Goal: Task Accomplishment & Management: Manage account settings

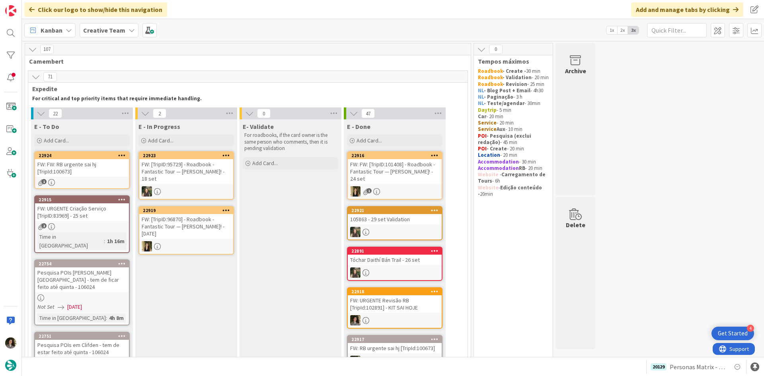
click at [80, 172] on div "FW: FW: RB urgente sai hj [TripId:100673]" at bounding box center [82, 168] width 94 height 18
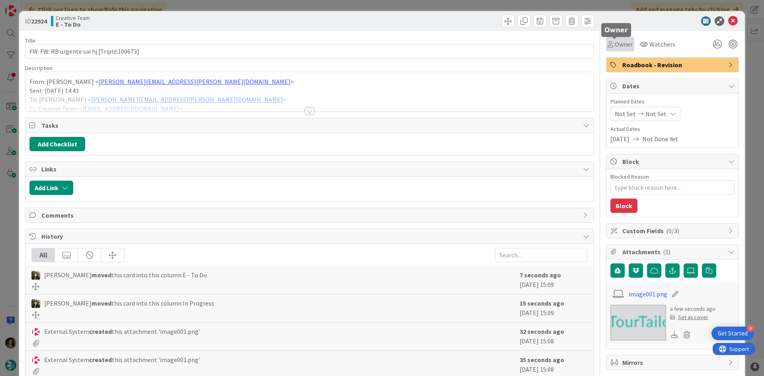
click at [608, 48] on div "Owner" at bounding box center [620, 44] width 25 height 10
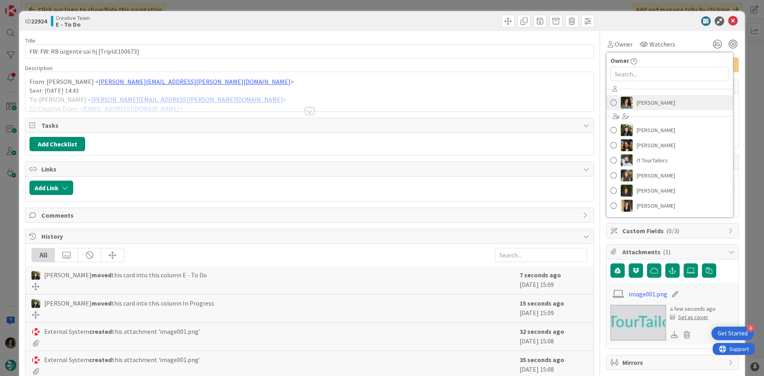
click at [681, 96] on link "Melissa Santos" at bounding box center [670, 102] width 127 height 15
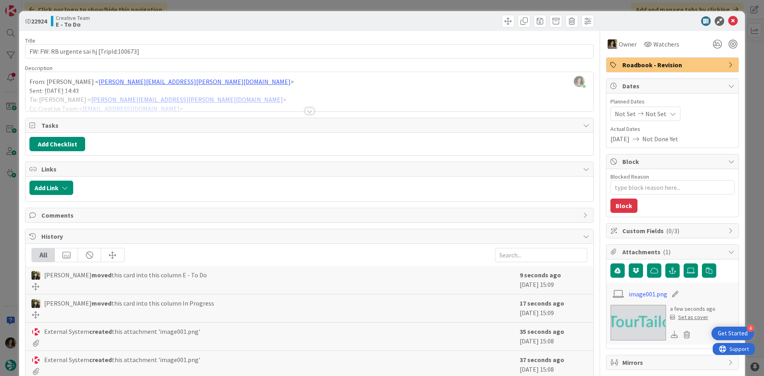
type textarea "x"
click at [657, 110] on span "Not Set" at bounding box center [656, 114] width 21 height 10
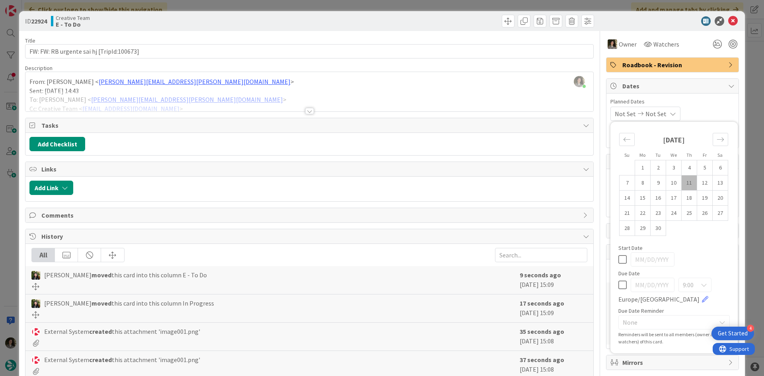
click at [618, 285] on icon at bounding box center [622, 285] width 8 height 10
type input "09/11/2025"
click at [728, 20] on icon at bounding box center [733, 21] width 10 height 10
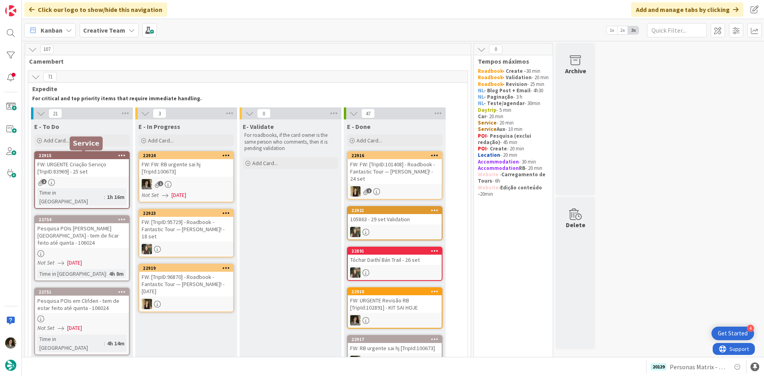
click at [86, 167] on div "FW: URGENTE Criação Serviço [TripID:83969] - 25 set" at bounding box center [82, 168] width 94 height 18
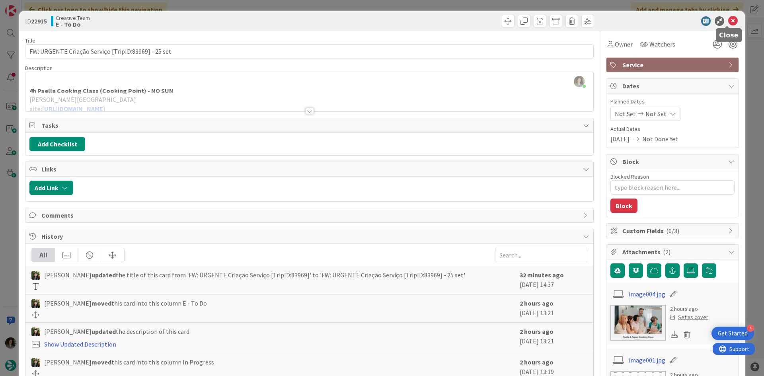
click at [729, 22] on icon at bounding box center [733, 21] width 10 height 10
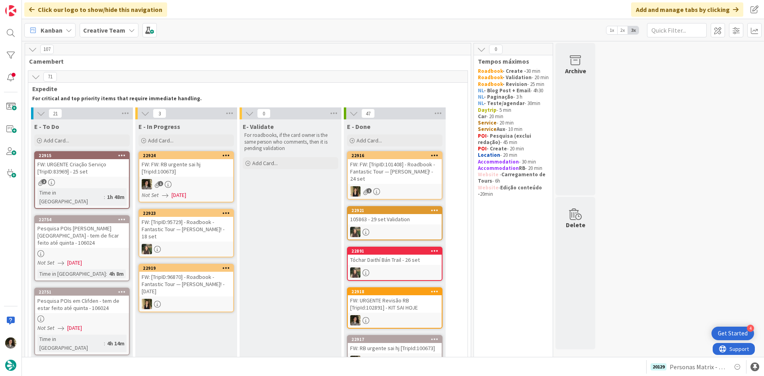
click at [97, 166] on div "FW: URGENTE Criação Serviço [TripID:83969] - 25 set" at bounding box center [82, 168] width 94 height 18
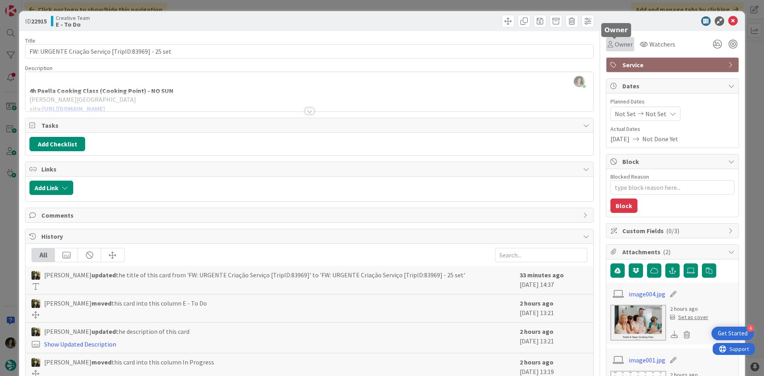
click at [608, 45] on icon at bounding box center [611, 44] width 6 height 6
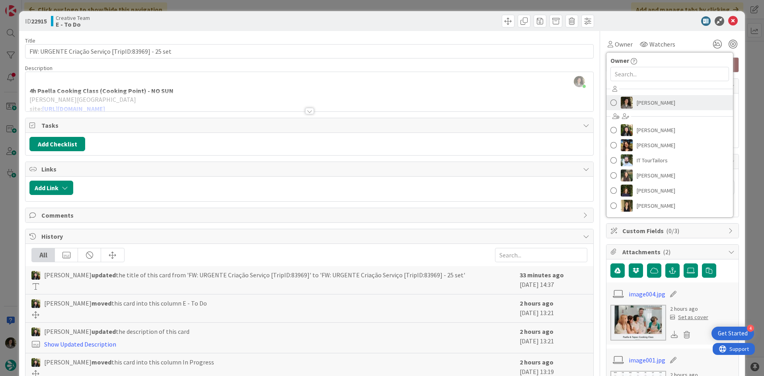
click at [657, 109] on link "Melissa Santos" at bounding box center [670, 102] width 127 height 15
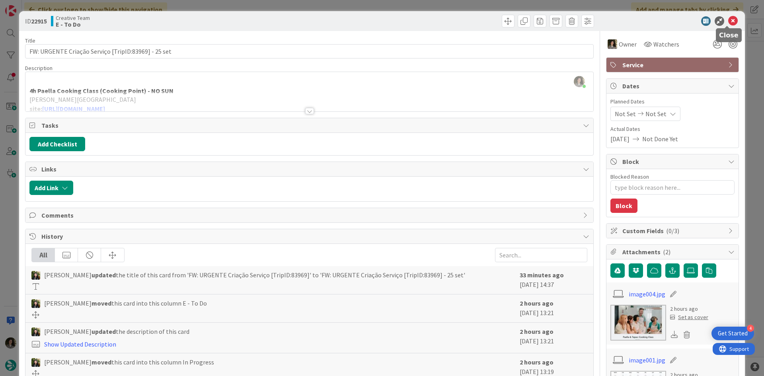
click at [728, 21] on icon at bounding box center [733, 21] width 10 height 10
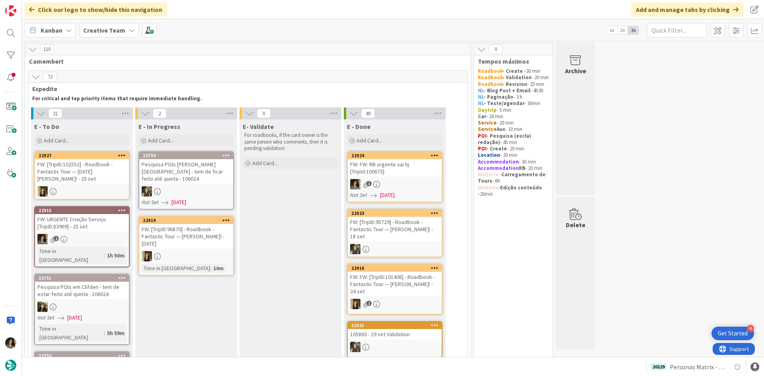
click at [396, 174] on div "FW: FW: RB urgente sai hj [TripId:100673]" at bounding box center [395, 168] width 94 height 18
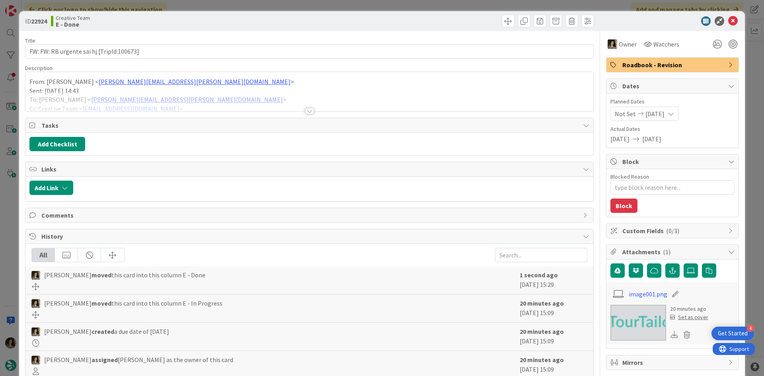
click at [665, 62] on span "Roadbook - Revision" at bounding box center [673, 65] width 102 height 10
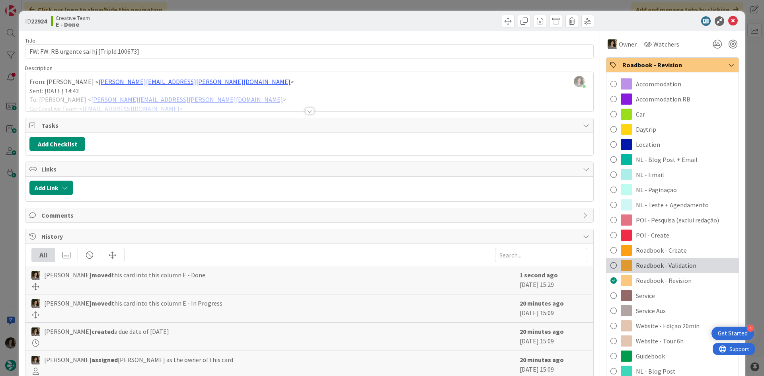
click at [667, 261] on span "Roadbook - Validation" at bounding box center [666, 266] width 60 height 10
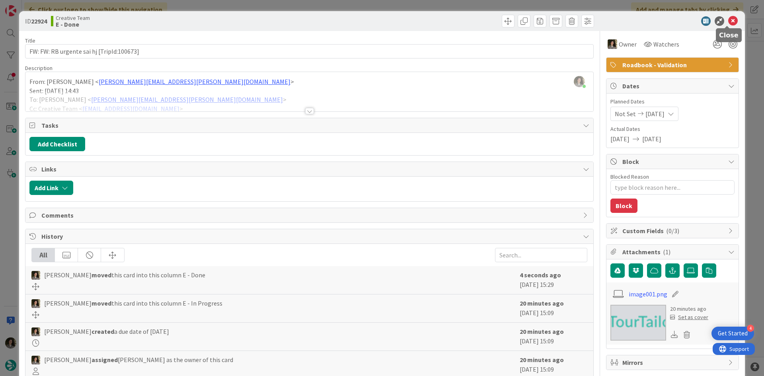
click at [730, 20] on icon at bounding box center [733, 21] width 10 height 10
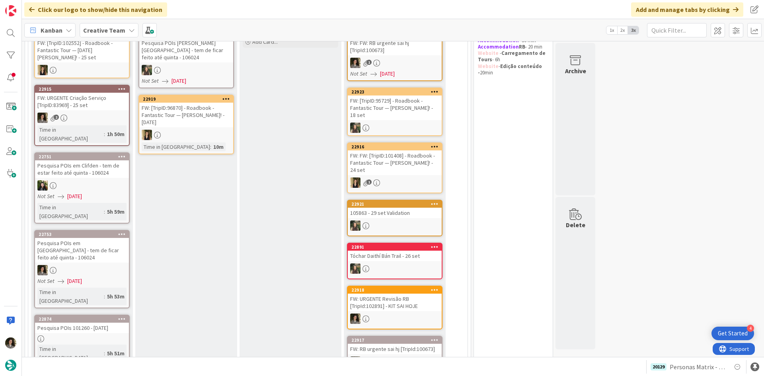
scroll to position [119, 0]
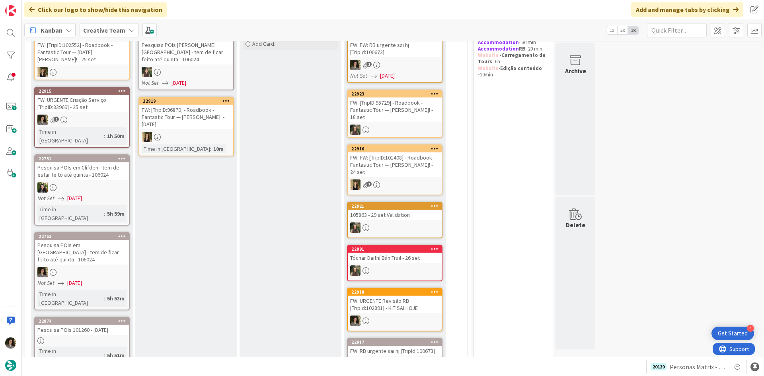
click at [87, 115] on div "2" at bounding box center [82, 120] width 94 height 10
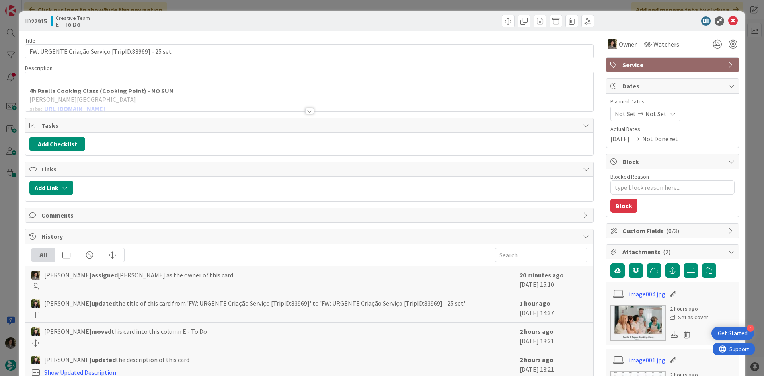
click at [727, 16] on div "ID 22915 Creative Team E - To Do" at bounding box center [382, 21] width 726 height 20
click at [731, 20] on icon at bounding box center [733, 21] width 10 height 10
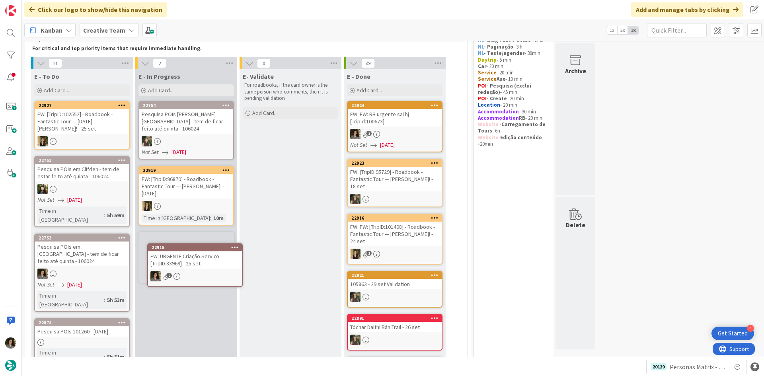
scroll to position [53, 0]
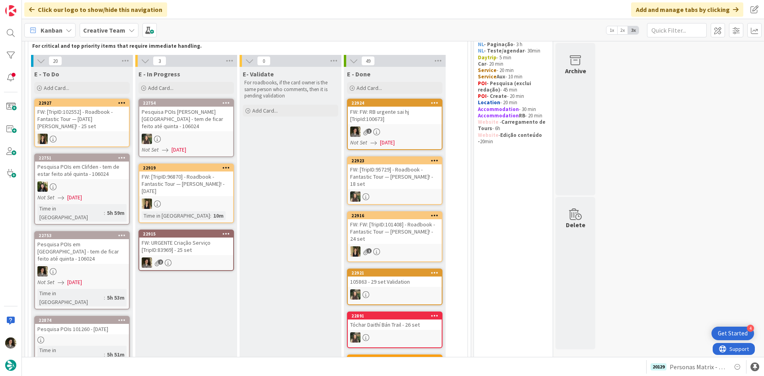
click at [203, 258] on div "2" at bounding box center [186, 263] width 94 height 10
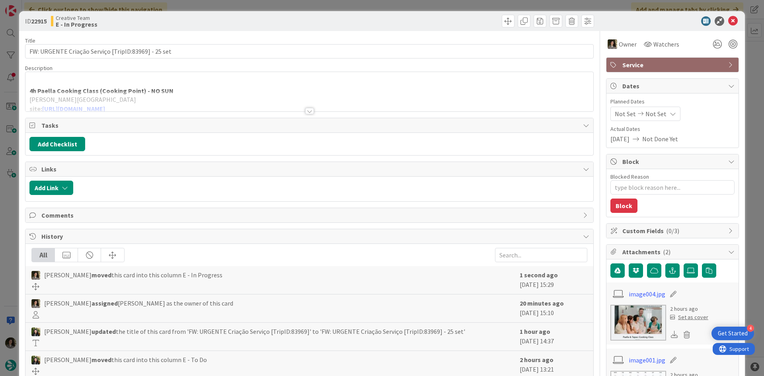
click at [305, 109] on div at bounding box center [309, 111] width 9 height 6
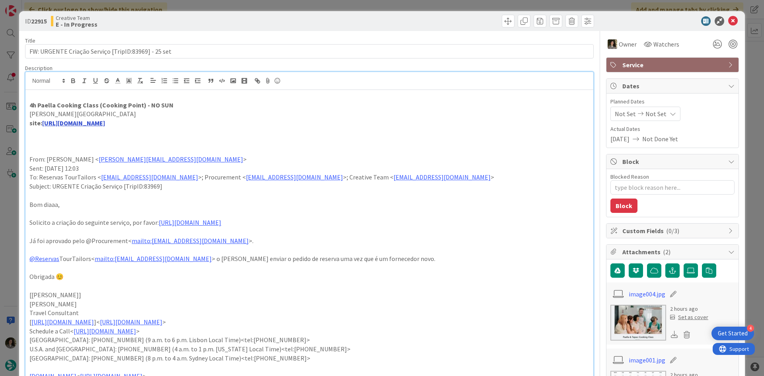
click at [105, 120] on link "https://cookingpoint.es/classes-paella-cooking-madrid-spain" at bounding box center [73, 123] width 63 height 8
click at [116, 139] on link "https://cookingpoint.es/classes-paella-cooking-madrid-spain" at bounding box center [108, 138] width 55 height 10
click at [258, 118] on p "em Madrid" at bounding box center [309, 113] width 560 height 9
drag, startPoint x: 139, startPoint y: 108, endPoint x: 29, endPoint y: 110, distance: 110.3
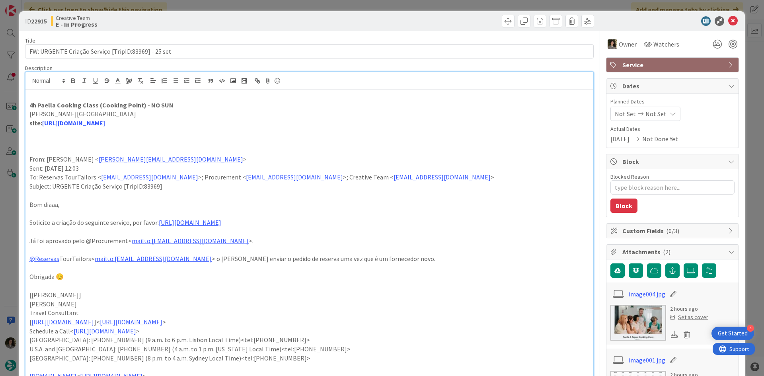
click at [83, 107] on strong "4h Paella Cooking Class (Cooking Point) - NO SUN" at bounding box center [101, 105] width 144 height 8
drag, startPoint x: 94, startPoint y: 108, endPoint x: 23, endPoint y: 108, distance: 70.4
copy strong "4h Paella Cooking Class"
drag, startPoint x: 151, startPoint y: 102, endPoint x: 21, endPoint y: 109, distance: 129.5
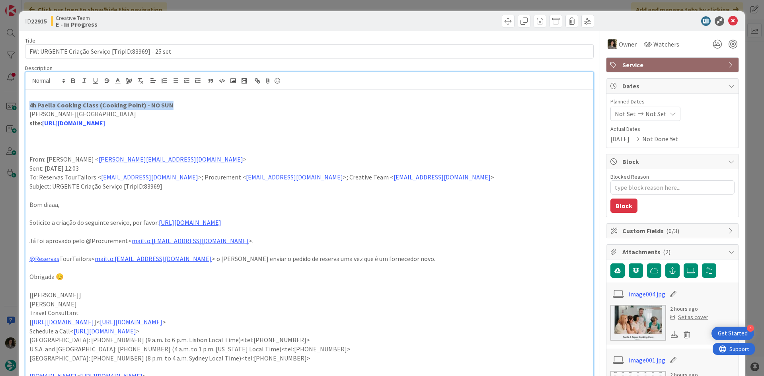
copy strong "4h Paella Cooking Class (Cooking Point) - NO SUN"
click at [725, 16] on div "ID 22915 Creative Team E - In Progress" at bounding box center [382, 21] width 726 height 20
click at [728, 18] on icon at bounding box center [733, 21] width 10 height 10
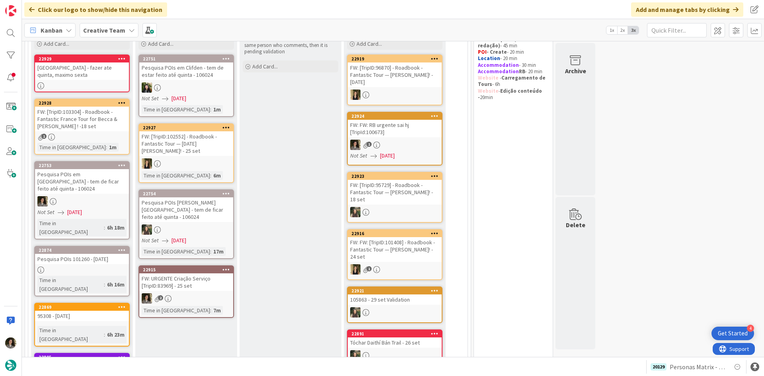
scroll to position [92, 0]
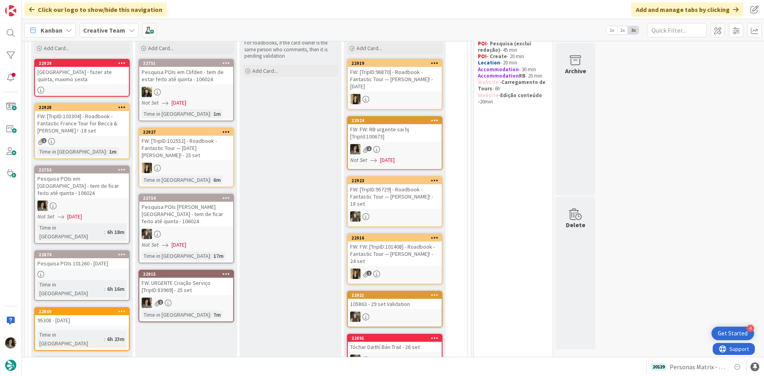
click at [86, 136] on div "FW: [TripID:103304] - Roadbook - Fantastic France Tour for Becca & James ! -18 …" at bounding box center [82, 123] width 94 height 25
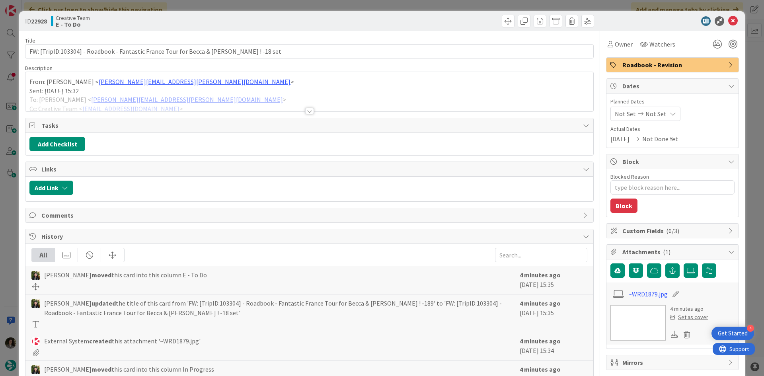
click at [303, 105] on div at bounding box center [309, 101] width 568 height 20
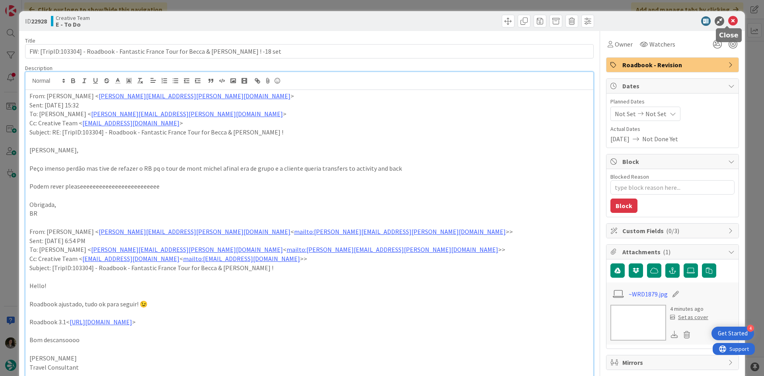
click at [730, 21] on icon at bounding box center [733, 21] width 10 height 10
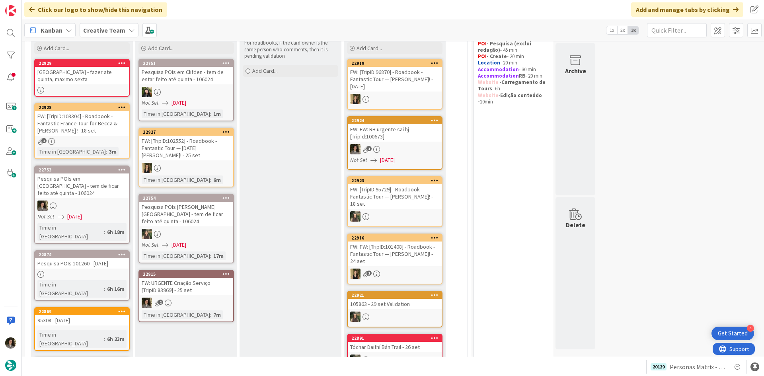
click at [80, 128] on div "FW: [TripID:103304] - Roadbook - Fantastic France Tour for Becca & James ! -18 …" at bounding box center [82, 123] width 94 height 25
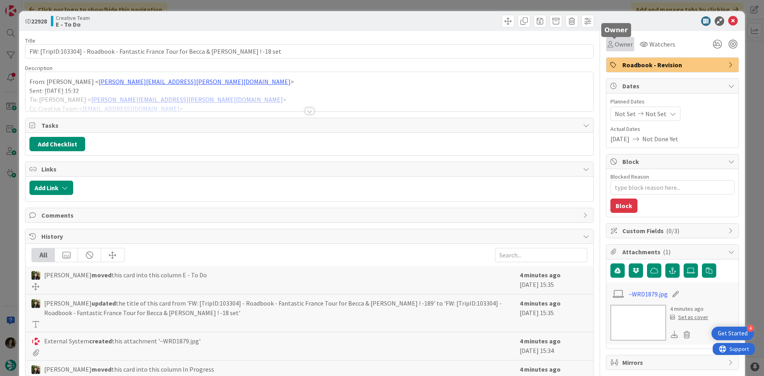
click at [618, 49] on span "Owner" at bounding box center [624, 44] width 18 height 10
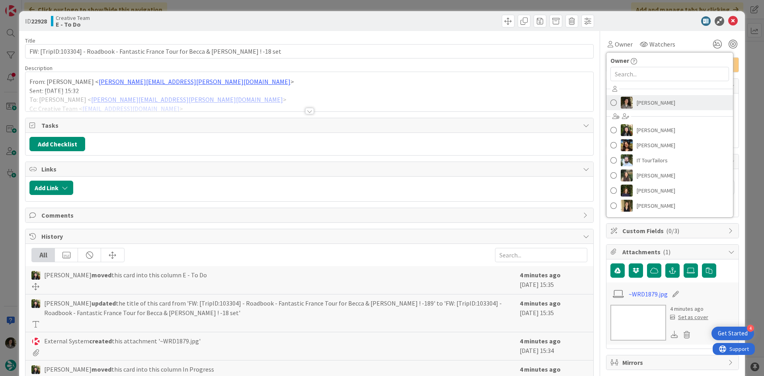
click at [657, 97] on span "Melissa Santos" at bounding box center [656, 103] width 39 height 12
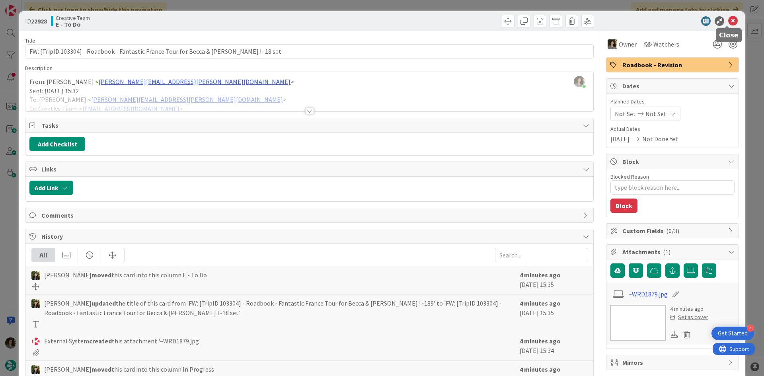
click at [730, 20] on icon at bounding box center [733, 21] width 10 height 10
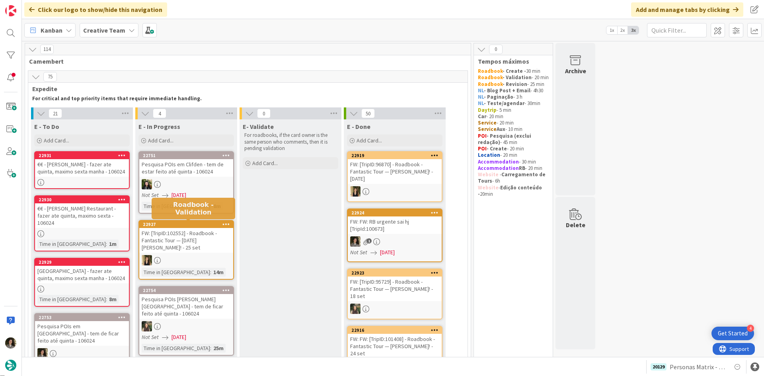
scroll to position [199, 0]
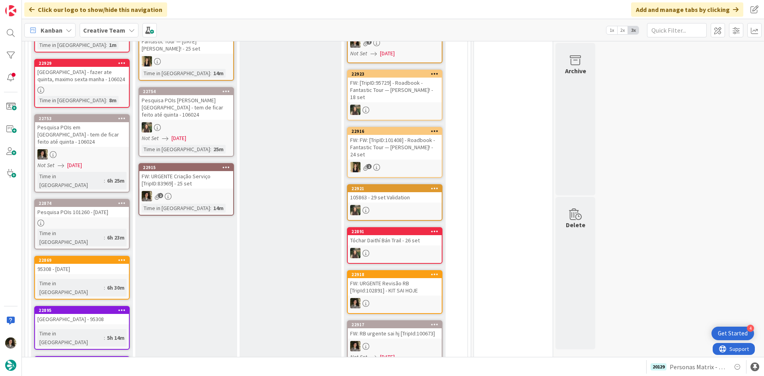
click at [178, 176] on link "22915 FW: URGENTE Criação Serviço [TripID:83969] - 25 set 2 Time in Column : 14m" at bounding box center [187, 189] width 96 height 53
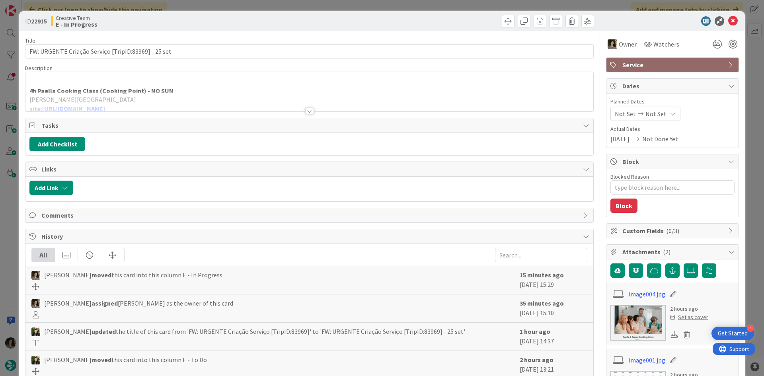
click at [309, 107] on div at bounding box center [309, 101] width 568 height 20
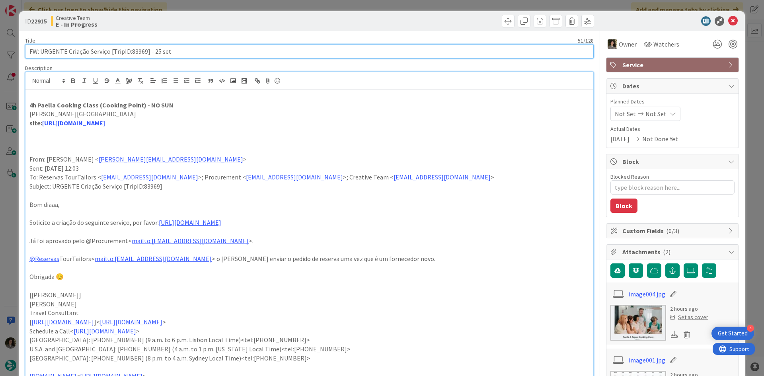
click at [105, 54] on input "FW: URGENTE Criação Serviço [TripID:83969] - 25 set" at bounding box center [309, 51] width 569 height 14
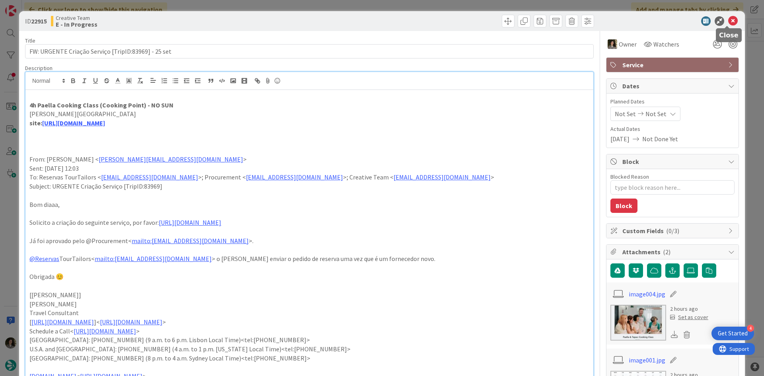
click at [728, 23] on icon at bounding box center [733, 21] width 10 height 10
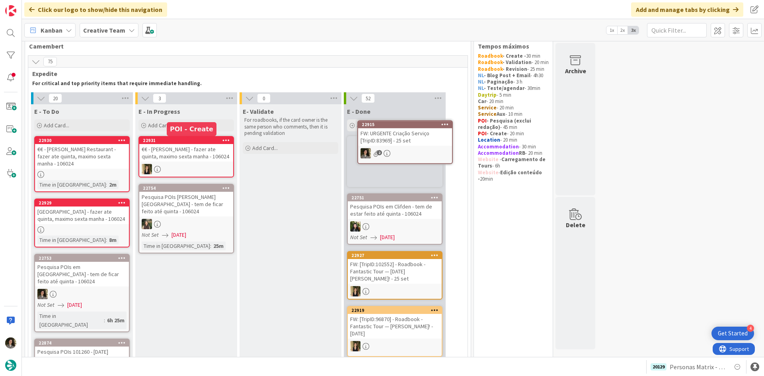
scroll to position [14, 0]
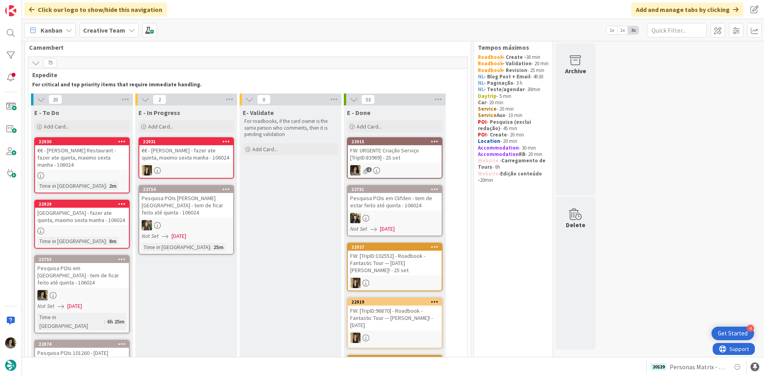
click at [419, 156] on div "FW: URGENTE Criação Serviço [TripID:83969] - 25 set" at bounding box center [395, 154] width 94 height 18
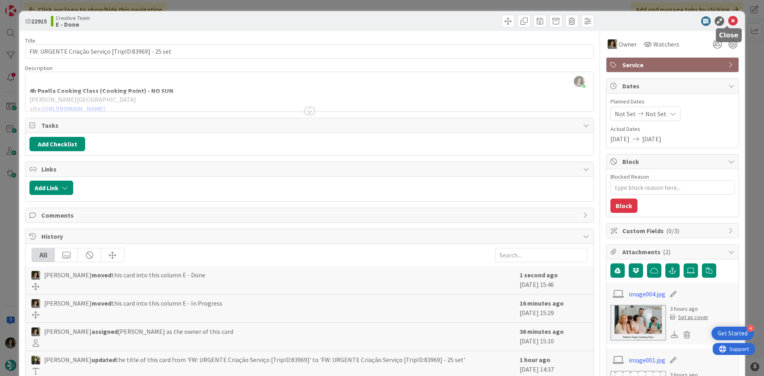
click at [728, 21] on icon at bounding box center [733, 21] width 10 height 10
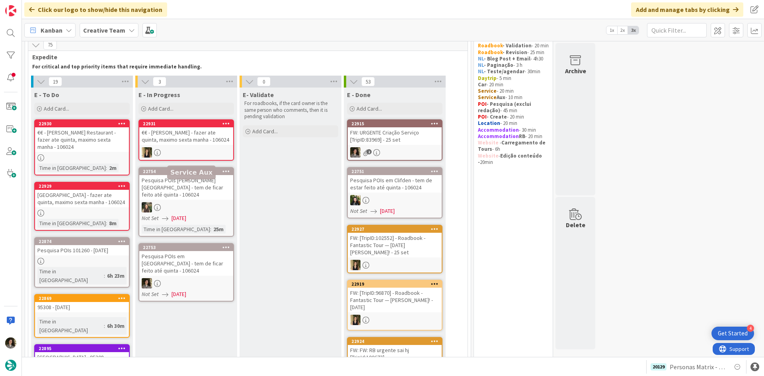
scroll to position [14, 0]
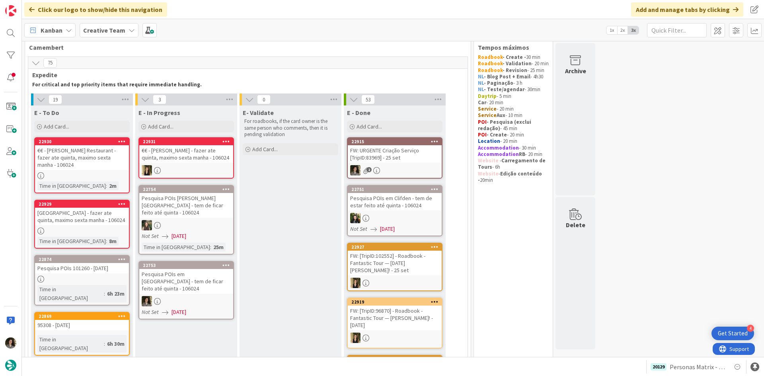
click at [204, 296] on div at bounding box center [186, 301] width 94 height 10
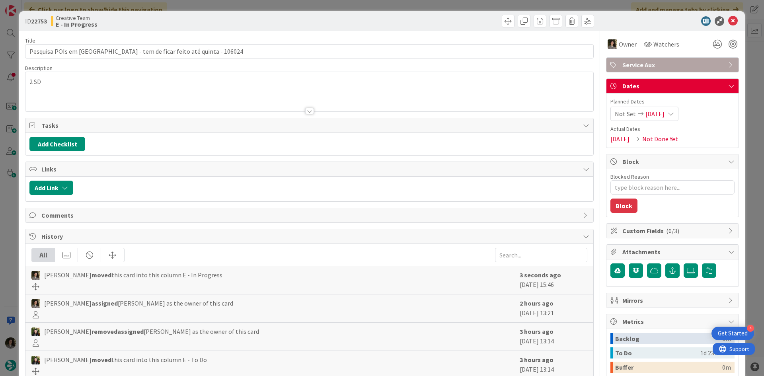
click at [305, 109] on div at bounding box center [309, 111] width 9 height 6
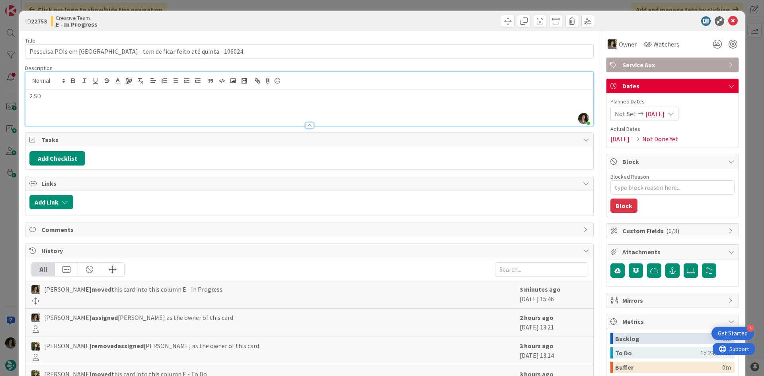
click at [730, 15] on div "ID 22753 Creative Team E - In Progress" at bounding box center [382, 21] width 726 height 20
type textarea "x"
click at [730, 18] on icon at bounding box center [733, 21] width 10 height 10
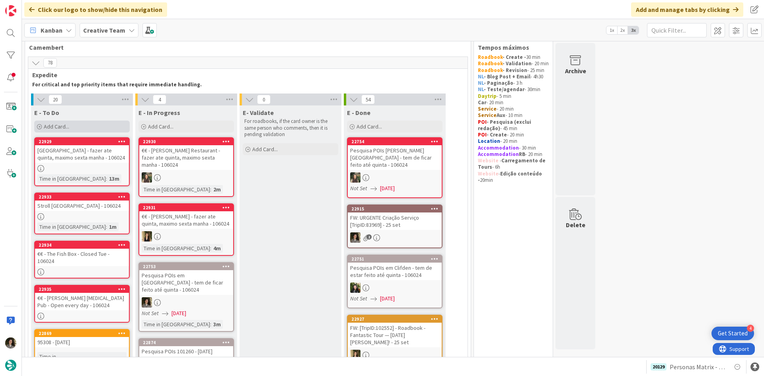
click at [59, 127] on span "Add Card..." at bounding box center [56, 126] width 25 height 7
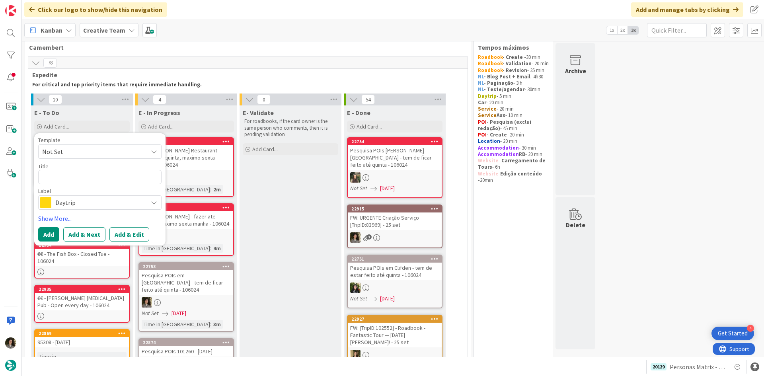
click at [72, 204] on span "Daytrip" at bounding box center [99, 202] width 88 height 11
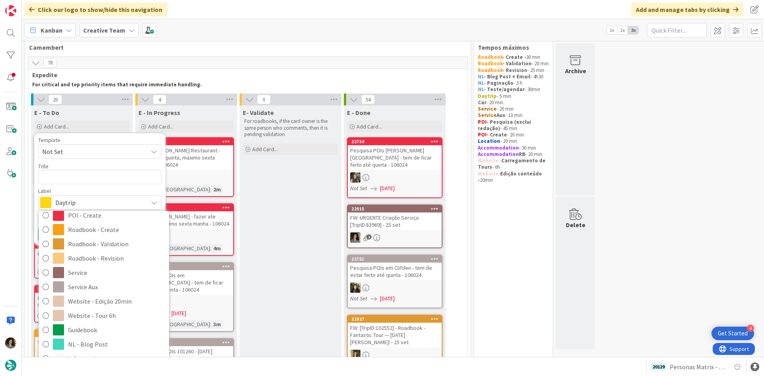
scroll to position [119, 0]
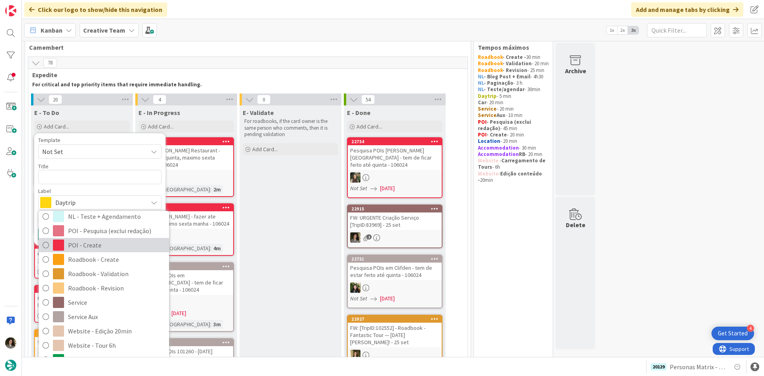
click at [96, 244] on span "POI - Create" at bounding box center [116, 245] width 97 height 12
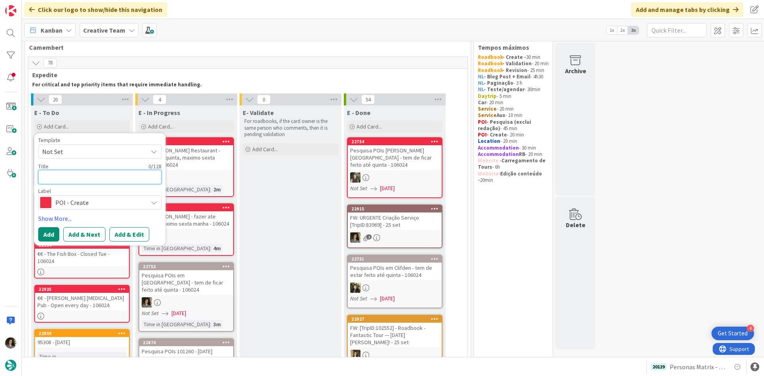
click at [84, 179] on textarea at bounding box center [99, 177] width 123 height 14
type textarea "s"
type textarea "x"
type textarea "S"
type textarea "x"
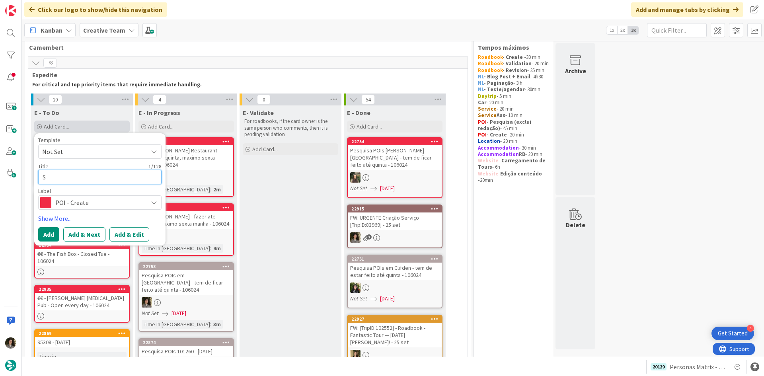
type textarea "St"
type textarea "x"
type textarea "St"
type textarea "x"
type textarea "St M"
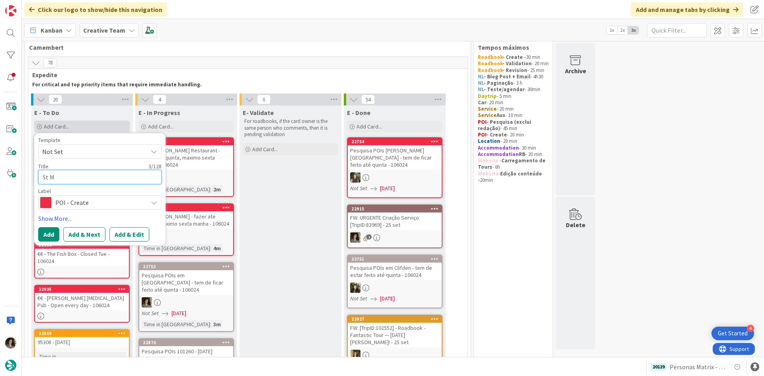
type textarea "x"
type textarea "St Mi"
type textarea "x"
type textarea "St Mic"
type textarea "x"
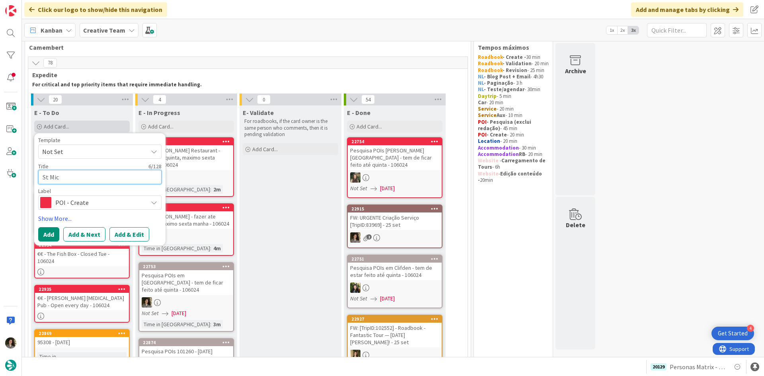
type textarea "St Mich"
type textarea "x"
type textarea "St Micha"
type textarea "x"
type textarea "St Michae"
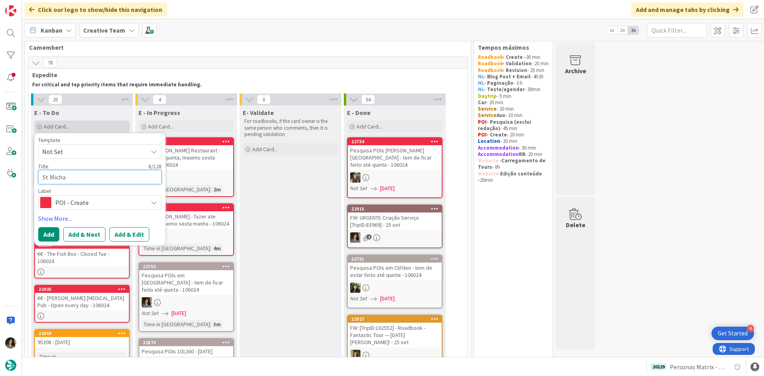
type textarea "x"
type textarea "St Michael"
type textarea "x"
type textarea "St Michael'"
type textarea "x"
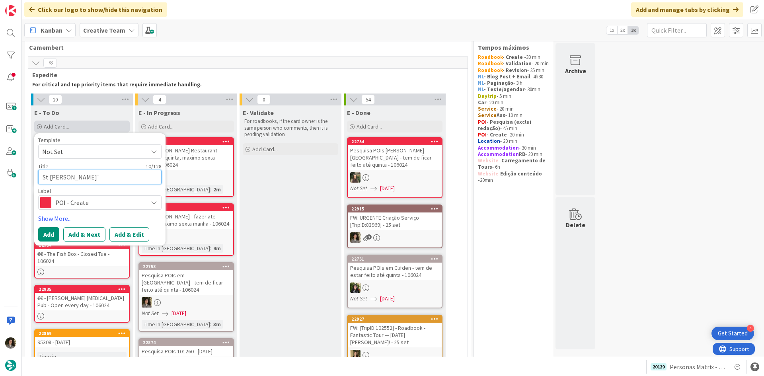
type textarea "St Michael's"
type textarea "x"
type textarea "St Michael's"
type textarea "x"
type textarea "St Michael's C"
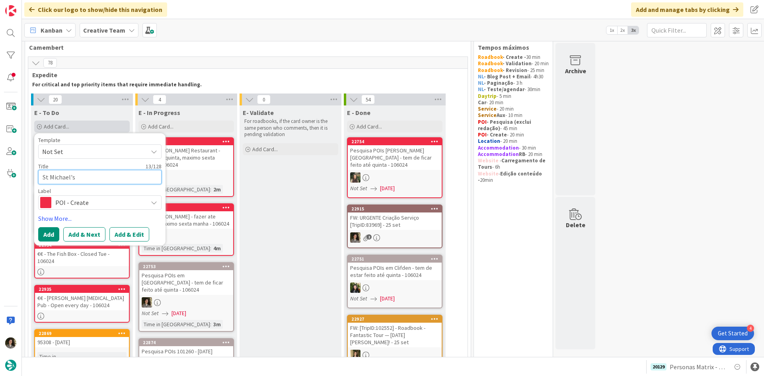
type textarea "x"
type textarea "St Michael's Ca"
type textarea "x"
type textarea "St Michael's Cat"
type textarea "x"
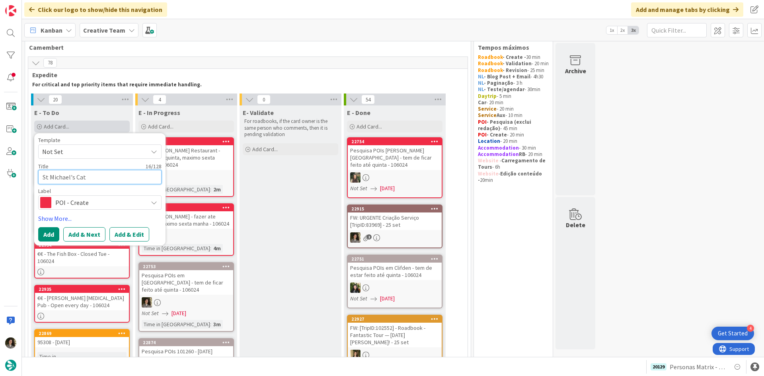
type textarea "St Michael's Cath"
type textarea "x"
type textarea "St Michael's Catho"
type textarea "x"
type textarea "St Michael's Cathol"
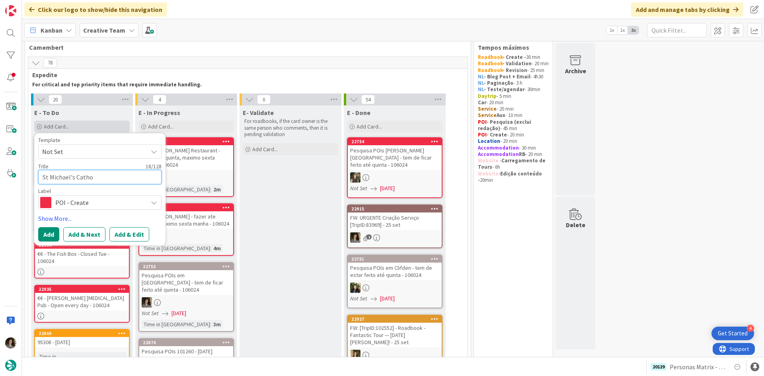
type textarea "x"
type textarea "St Michael's Catholi"
type textarea "x"
type textarea "St Michael's Catholic"
type textarea "x"
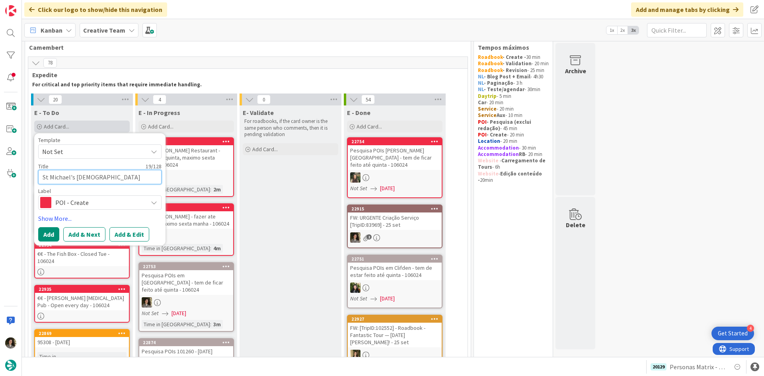
type textarea "St Michael's Catholic"
type textarea "x"
type textarea "St Michael's Catholic C"
type textarea "x"
type textarea "St Michael's Catholic Ch"
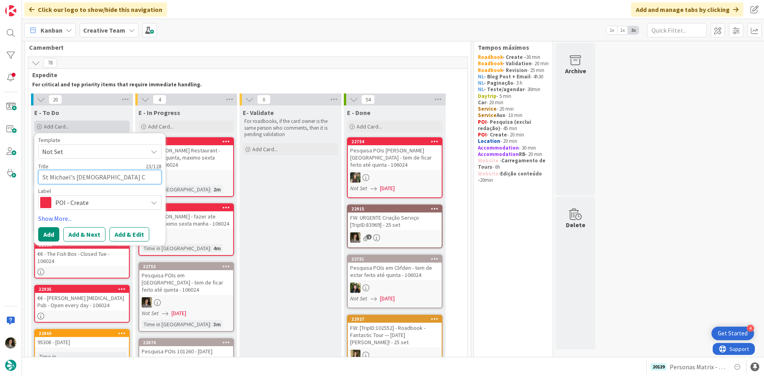
type textarea "x"
type textarea "St Michael's Catholic Chu"
type textarea "x"
type textarea "St Michael's Catholic Chur"
type textarea "x"
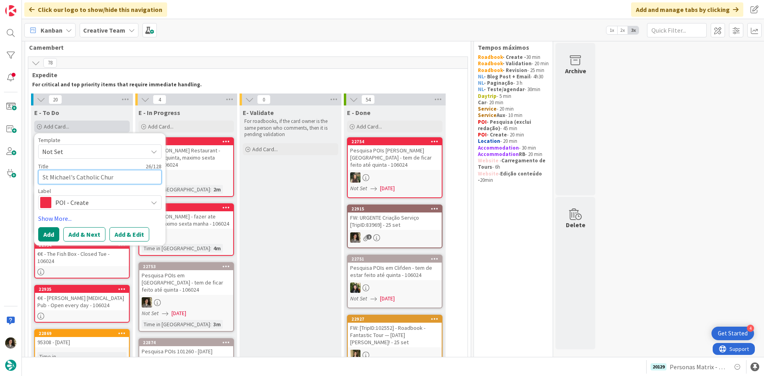
type textarea "St Michael's Catholic Churc"
type textarea "x"
type textarea "St Michael's Catholic Church"
type textarea "x"
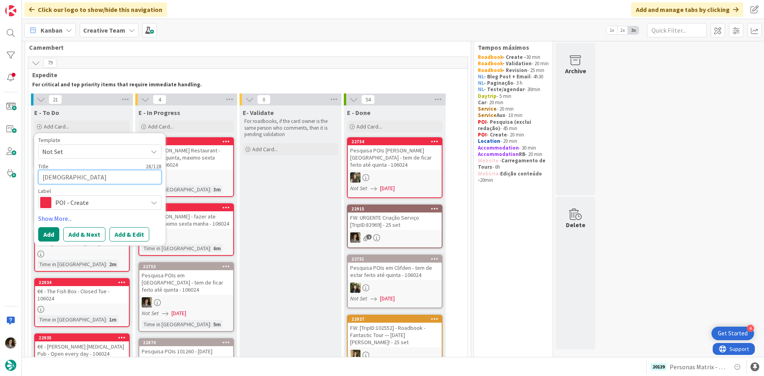
type textarea "St Michael's Catholic Church"
type textarea "x"
type textarea "St Michael's Catholic Church -"
type textarea "x"
type textarea "St Michael's Catholic Church -"
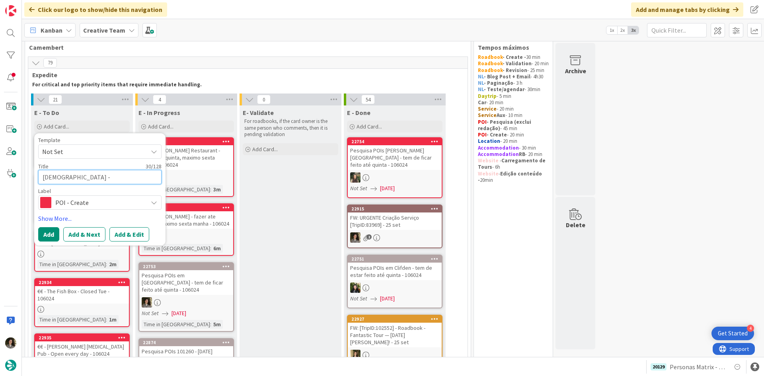
type textarea "x"
type textarea "St Michael's Catholic Church - B"
type textarea "x"
type textarea "St Michael's Catholic Church - Ba"
type textarea "x"
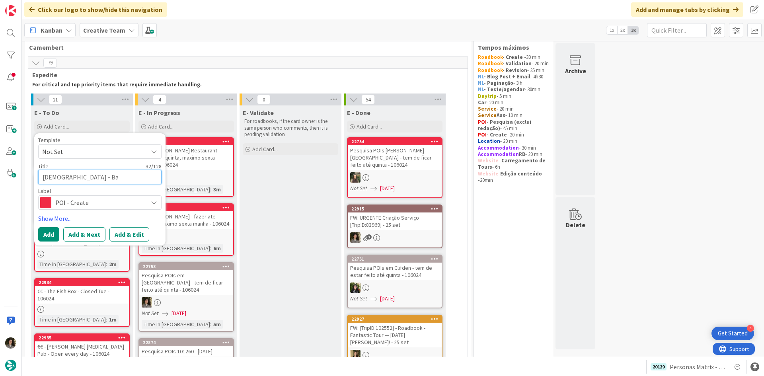
type textarea "St Michael's Catholic Church - Bal"
type textarea "x"
type textarea "St Michael's Catholic Church - Ball"
type textarea "x"
type textarea "St Michael's Catholic Church - Balli"
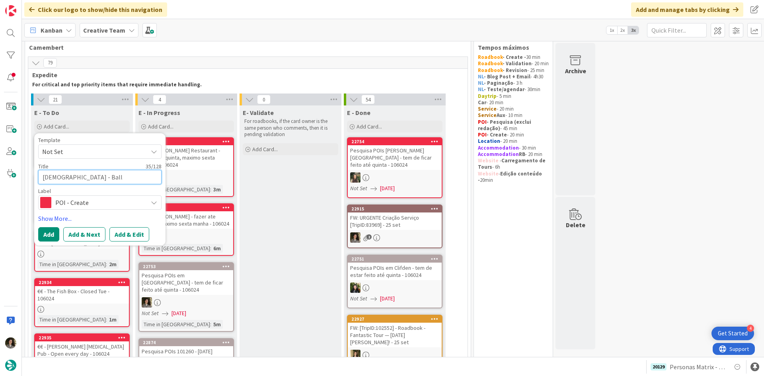
type textarea "x"
type textarea "St Michael's Catholic Church - Ballin"
type textarea "x"
type textarea "St Michael's Catholic Church - Ballina"
type textarea "x"
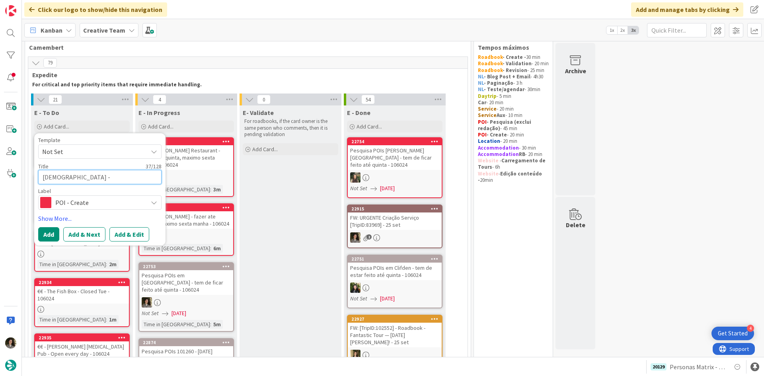
type textarea "St Michael's Catholic Church - Ballinas"
type textarea "x"
type textarea "St Michael's Catholic Church - Ballinasl"
type textarea "x"
type textarea "St Michael's Catholic Church - Ballinaslo"
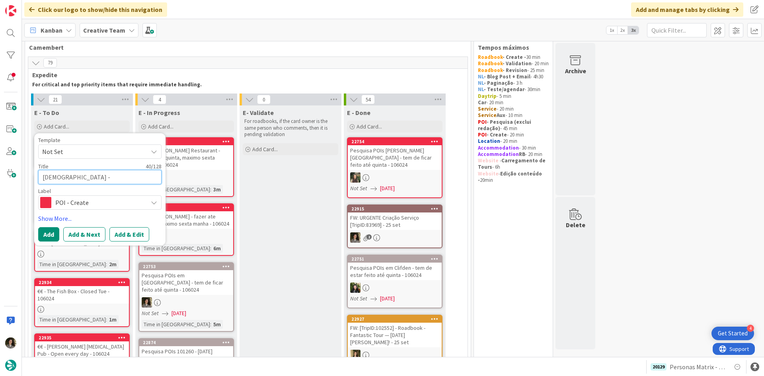
type textarea "x"
type textarea "St Michael's Catholic Church - Ballinasloe"
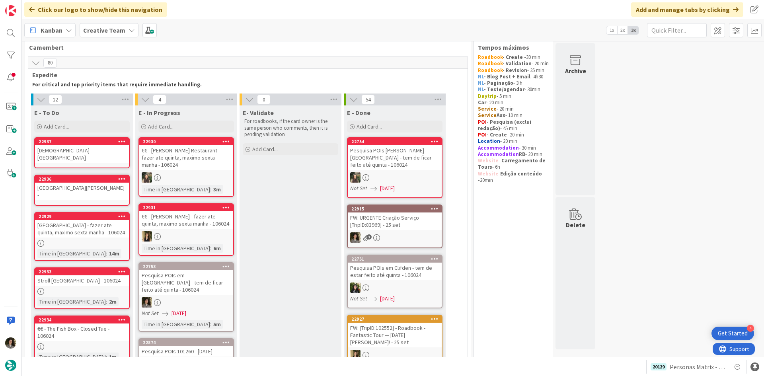
click at [92, 231] on div "Clifden Castle - fazer ate quinta, maximo sexta manha - 106024" at bounding box center [82, 229] width 94 height 18
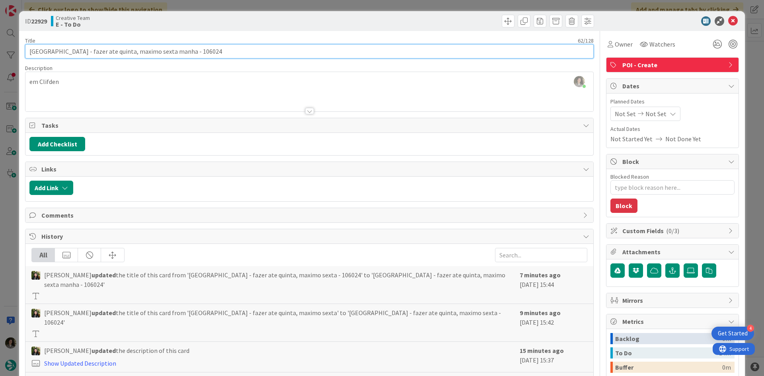
drag, startPoint x: 213, startPoint y: 51, endPoint x: 71, endPoint y: 54, distance: 142.1
click at [71, 54] on input "Clifden Castle - fazer ate quinta, maximo sexta manha - 106024" at bounding box center [309, 51] width 569 height 14
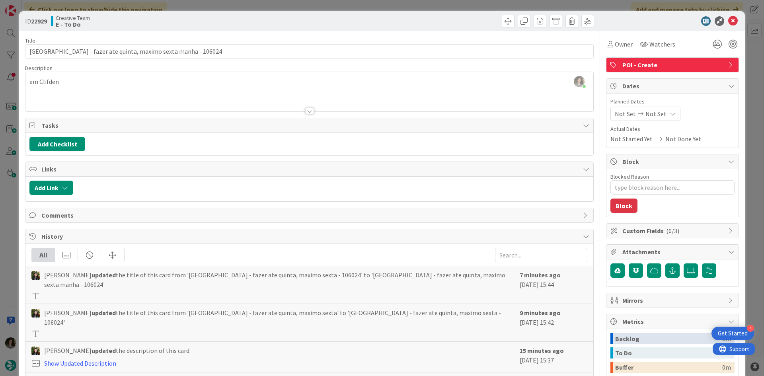
click at [728, 15] on div "ID 22929 Creative Team E - To Do" at bounding box center [382, 21] width 726 height 20
click at [728, 20] on icon at bounding box center [733, 21] width 10 height 10
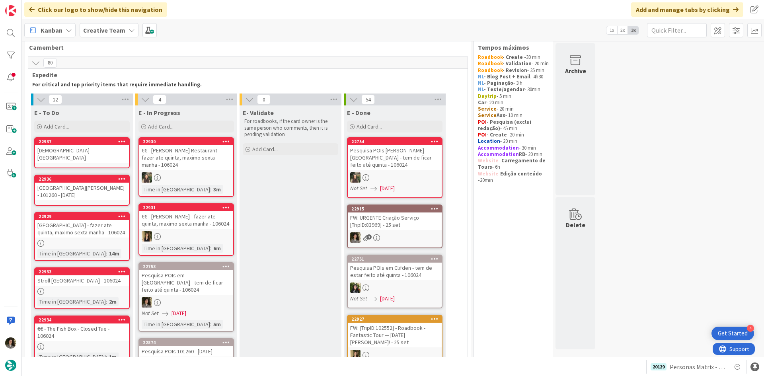
click at [74, 154] on div "St Michael's Catholic Church - Ballinasloe" at bounding box center [82, 154] width 94 height 18
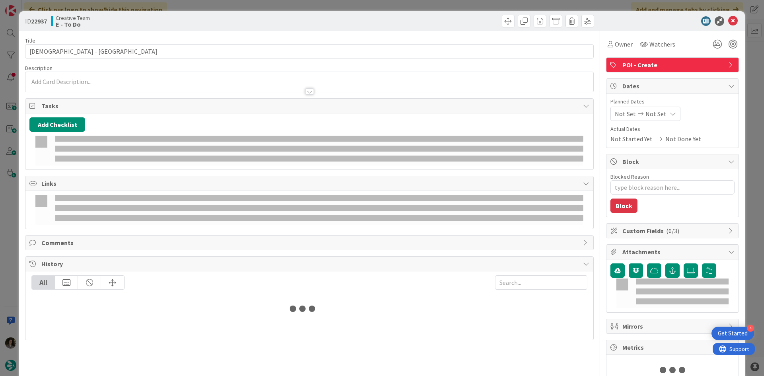
type textarea "x"
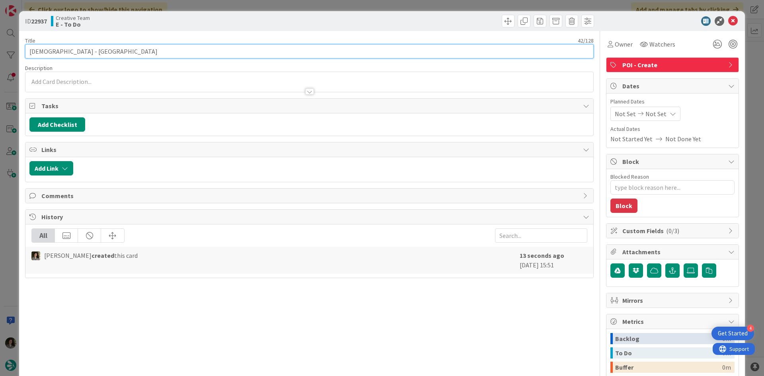
click at [160, 51] on input "St Michael's Catholic Church - Ballinasloe" at bounding box center [309, 51] width 569 height 14
paste input "fazer ate quinta, maximo sexta manha - 106024"
type input "St Michael's Catholic Church - Ballinasloe - fazer ate quinta, maximo sexta man…"
type textarea "x"
type input "St Michael's Catholic Church - Ballinasloe - fazer ate quinta, maximo sexta man…"
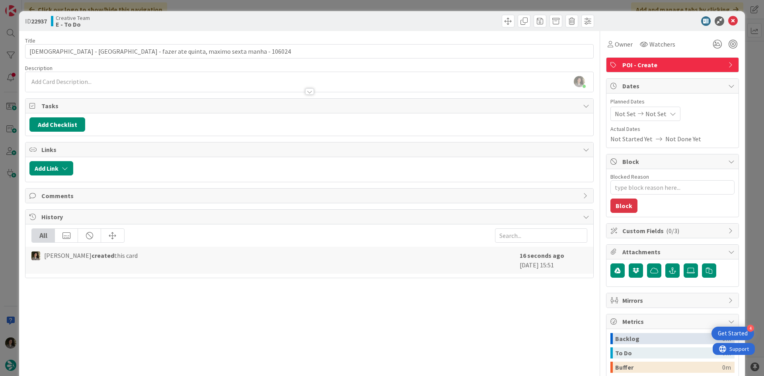
click at [372, 25] on div at bounding box center [453, 21] width 283 height 13
click at [728, 22] on icon at bounding box center [733, 21] width 10 height 10
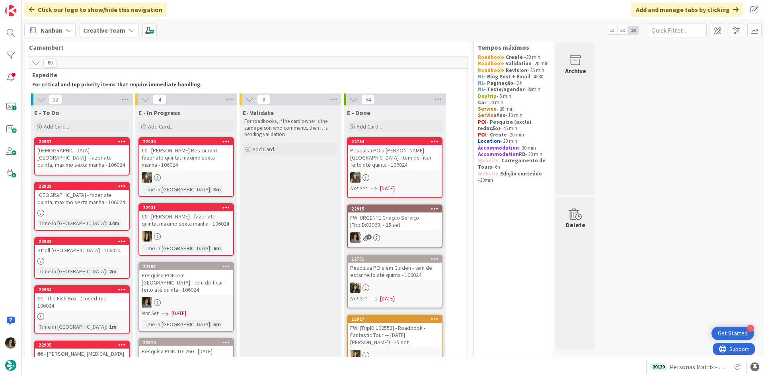
click at [70, 165] on div "St Michael's Catholic Church - Ballinasloe - fazer ate quinta, maximo sexta man…" at bounding box center [82, 157] width 94 height 25
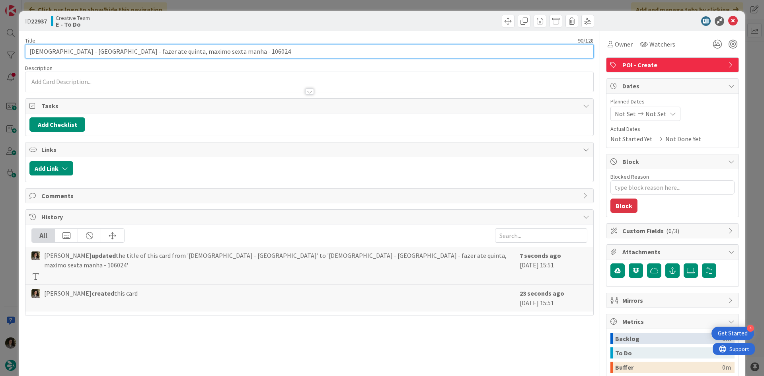
click at [139, 50] on input "St Michael's Catholic Church - Ballinasloe - fazer ate quinta, maximo sexta man…" at bounding box center [309, 51] width 569 height 14
click at [138, 50] on input "St Michael's Catholic Church - Ballinasloe - fazer ate quinta, maximo sexta man…" at bounding box center [309, 51] width 569 height 14
drag, startPoint x: 138, startPoint y: 50, endPoint x: 23, endPoint y: 51, distance: 114.6
click at [23, 51] on div "ID 22937 Creative Team E - To Do Title 90 / 128 St Michael's Catholic Church - …" at bounding box center [382, 241] width 726 height 460
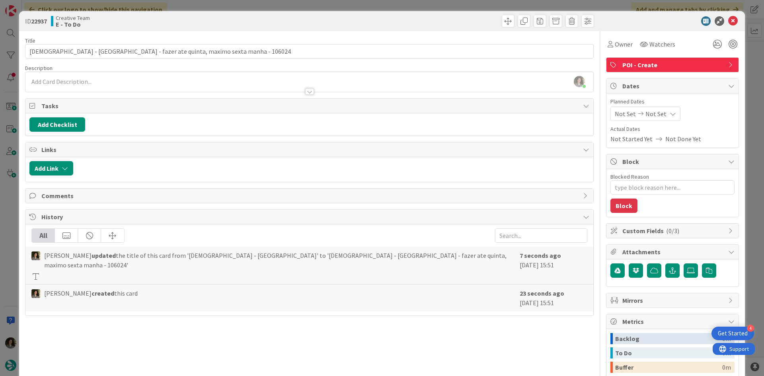
click at [58, 82] on div "Melissa Santos just joined" at bounding box center [309, 82] width 568 height 20
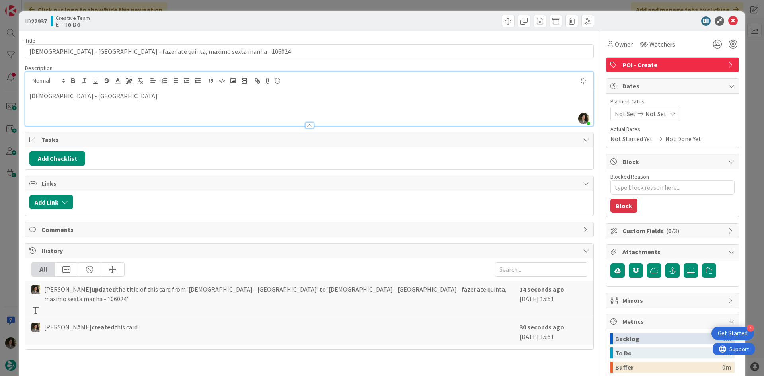
click at [105, 97] on p "St Michael's Catholic Church - Ballinasloe" at bounding box center [309, 96] width 560 height 9
type textarea "x"
click at [320, 113] on div "St Michael's Catholic Church Location - Ballinasloe" at bounding box center [309, 108] width 568 height 36
click at [730, 19] on icon at bounding box center [733, 21] width 10 height 10
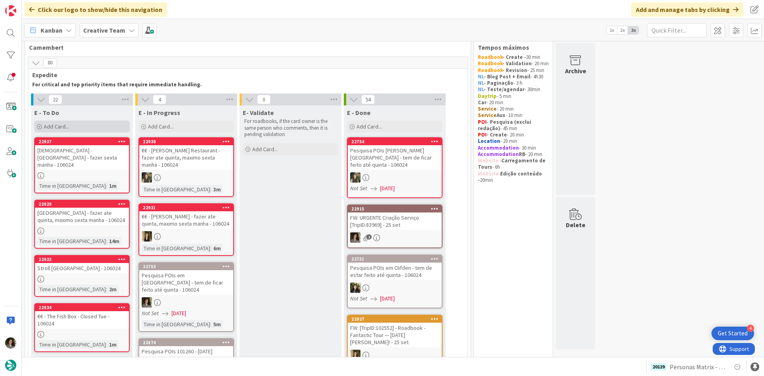
click at [84, 129] on div "Add Card..." at bounding box center [82, 127] width 96 height 12
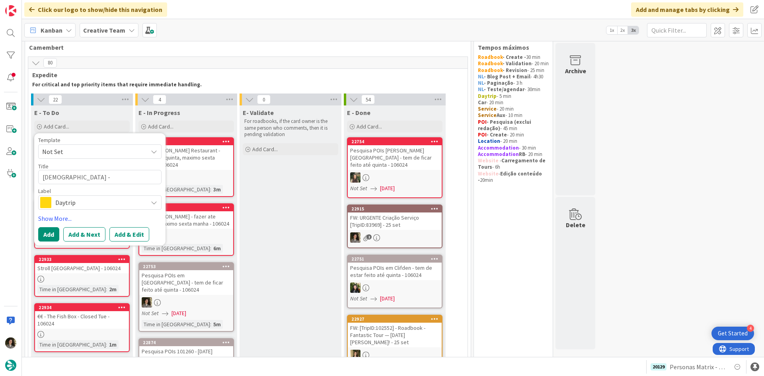
click at [67, 205] on span "Daytrip" at bounding box center [99, 202] width 88 height 11
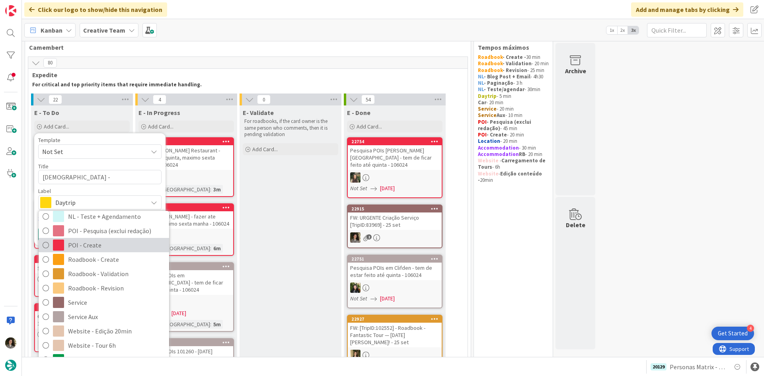
click at [102, 247] on span "POI - Create" at bounding box center [116, 245] width 97 height 12
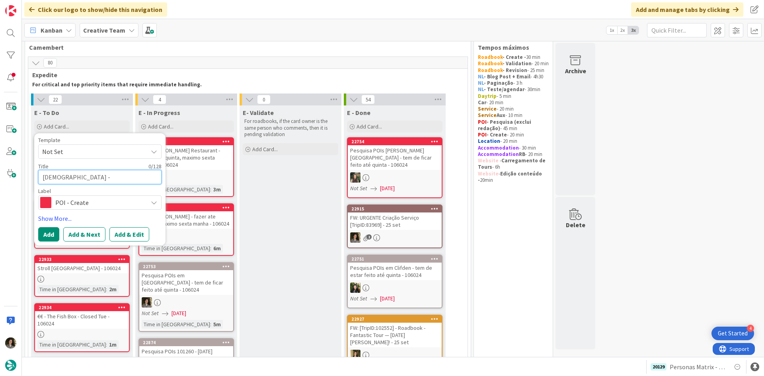
click at [80, 177] on textarea "St Michael's Catholic Church - Ballinasloe" at bounding box center [99, 177] width 123 height 14
type textarea "F"
type textarea "x"
type textarea "Fa"
type textarea "x"
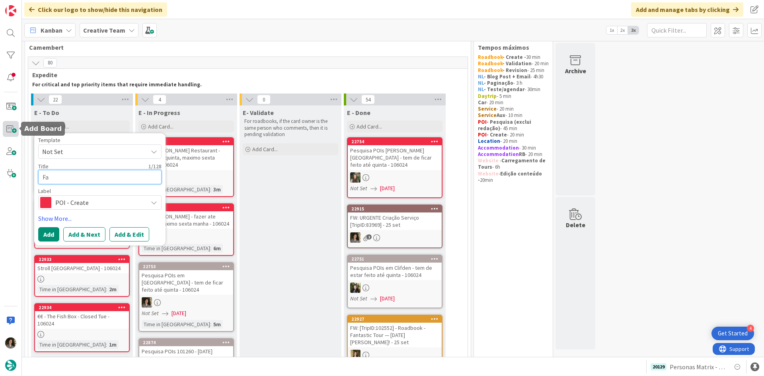
type textarea "Fam"
type textarea "x"
type textarea "Fami"
type textarea "x"
type textarea "Famin"
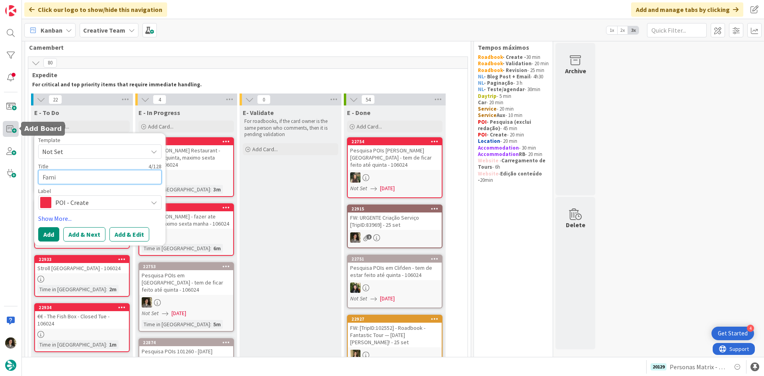
type textarea "x"
type textarea "Famine"
type textarea "x"
type textarea "Famine"
type textarea "x"
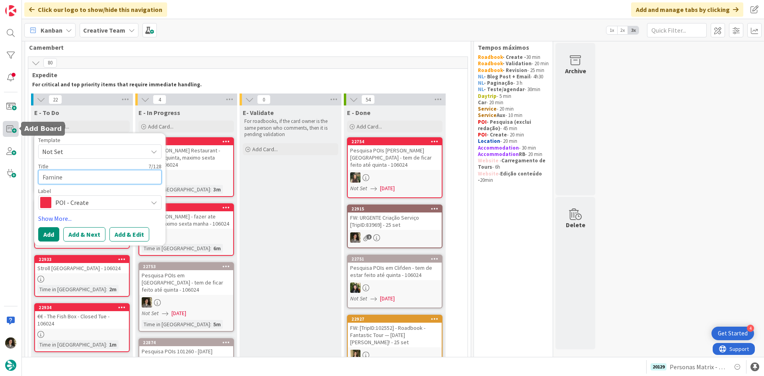
type textarea "Famine R"
type textarea "x"
type textarea "Famine Re"
type textarea "x"
type textarea "Famine Rem"
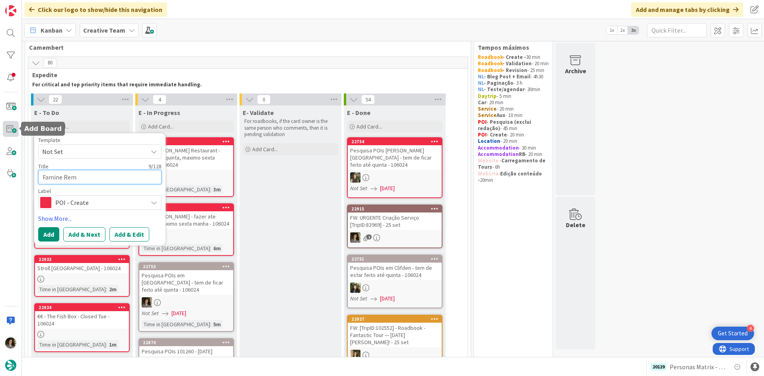
type textarea "x"
type textarea "Famine Reme"
type textarea "x"
type textarea "Famine Remem"
type textarea "x"
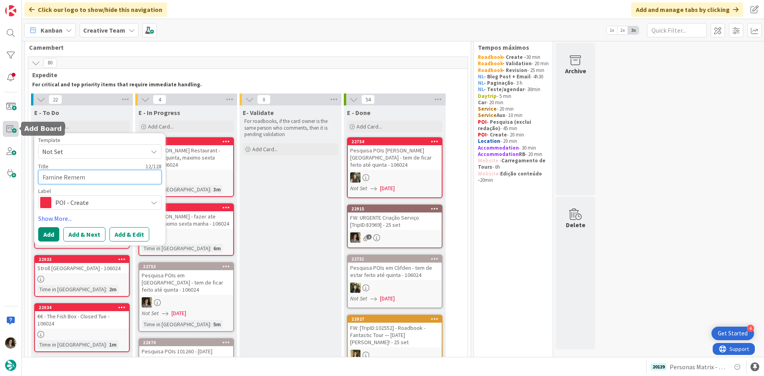
type textarea "Famine Rememb"
type textarea "x"
type textarea "Famine Remembe"
type textarea "x"
type textarea "Famine Remember"
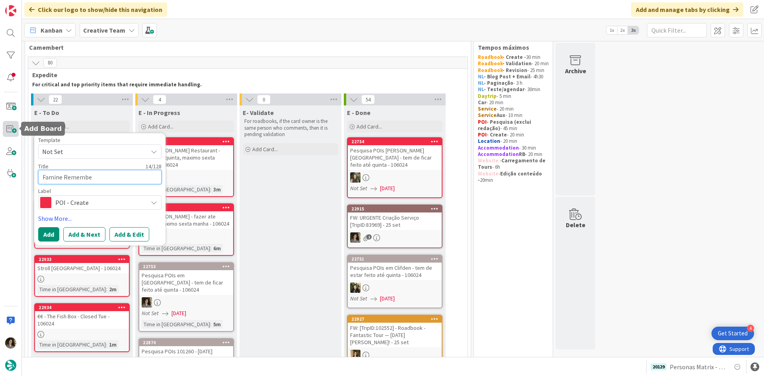
type textarea "x"
type textarea "Famine Remembera"
type textarea "x"
type textarea "Famine Rememberan"
type textarea "x"
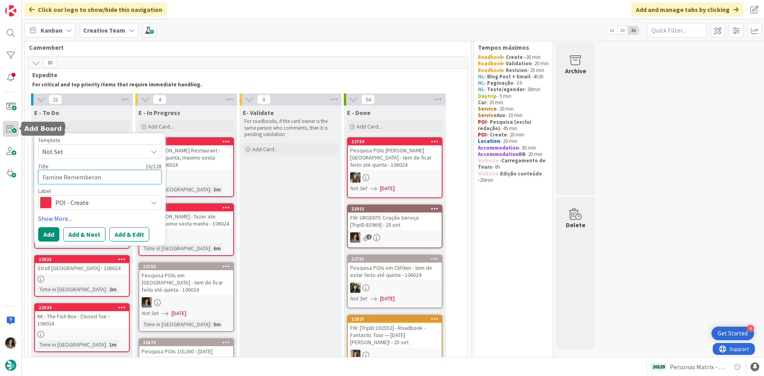
type textarea "Famine Rememberanc"
type textarea "x"
type textarea "Famine Rememberance"
type textarea "x"
type textarea "Famine Rememberance"
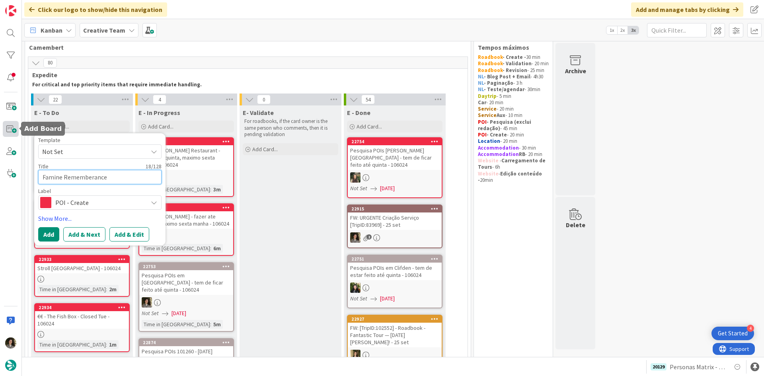
type textarea "x"
type textarea "Famine Rememberance P"
type textarea "x"
type textarea "Famine Rememberance Pa"
type textarea "x"
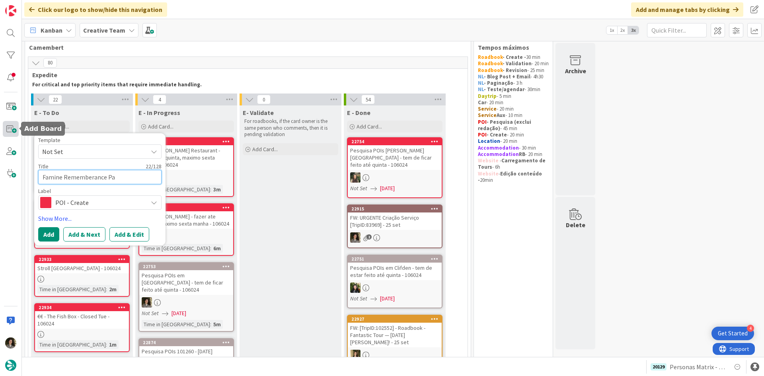
type textarea "Famine Rememberance Par"
type textarea "x"
type textarea "Famine Rememberance Park"
type textarea "x"
type textarea "Famine Rememberance Park"
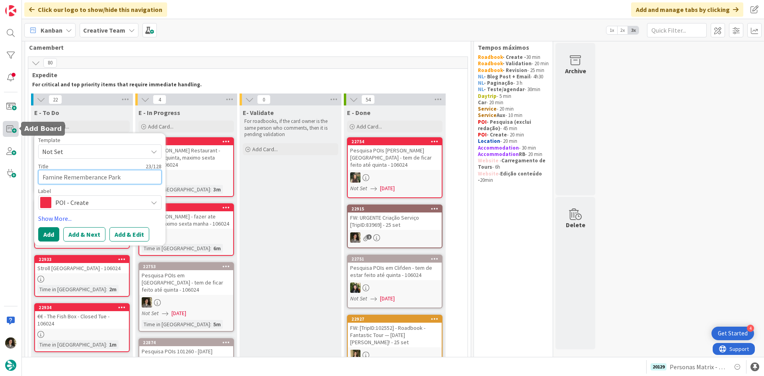
type textarea "x"
type textarea "Famine Rememberance Park"
click at [53, 229] on button "Add" at bounding box center [48, 234] width 21 height 14
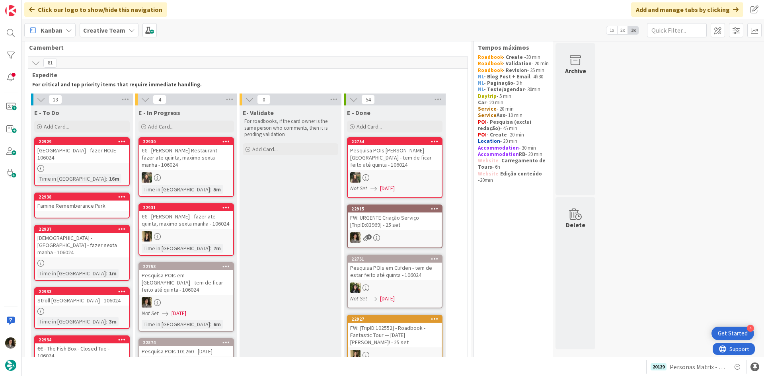
click at [84, 201] on div "Famine Rememberance Park" at bounding box center [82, 206] width 94 height 10
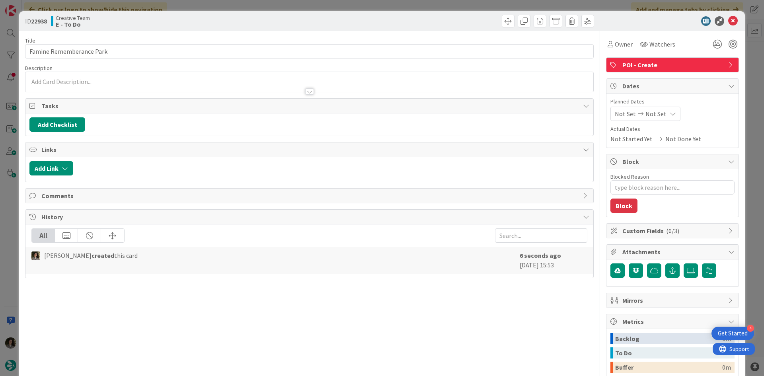
type textarea "x"
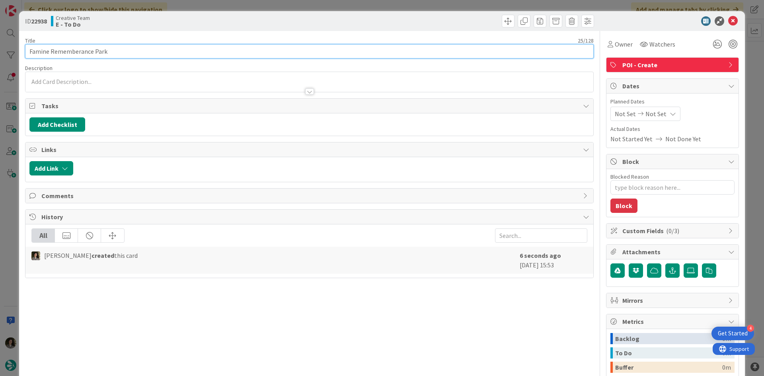
click at [78, 51] on input "Famine Rememberance Park" at bounding box center [309, 51] width 569 height 14
type input "Famine Remembrance Park"
type textarea "x"
click at [134, 51] on input "Famine Remembrance Park" at bounding box center [309, 51] width 569 height 14
type input "Famine Remembrance Park - Ballina"
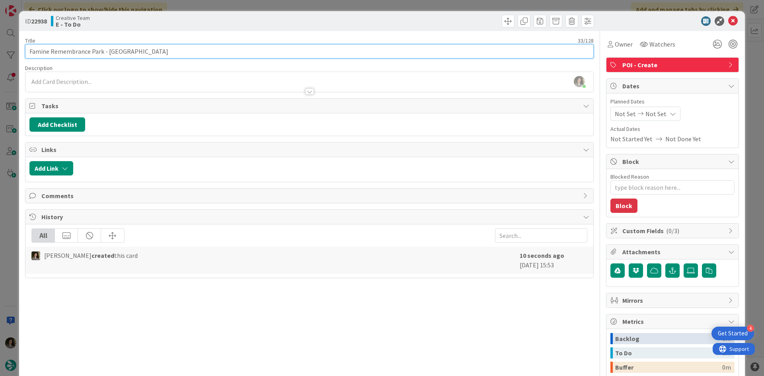
type textarea "x"
type input "Famine Remembrance Park - Ballinasl"
type textarea "x"
type input "Famine Remembrance Park - Ballinasloe -"
type textarea "x"
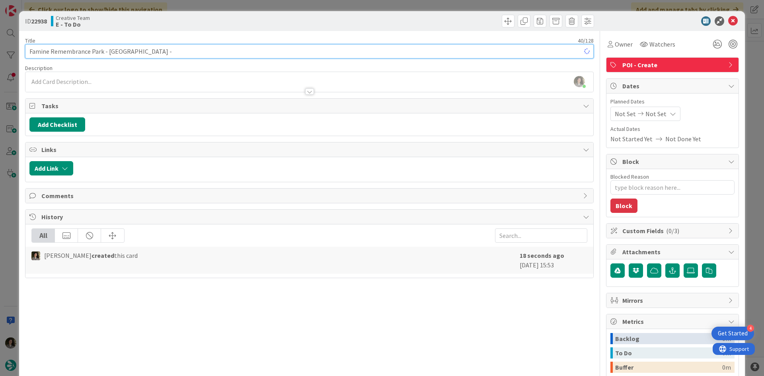
paste input "Famine Remembrance Park"
type input "Famine Remembrance Park - Ballinasloe - Famine Remembrance Park"
type textarea "x"
type input "Famine Remembrance Park - Ballinasloe - Famine Remembrance Park"
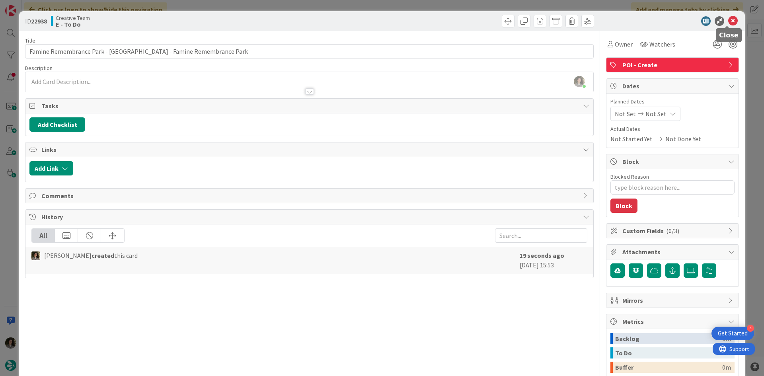
click at [730, 20] on icon at bounding box center [733, 21] width 10 height 10
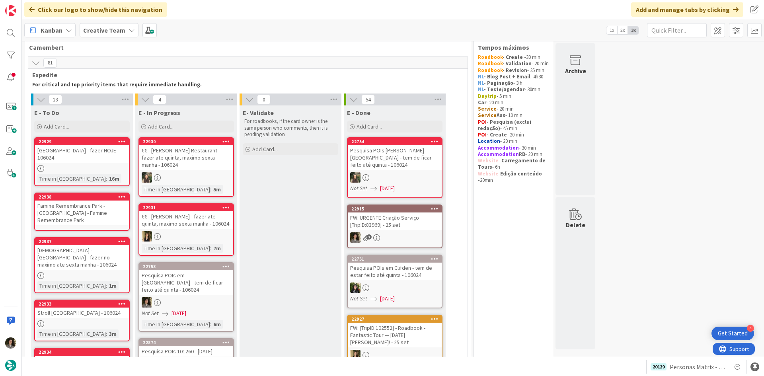
click at [102, 261] on div "St Michael's Catholic Church - Ballinasloe - fazer no maximo ate sexta manha - …" at bounding box center [82, 257] width 94 height 25
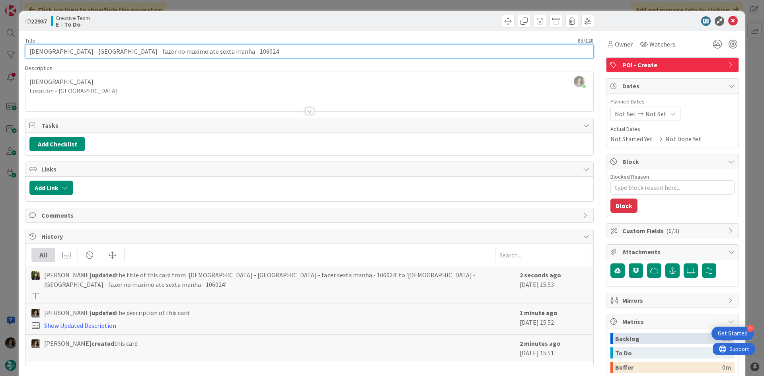
drag, startPoint x: 267, startPoint y: 49, endPoint x: 109, endPoint y: 55, distance: 158.1
click at [109, 55] on input "St Michael's Catholic Church - Ballinasloe - fazer no maximo ate sexta manha - …" at bounding box center [309, 51] width 569 height 14
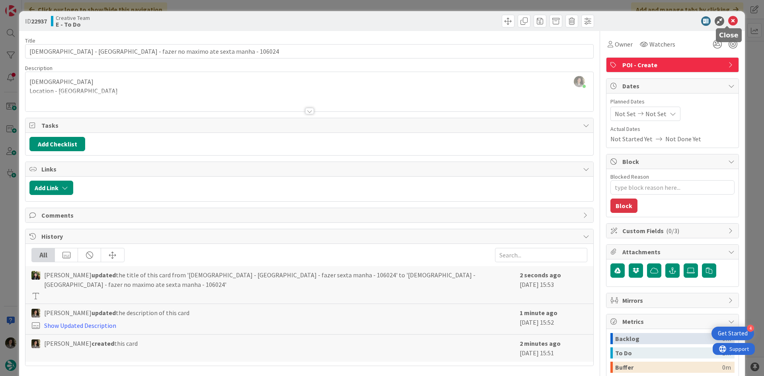
click at [728, 19] on icon at bounding box center [733, 21] width 10 height 10
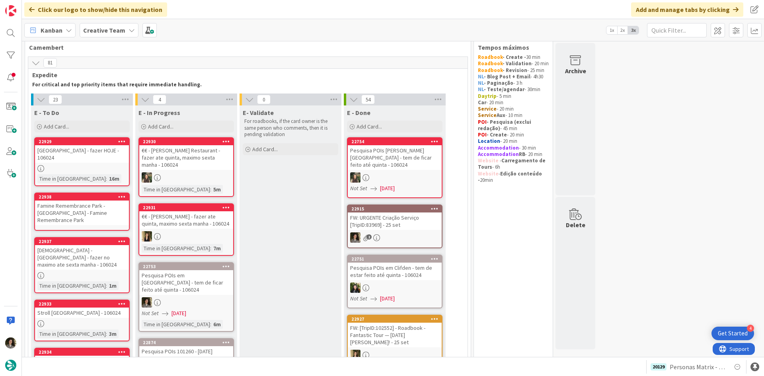
click at [89, 205] on div "Famine Remembrance Park - Ballinasloe - Famine Remembrance Park" at bounding box center [82, 213] width 94 height 25
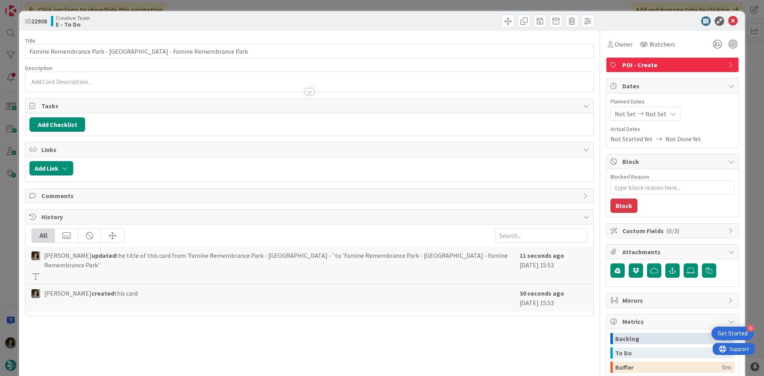
type textarea "x"
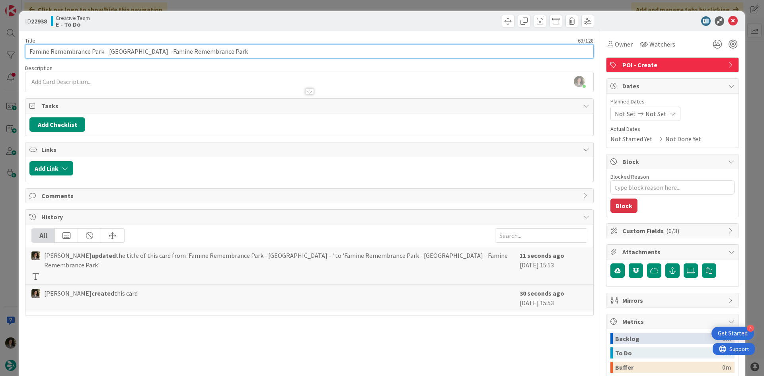
drag, startPoint x: 224, startPoint y: 53, endPoint x: 141, endPoint y: 55, distance: 82.8
click at [141, 55] on input "Famine Remembrance Park - Ballinasloe - Famine Remembrance Park" at bounding box center [309, 51] width 569 height 14
paste input "Ballinasloe - fazer no maximo ate sexta manha - 106024"
type input "Famine Remembrance Park - Ballinasloe - Ballinasloe - fazer no maximo ate sexta…"
type textarea "x"
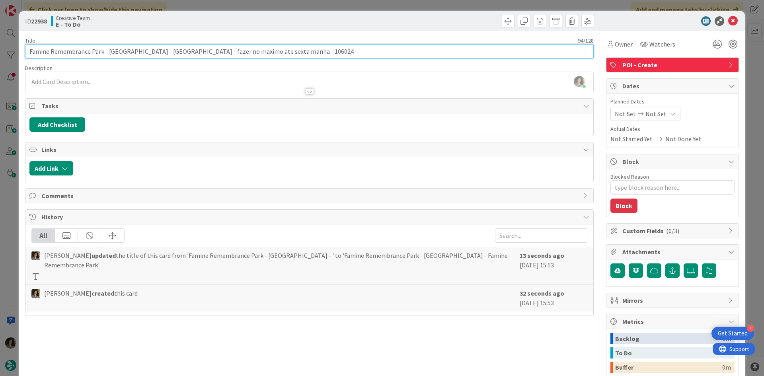
click at [168, 52] on input "Famine Remembrance Park - Ballinasloe - Ballinasloe - fazer no maximo ate sexta…" at bounding box center [309, 51] width 569 height 14
type input "Famine Remembrance Park - Ballinasloe - Ballinaslo7 - fazer no maximo ate sexta…"
type textarea "x"
type input "Famine Remembrance Park - Ballinasloe - Ballinaslo - fazer no maximo ate sexta …"
type textarea "x"
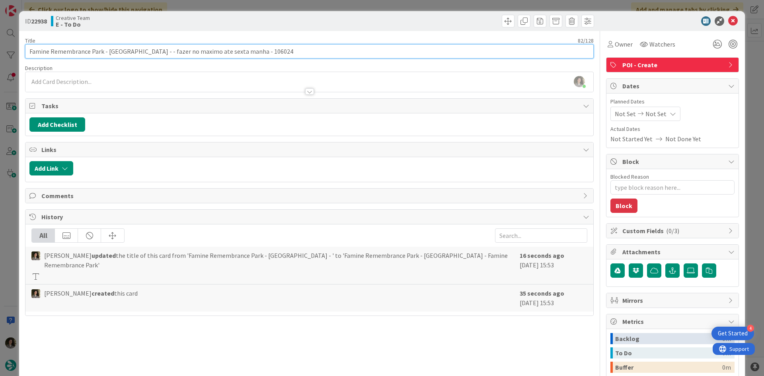
type input "Famine Remembrance Park - Ballinasloe - fazer no maximo ate sexta manha - 106024"
type textarea "x"
type input "Famine Remembrance Park - Ballinasloe - fazer no maximo ate sexta manha - 106024"
type textarea "x"
type input "Famine Remembrance Park - Ballinasloe - fazer no maximo ate sexta manha - 106024"
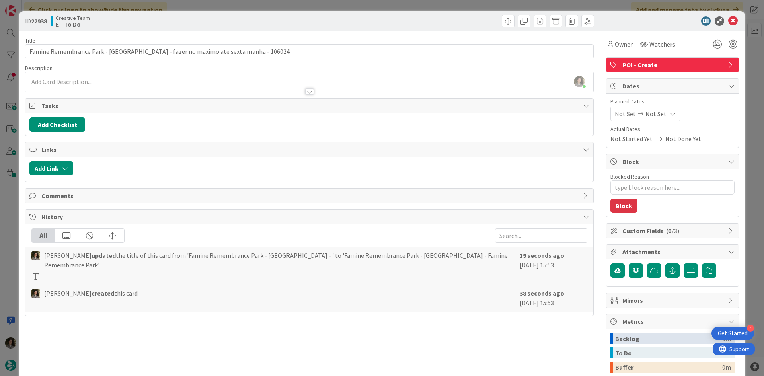
click at [308, 90] on div at bounding box center [309, 91] width 9 height 6
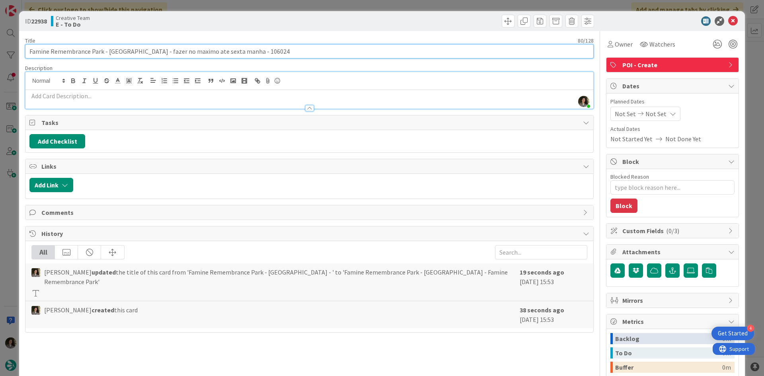
drag, startPoint x: 135, startPoint y: 52, endPoint x: 0, endPoint y: 54, distance: 135.3
click at [0, 54] on div "ID 22938 Creative Team E - To Do Title 80 / 128 Famine Remembrance Park - Balli…" at bounding box center [382, 188] width 764 height 376
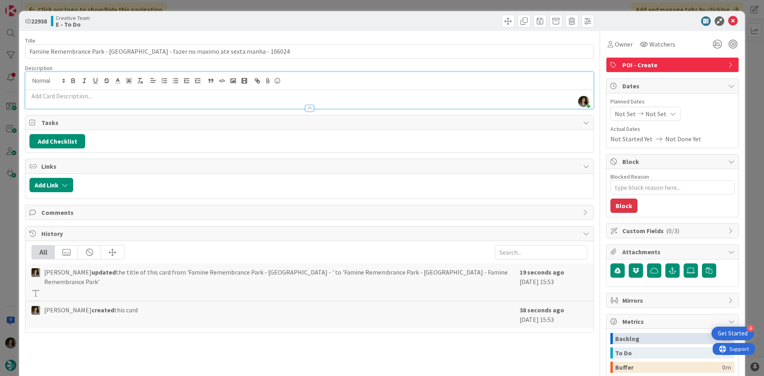
click at [120, 97] on p at bounding box center [309, 96] width 560 height 9
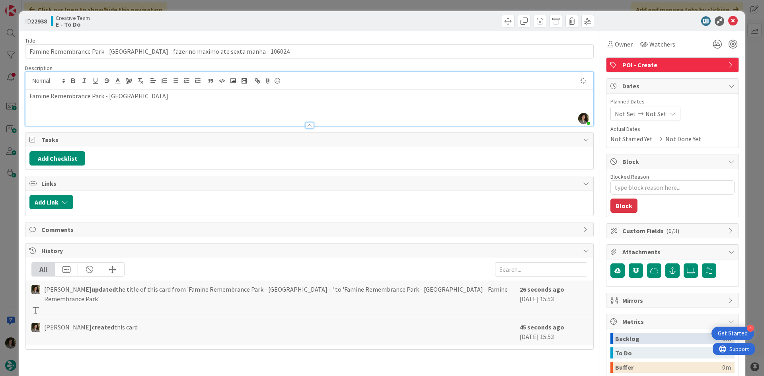
click at [104, 96] on p "Famine Remembrance Park - Ballinasloe" at bounding box center [309, 96] width 560 height 9
type textarea "x"
click at [104, 117] on p "Location - Ballinasloe" at bounding box center [309, 113] width 560 height 9
drag, startPoint x: 37, startPoint y: 105, endPoint x: 48, endPoint y: 107, distance: 11.4
click at [40, 107] on p at bounding box center [309, 105] width 560 height 9
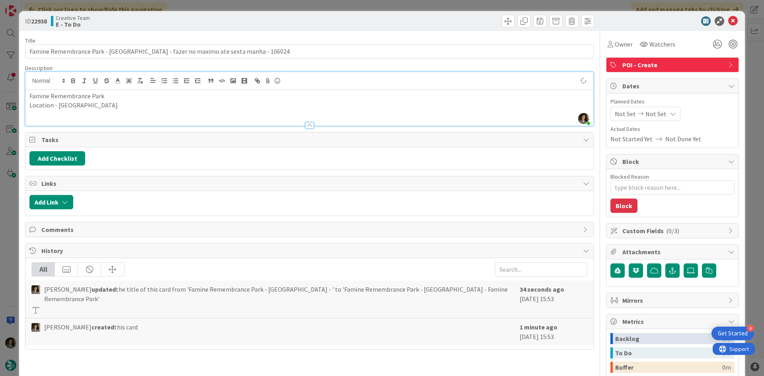
click at [88, 105] on p "Location - Ballinasloe" at bounding box center [309, 105] width 560 height 9
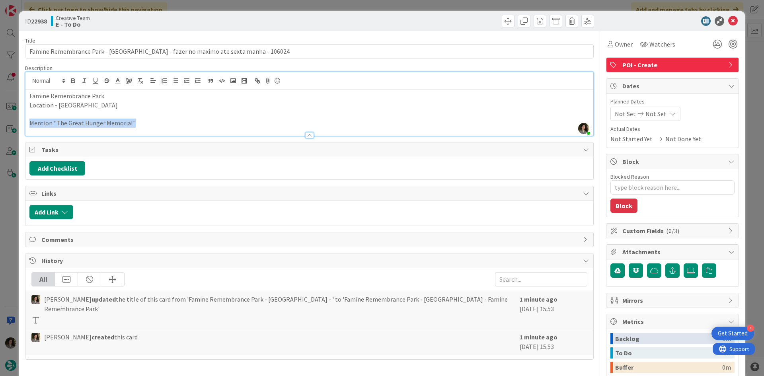
drag, startPoint x: 185, startPoint y: 125, endPoint x: 15, endPoint y: 125, distance: 170.7
click at [15, 125] on div "ID 22938 Creative Team E - To Do Title 80 / 128 Famine Remembrance Park - Balli…" at bounding box center [382, 188] width 764 height 376
drag, startPoint x: 435, startPoint y: 23, endPoint x: 513, endPoint y: 27, distance: 77.7
click at [435, 23] on div at bounding box center [453, 21] width 283 height 13
click at [729, 20] on icon at bounding box center [733, 21] width 10 height 10
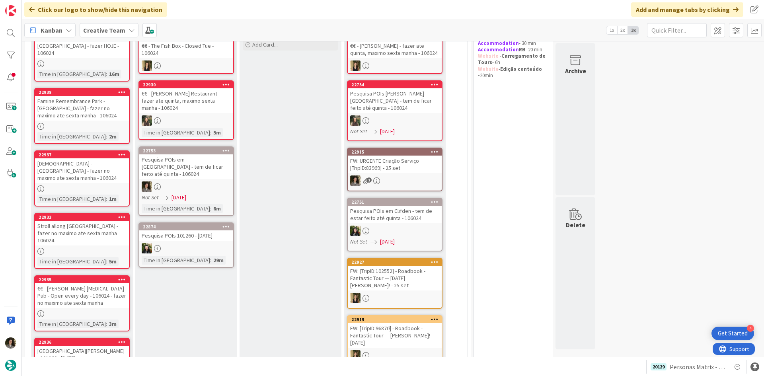
scroll to position [119, 0]
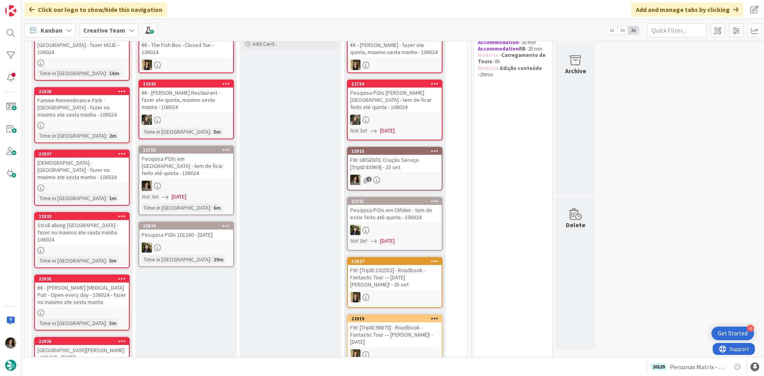
click at [189, 156] on div "Pesquisa POIs em Ballinasloe - tem de ficar feito até quinta - 106024" at bounding box center [186, 166] width 94 height 25
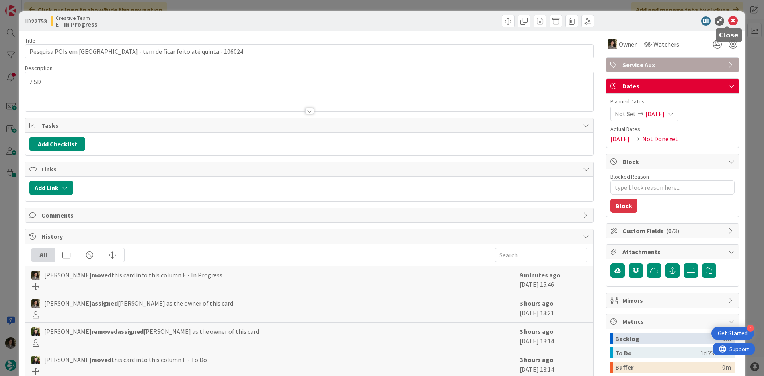
click at [728, 22] on icon at bounding box center [733, 21] width 10 height 10
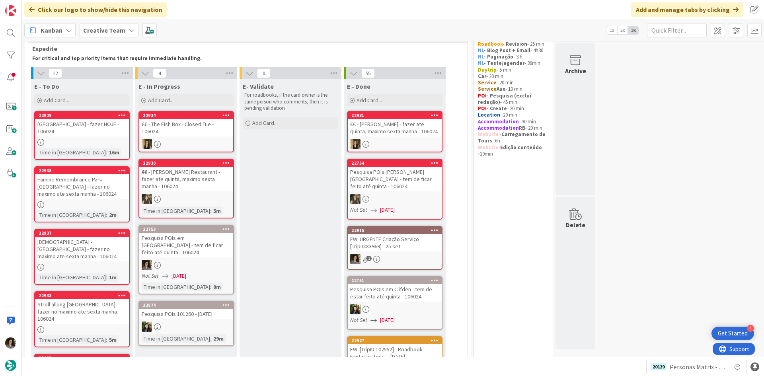
scroll to position [40, 0]
click at [182, 237] on link "22753 Pesquisa POIs em Ballinasloe - tem de ficar feito até quinta - 106024 Not…" at bounding box center [187, 260] width 96 height 70
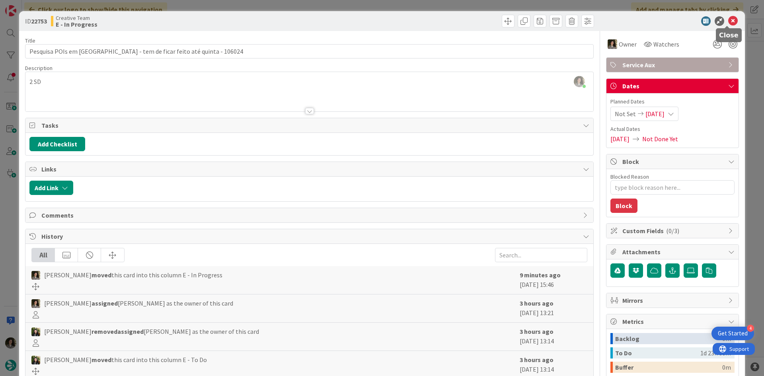
click at [728, 21] on icon at bounding box center [733, 21] width 10 height 10
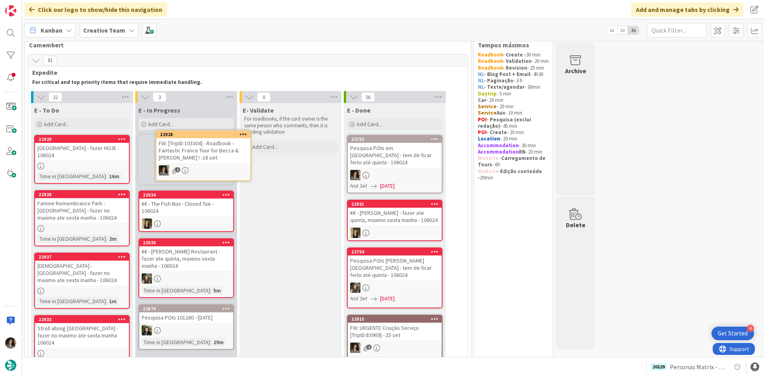
scroll to position [11, 0]
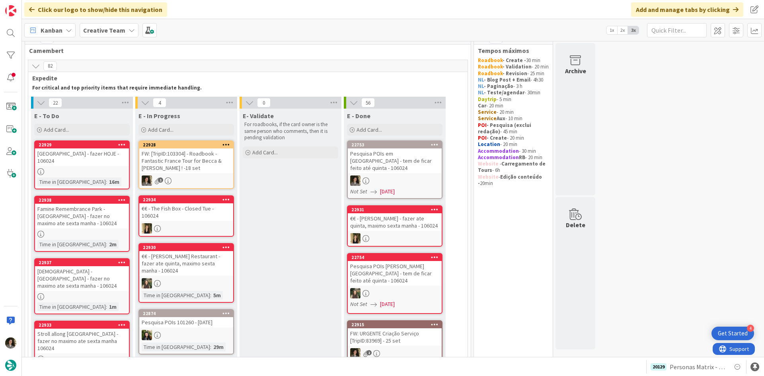
click at [210, 155] on div "FW: [TripID:103304] - Roadbook - Fantastic France Tour for Becca & James ! -18 …" at bounding box center [186, 160] width 94 height 25
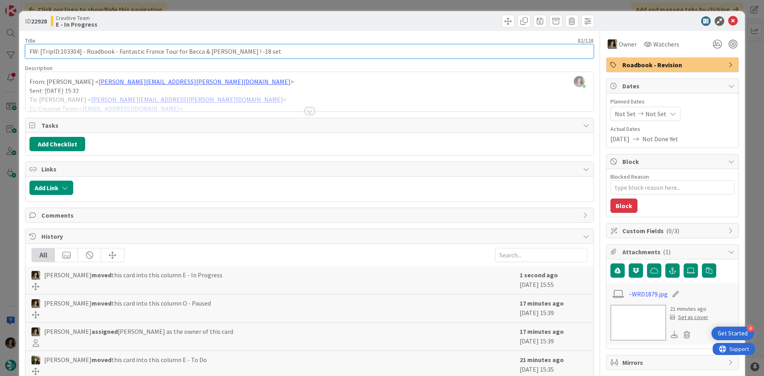
drag, startPoint x: 78, startPoint y: 52, endPoint x: 60, endPoint y: 49, distance: 18.5
click at [60, 49] on input "FW: [TripID:103304] - Roadbook - Fantastic France Tour for Becca & James ! -18 …" at bounding box center [309, 51] width 569 height 14
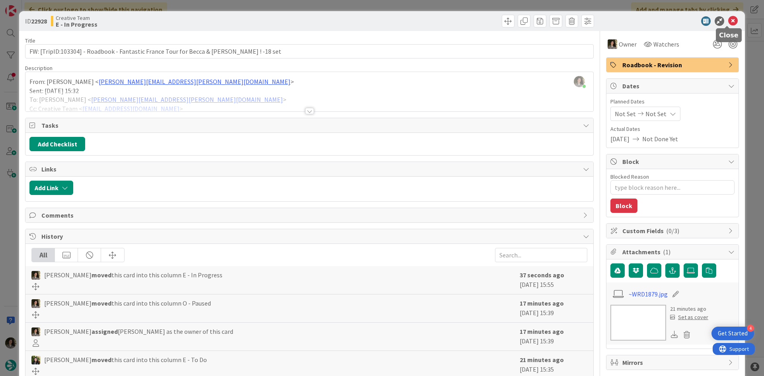
click at [728, 21] on icon at bounding box center [733, 21] width 10 height 10
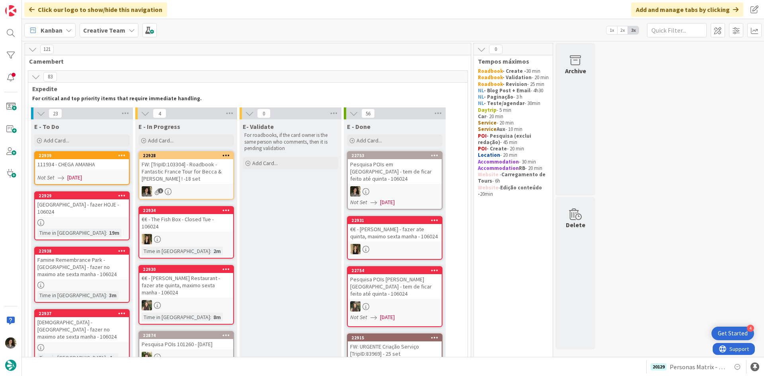
click at [210, 178] on div "FW: [TripID:103304] - Roadbook - Fantastic France Tour for Becca & James ! -18 …" at bounding box center [186, 171] width 94 height 25
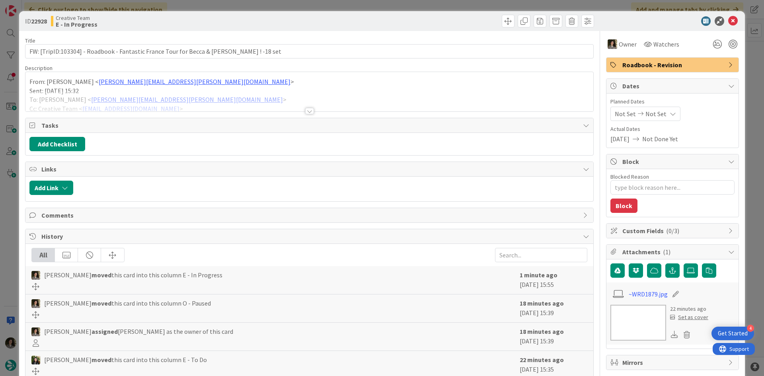
click at [309, 106] on div at bounding box center [309, 101] width 568 height 20
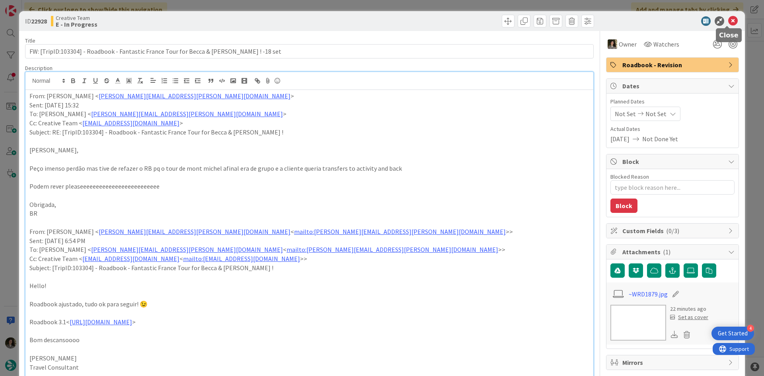
click at [728, 21] on icon at bounding box center [733, 21] width 10 height 10
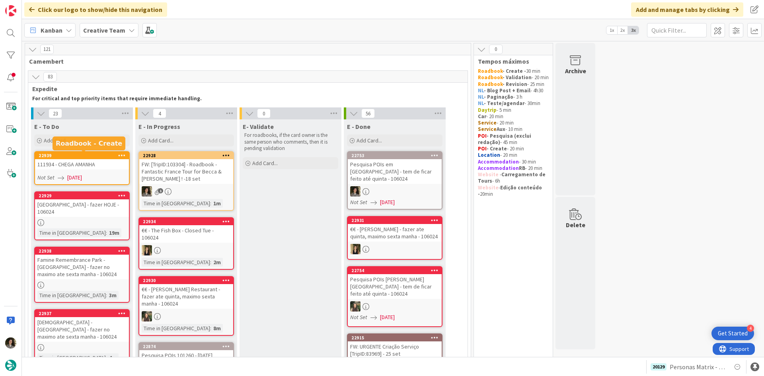
click at [72, 158] on div "22939" at bounding box center [84, 156] width 90 height 6
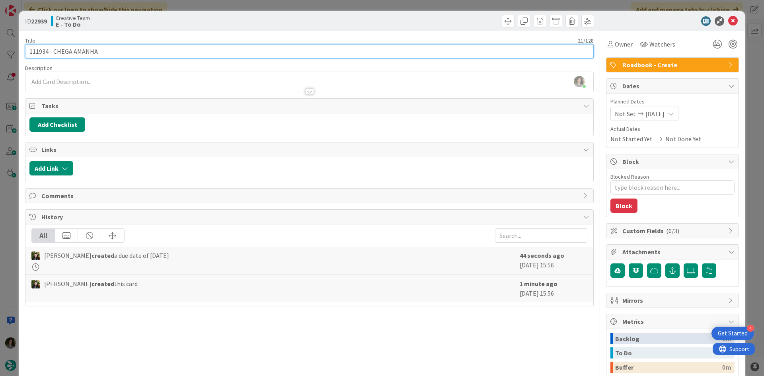
drag, startPoint x: 48, startPoint y: 52, endPoint x: -6, endPoint y: 53, distance: 54.5
click at [0, 53] on html "4 Get Started Click our logo to show/hide this navigation Add and manage tabs b…" at bounding box center [382, 188] width 764 height 376
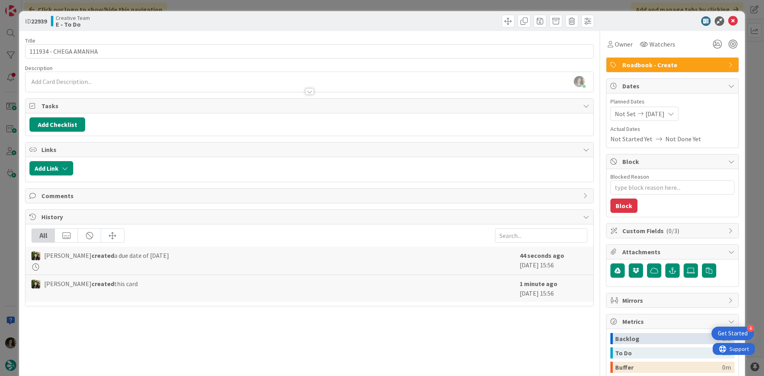
click at [727, 16] on div "ID 22939 Creative Team E - To Do" at bounding box center [382, 21] width 726 height 20
click at [728, 19] on icon at bounding box center [733, 21] width 10 height 10
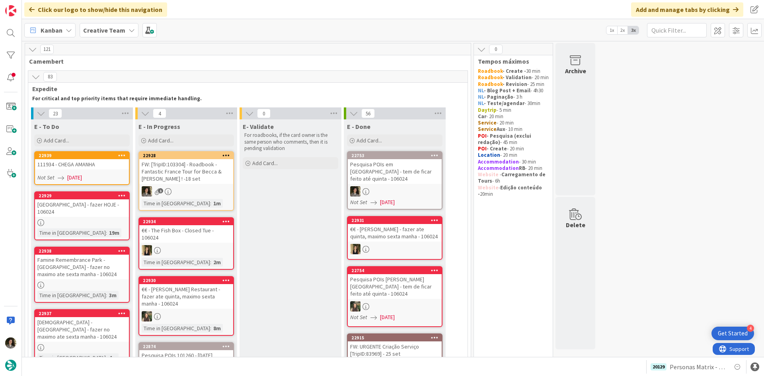
click at [82, 174] on span "09/11/2025" at bounding box center [74, 178] width 15 height 8
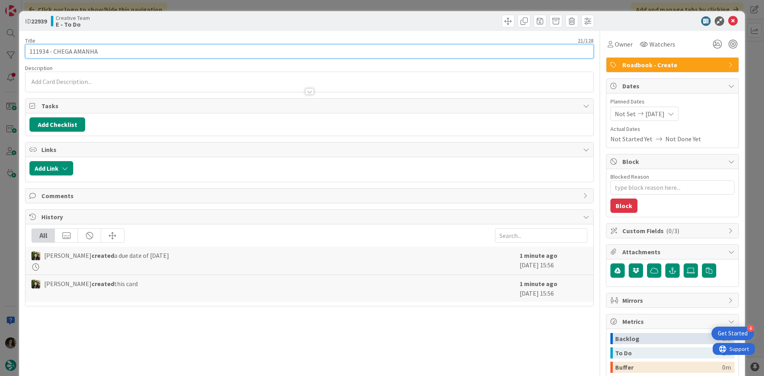
drag, startPoint x: 49, startPoint y: 53, endPoint x: 22, endPoint y: 59, distance: 27.2
click at [22, 59] on div "ID 22939 Creative Team E - To Do Title 21 / 128 111934 - CHEGA AMANHA Descripti…" at bounding box center [382, 241] width 726 height 460
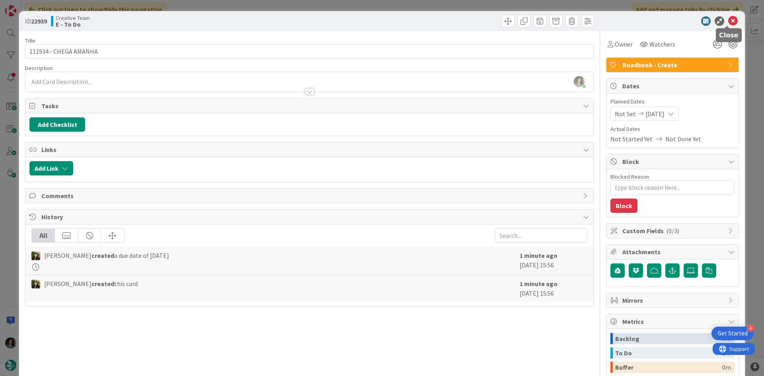
click at [730, 20] on icon at bounding box center [733, 21] width 10 height 10
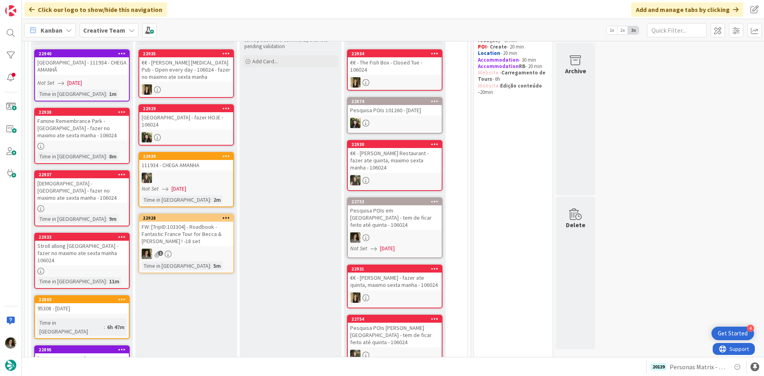
scroll to position [119, 0]
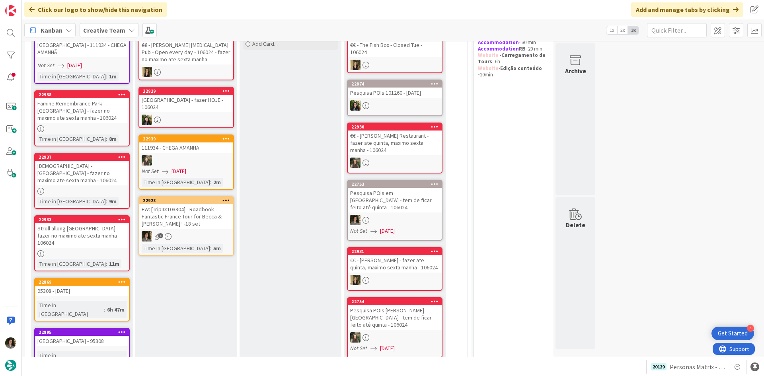
click at [202, 208] on div "FW: [TripID:103304] - Roadbook - Fantastic France Tour for Becca & James ! -18 …" at bounding box center [186, 216] width 94 height 25
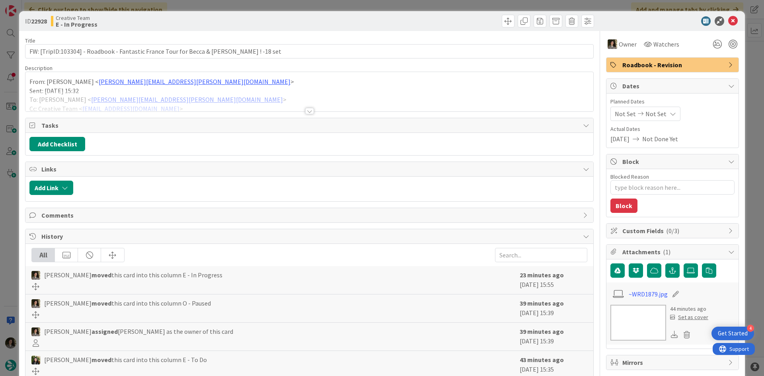
click at [305, 111] on div at bounding box center [309, 111] width 9 height 6
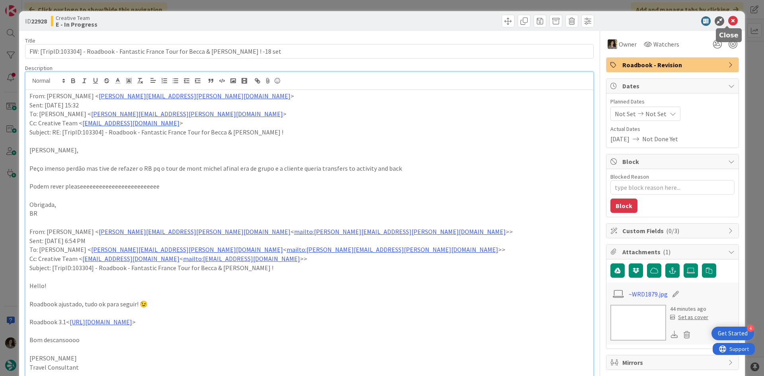
click at [729, 20] on icon at bounding box center [733, 21] width 10 height 10
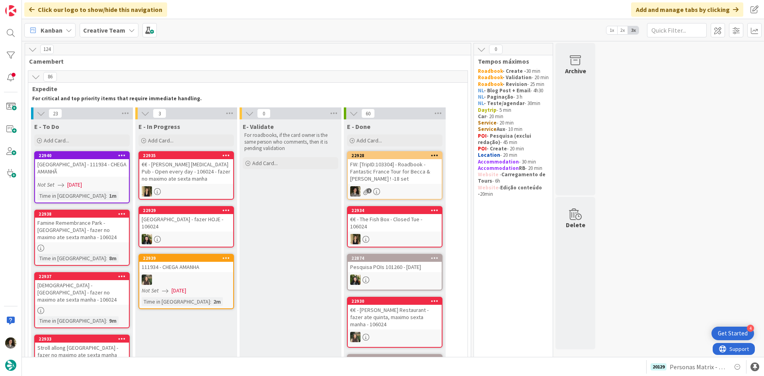
click at [412, 174] on div "FW: [TripID:103304] - Roadbook - Fantastic France Tour for Becca & James ! -18 …" at bounding box center [395, 171] width 94 height 25
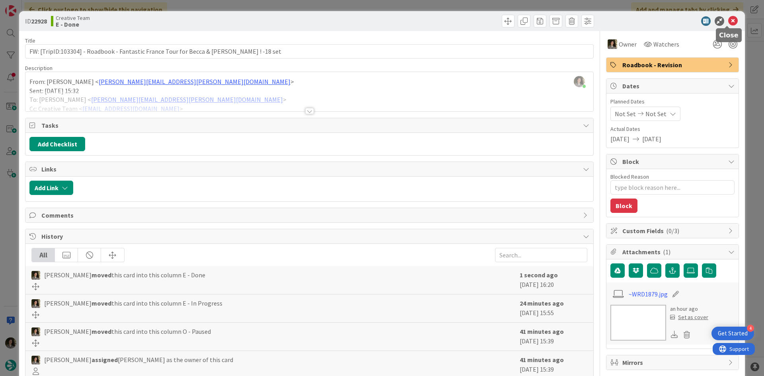
click at [729, 18] on icon at bounding box center [733, 21] width 10 height 10
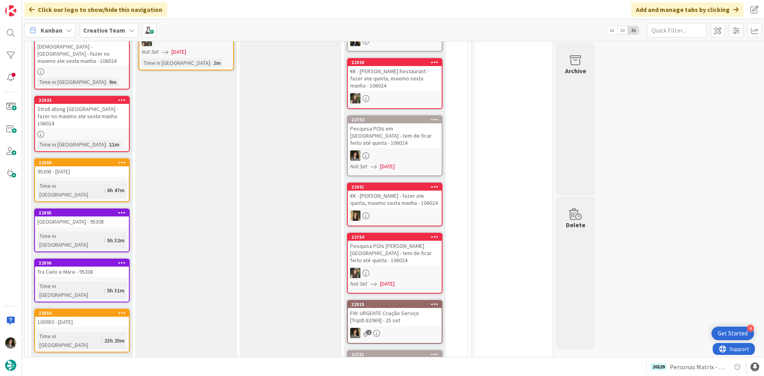
scroll to position [358, 0]
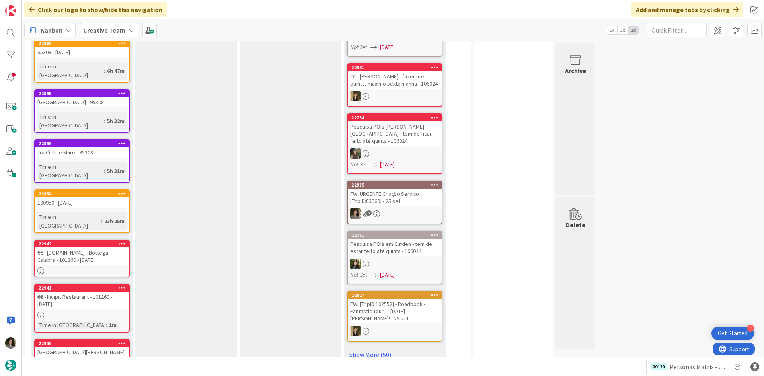
click at [84, 197] on div "100950 - 6 oct" at bounding box center [82, 202] width 94 height 10
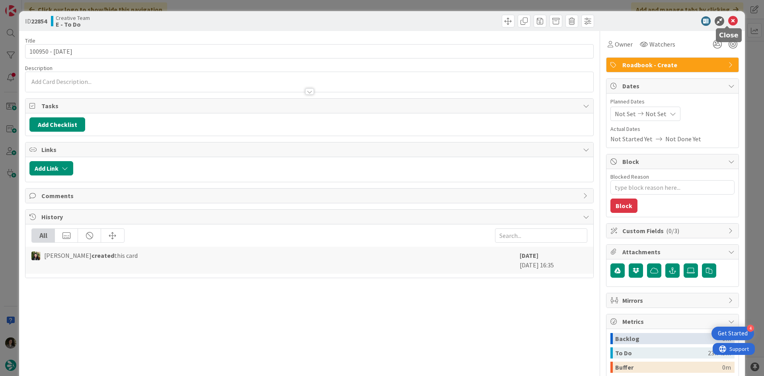
click at [728, 21] on icon at bounding box center [733, 21] width 10 height 10
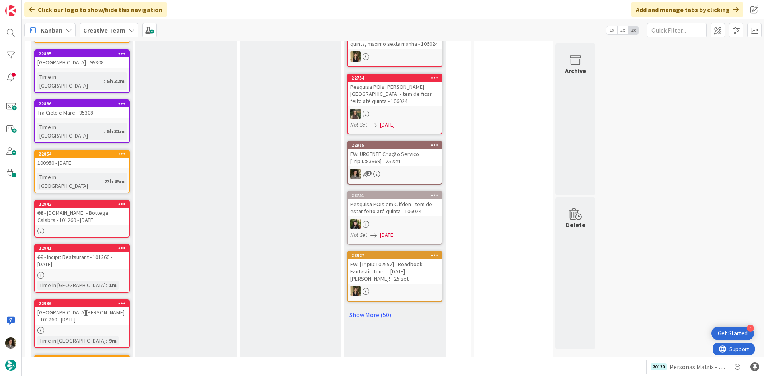
click at [102, 177] on div "23h 45m" at bounding box center [114, 181] width 24 height 9
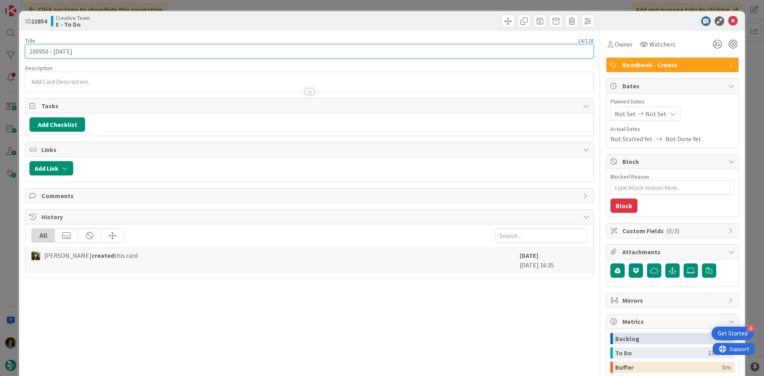
drag, startPoint x: 47, startPoint y: 51, endPoint x: 8, endPoint y: 56, distance: 39.3
click at [8, 55] on div "ID 22854 Creative Team E - To Do Title 14 / 128 100950 - 6 oct Description Owne…" at bounding box center [382, 188] width 764 height 376
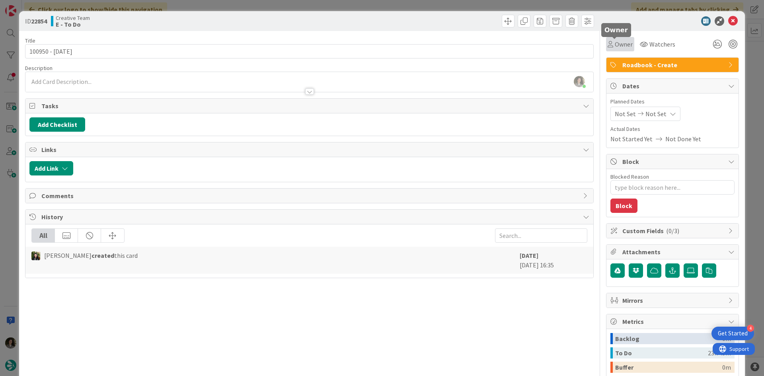
click at [615, 43] on span "Owner" at bounding box center [624, 44] width 18 height 10
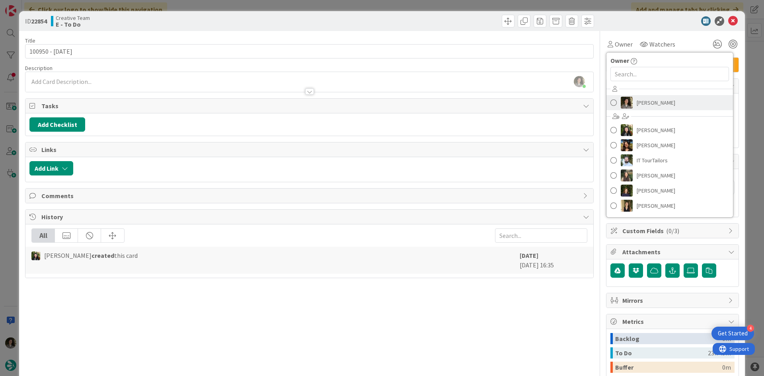
click at [658, 100] on span "Melissa Santos" at bounding box center [656, 103] width 39 height 12
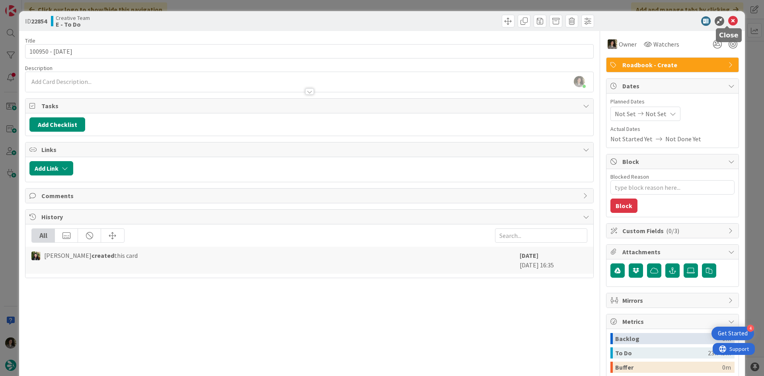
click at [729, 19] on icon at bounding box center [733, 21] width 10 height 10
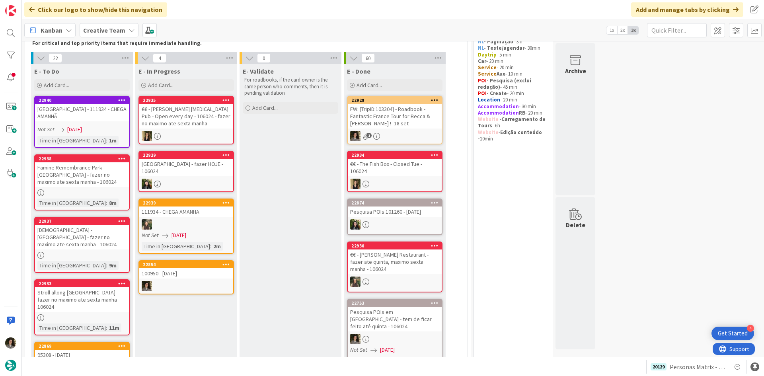
scroll to position [53, 0]
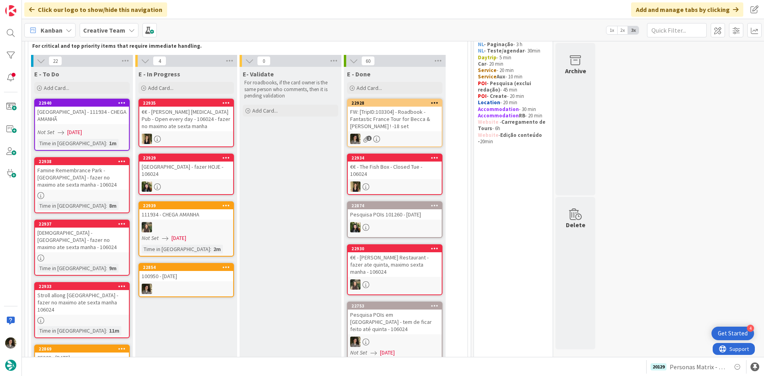
click at [189, 284] on div at bounding box center [186, 289] width 94 height 10
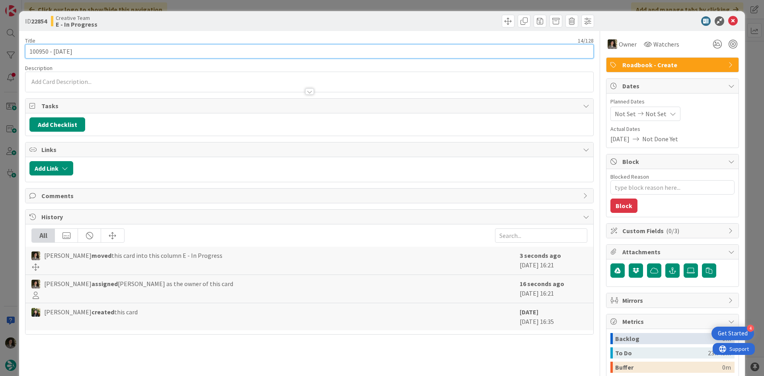
drag, startPoint x: 49, startPoint y: 51, endPoint x: 20, endPoint y: 49, distance: 29.1
click at [20, 49] on div "ID 22854 Creative Team E - In Progress Title 14 / 128 100950 - 6 oct Descriptio…" at bounding box center [382, 241] width 726 height 460
click at [48, 51] on input "100950 - 6 oct" at bounding box center [309, 51] width 569 height 14
drag, startPoint x: 47, startPoint y: 51, endPoint x: 31, endPoint y: 48, distance: 15.7
click at [31, 48] on input "100950 - 6 oct" at bounding box center [309, 51] width 569 height 14
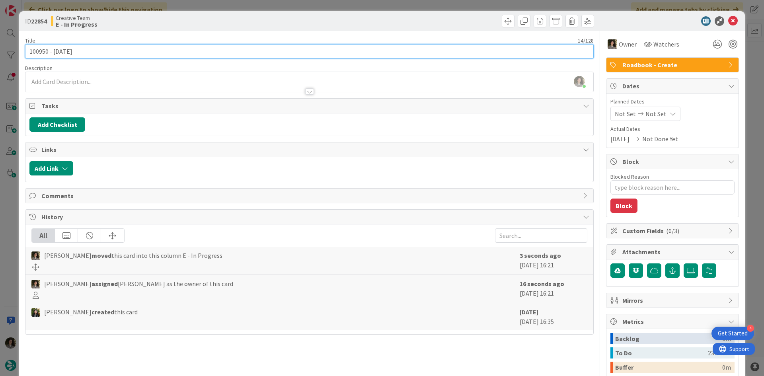
drag, startPoint x: 47, startPoint y: 53, endPoint x: 10, endPoint y: 49, distance: 37.7
click at [10, 49] on div "ID 22854 Creative Team E - In Progress Title 14 / 128 100950 - 6 oct Descriptio…" at bounding box center [382, 188] width 764 height 376
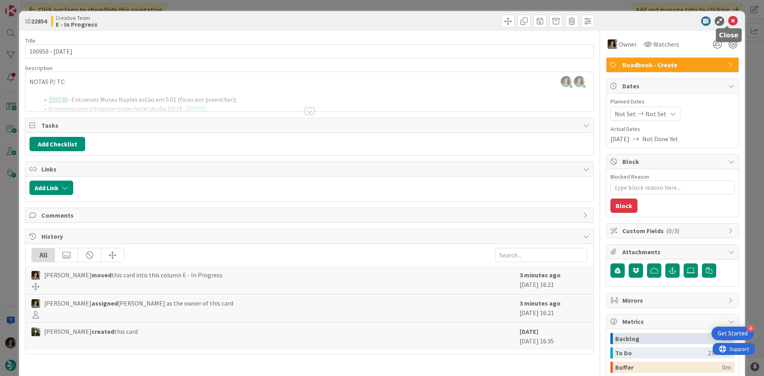
click at [728, 18] on icon at bounding box center [733, 21] width 10 height 10
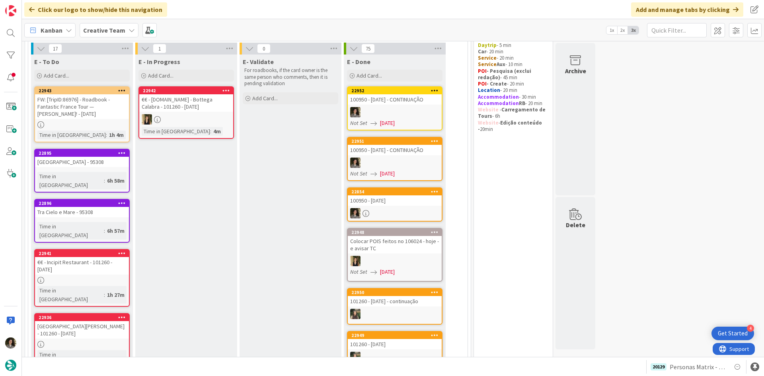
scroll to position [51, 0]
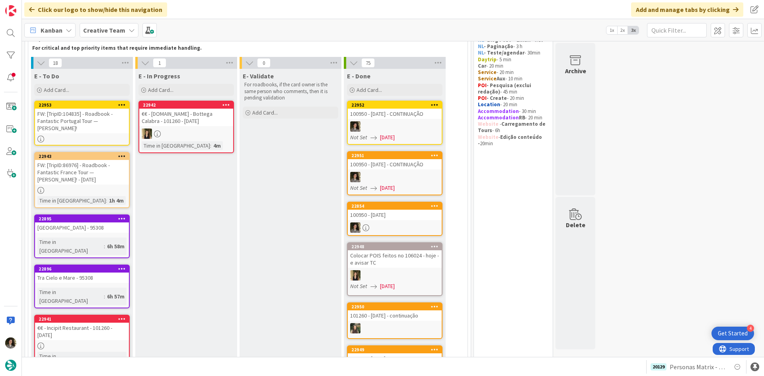
click at [87, 111] on div "FW: [TripID:104835] - Roadbook - Fantastic Portugal Tour — Julie Lavoie!" at bounding box center [82, 121] width 94 height 25
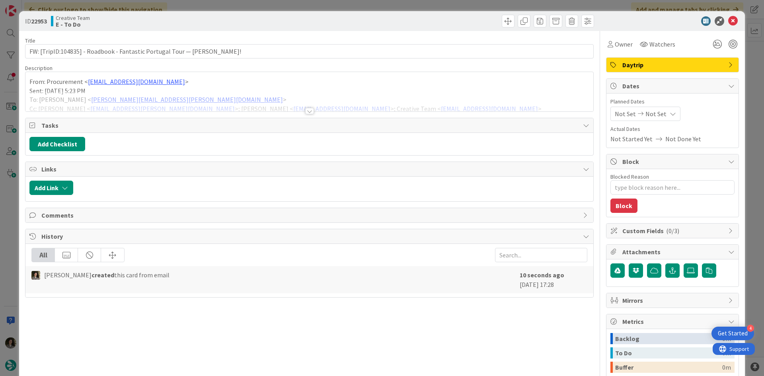
click at [682, 65] on span "Daytrip" at bounding box center [673, 65] width 102 height 10
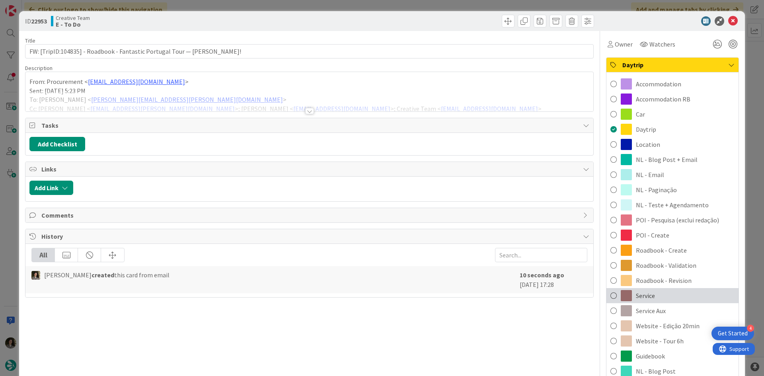
click at [668, 299] on div "Service" at bounding box center [673, 295] width 132 height 15
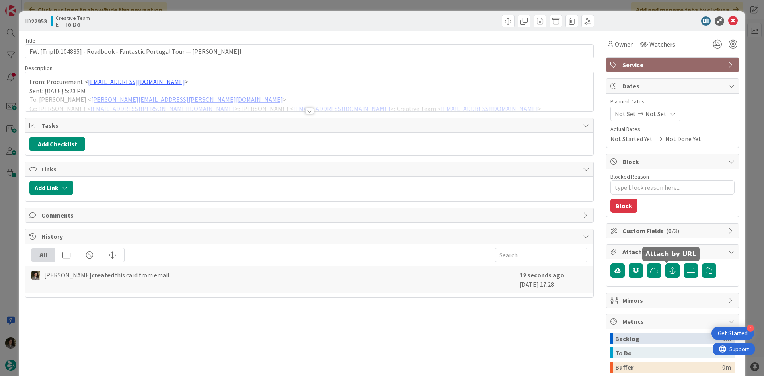
type textarea "x"
click at [652, 114] on span "Not Set" at bounding box center [656, 114] width 21 height 10
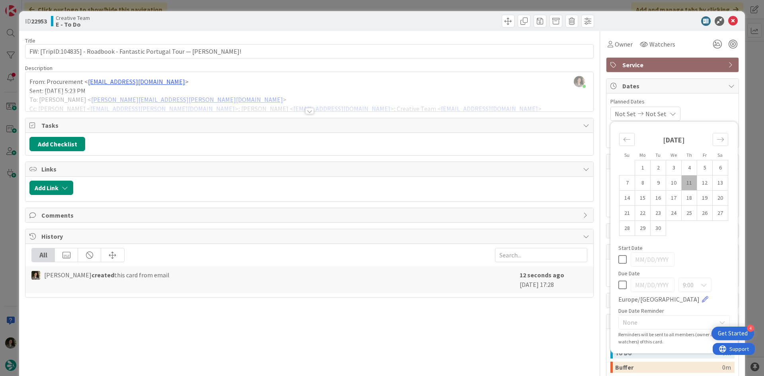
click at [622, 282] on div "9:00 Europe/London" at bounding box center [673, 291] width 111 height 26
click at [618, 281] on icon at bounding box center [622, 285] width 8 height 10
type input "09/11/2025"
click at [608, 44] on div "Owner" at bounding box center [620, 44] width 25 height 10
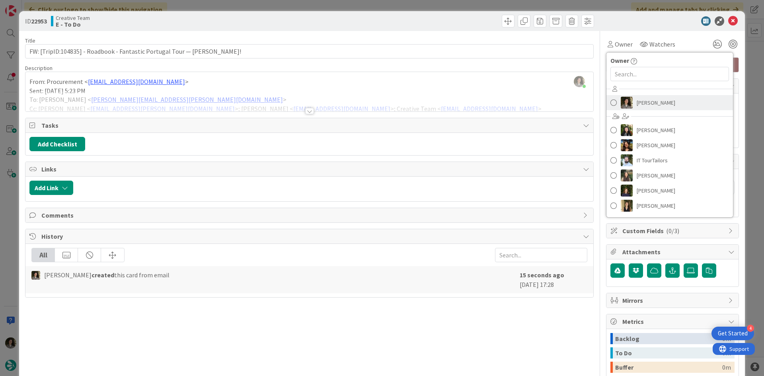
click at [649, 105] on span "Melissa Santos" at bounding box center [656, 103] width 39 height 12
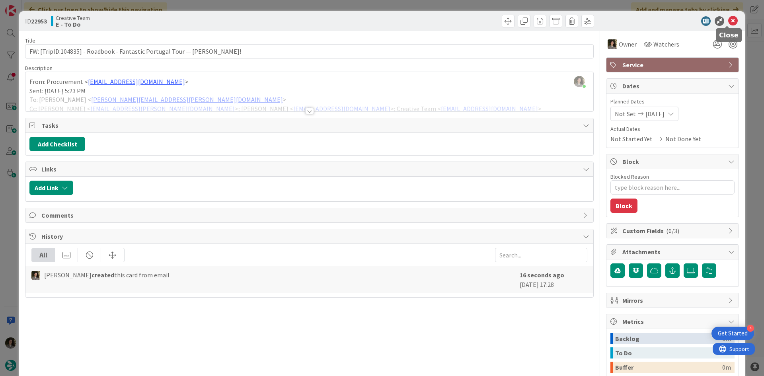
click at [728, 24] on icon at bounding box center [733, 21] width 10 height 10
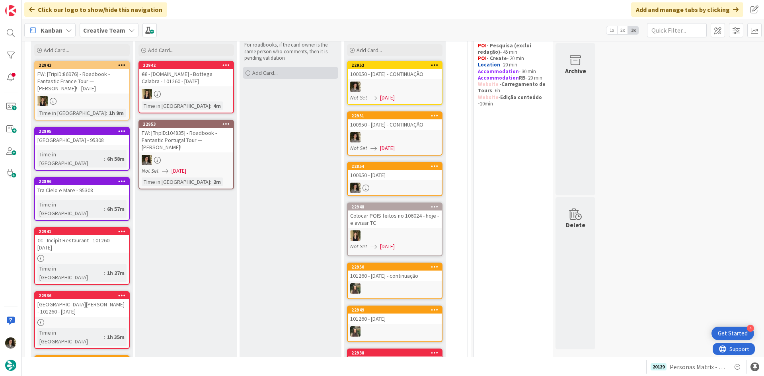
scroll to position [10, 0]
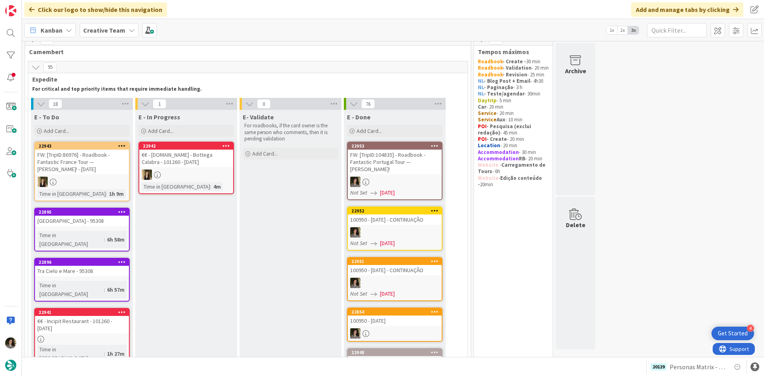
click at [408, 178] on div at bounding box center [395, 182] width 94 height 10
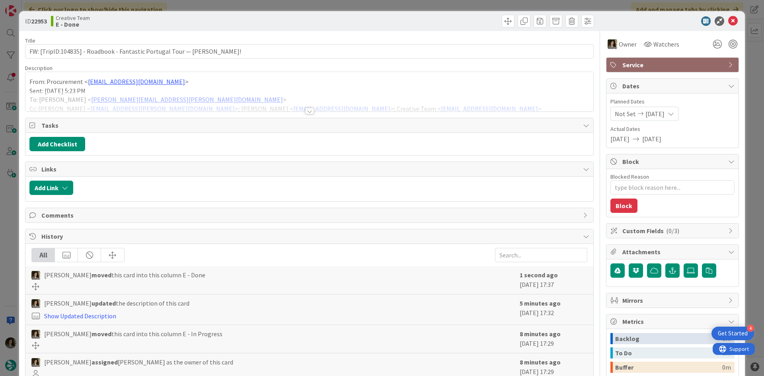
click at [691, 67] on span "Service" at bounding box center [673, 65] width 102 height 10
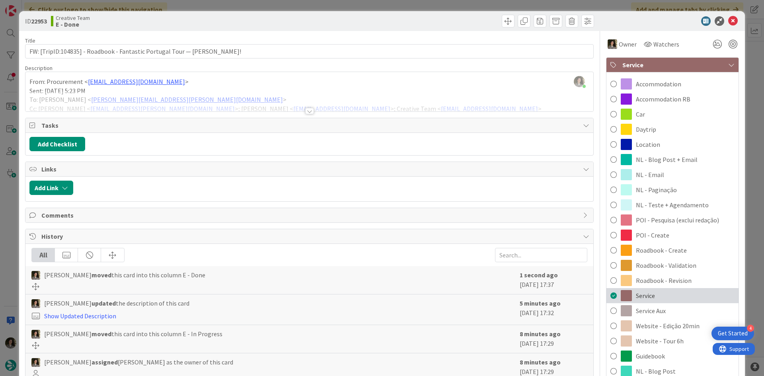
click at [668, 302] on div "Service" at bounding box center [673, 295] width 132 height 15
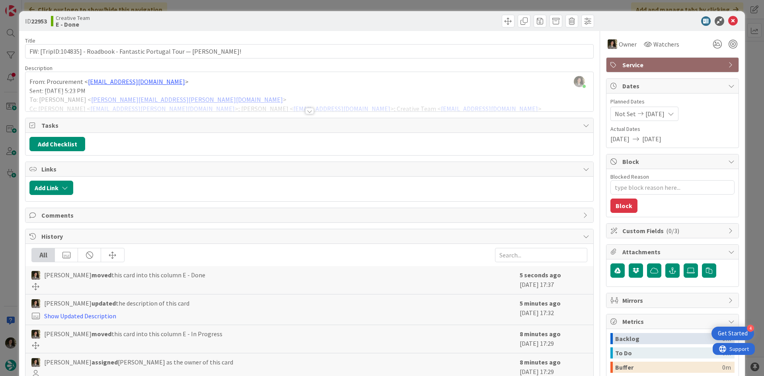
click at [647, 68] on span "Service" at bounding box center [673, 65] width 102 height 10
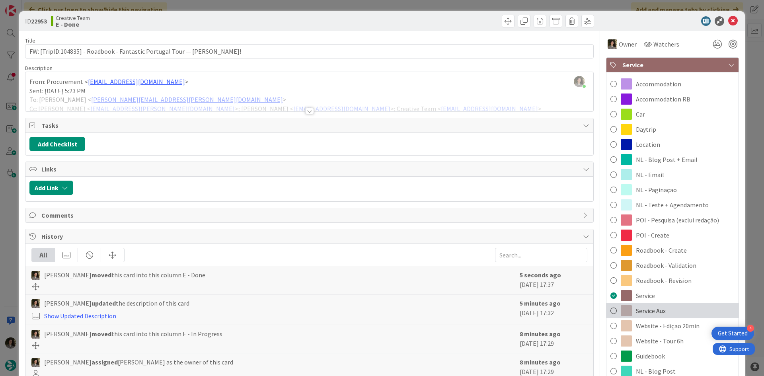
click at [687, 309] on div "Service Aux" at bounding box center [673, 310] width 132 height 15
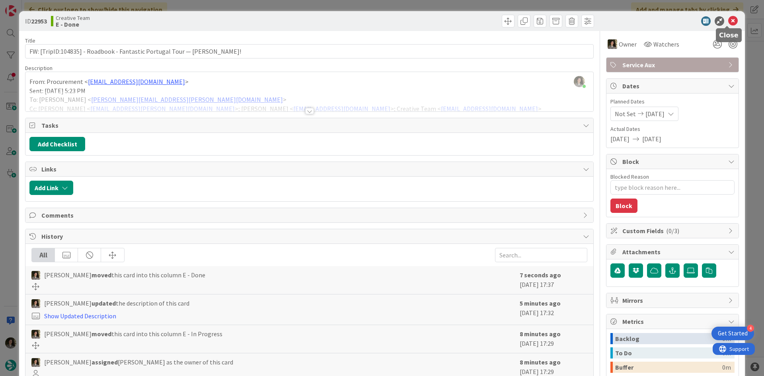
type textarea "x"
click at [728, 23] on icon at bounding box center [733, 21] width 10 height 10
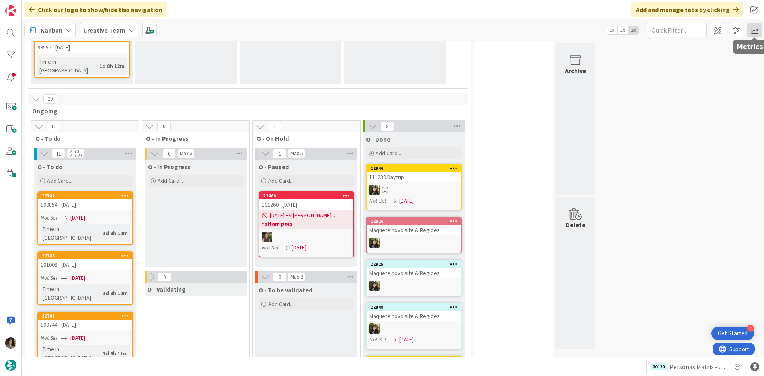
click at [753, 30] on span at bounding box center [754, 30] width 14 height 14
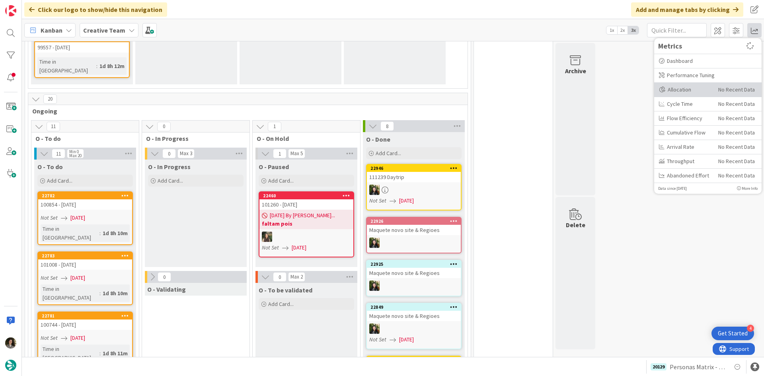
click at [691, 87] on div "Allocation" at bounding box center [685, 90] width 53 height 8
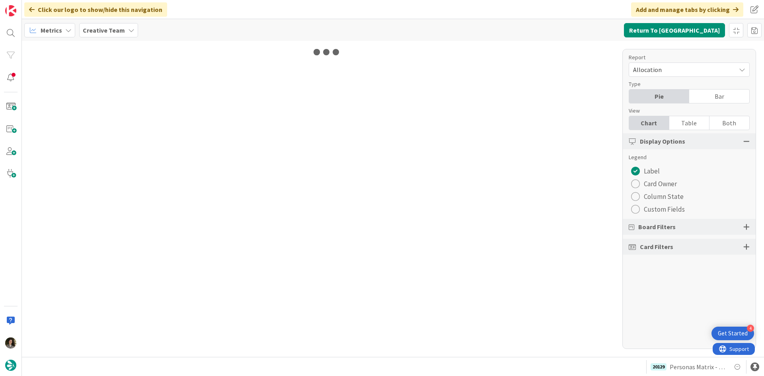
click at [698, 121] on div "Table" at bounding box center [689, 123] width 40 height 14
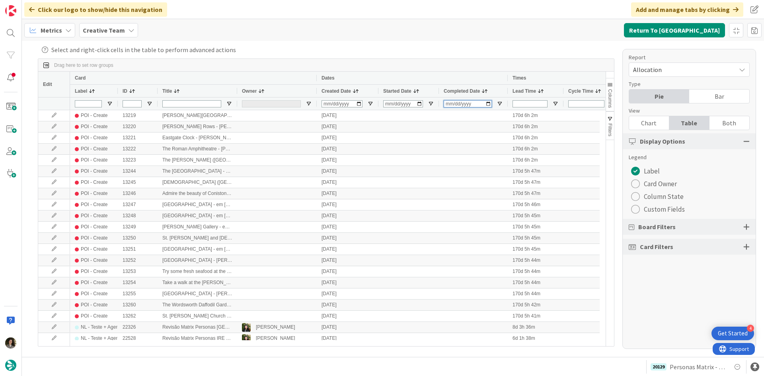
click at [449, 105] on input "Completed Date Filter Input" at bounding box center [468, 103] width 48 height 7
type input "2025-09-11"
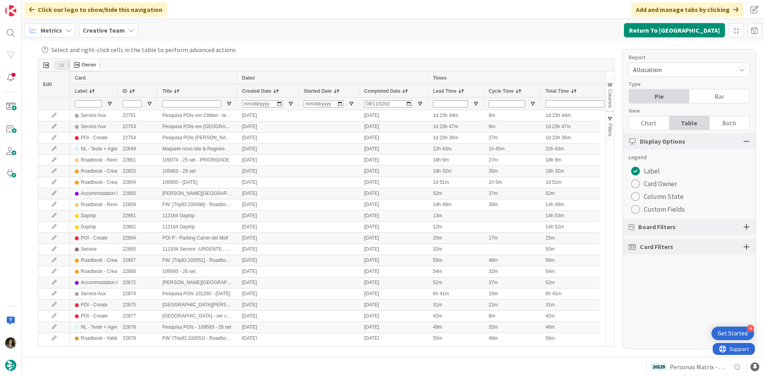
drag, startPoint x: 253, startPoint y: 89, endPoint x: 72, endPoint y: 62, distance: 183.5
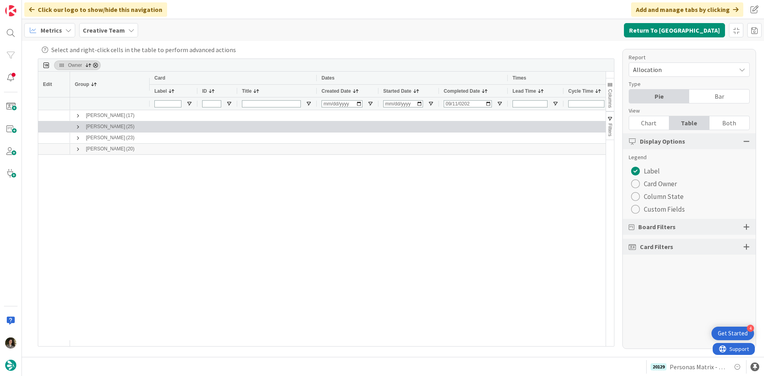
click at [78, 126] on span at bounding box center [78, 127] width 6 height 6
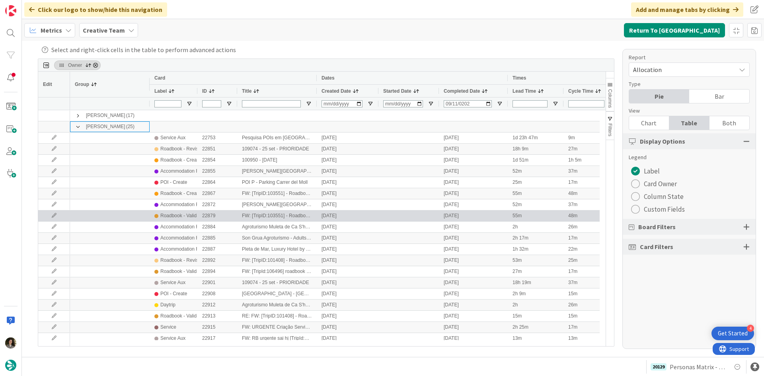
click at [190, 219] on div "Roadbook - Validation" at bounding box center [183, 216] width 47 height 10
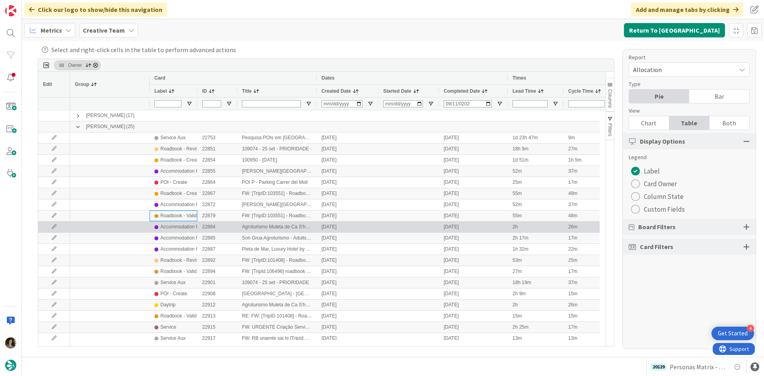
click at [187, 228] on div "Accommodation RB" at bounding box center [181, 227] width 42 height 10
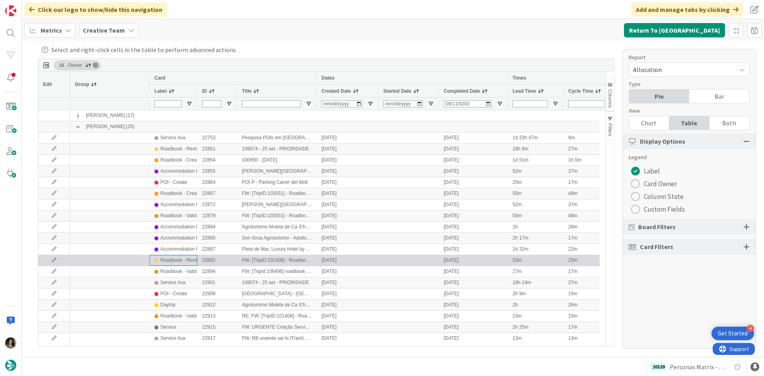
click at [185, 259] on div "Roadbook - Revision" at bounding box center [182, 261] width 44 height 10
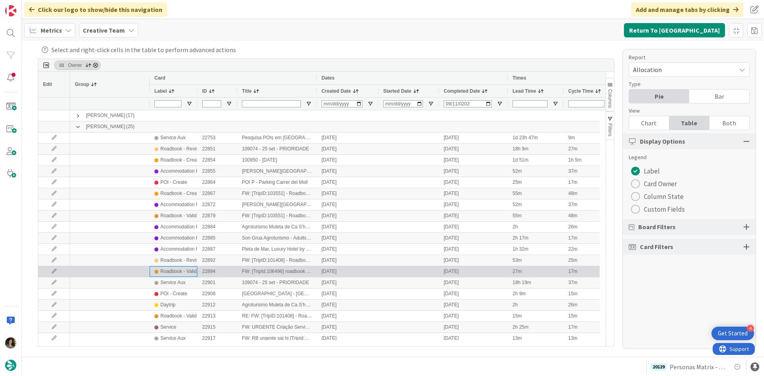
click at [188, 271] on div "Roadbook - Validation" at bounding box center [183, 272] width 47 height 10
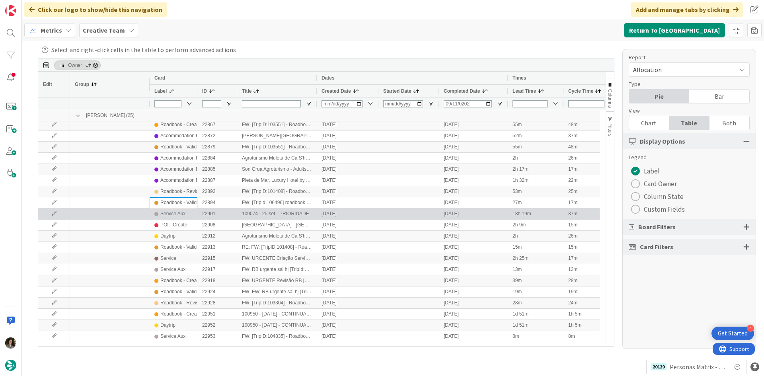
scroll to position [80, 0]
click at [181, 213] on div "POI - Create" at bounding box center [173, 214] width 27 height 10
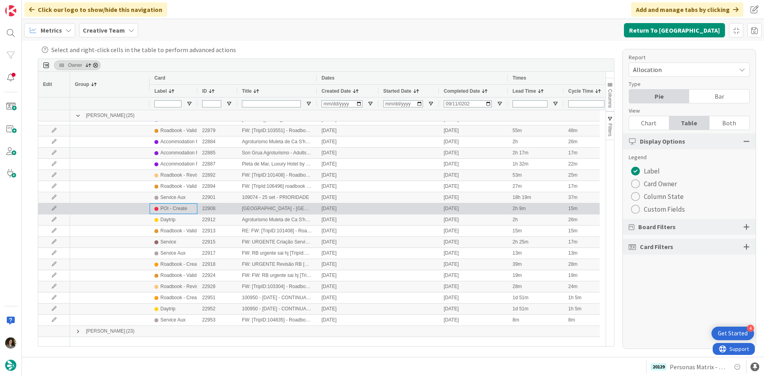
scroll to position [93, 0]
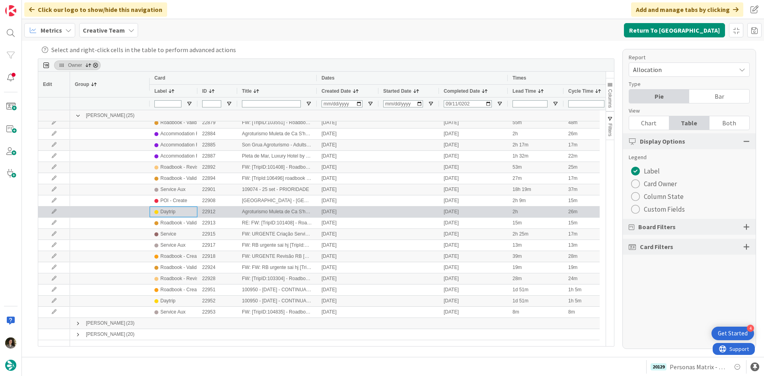
click at [181, 212] on div "Daytrip" at bounding box center [173, 212] width 38 height 10
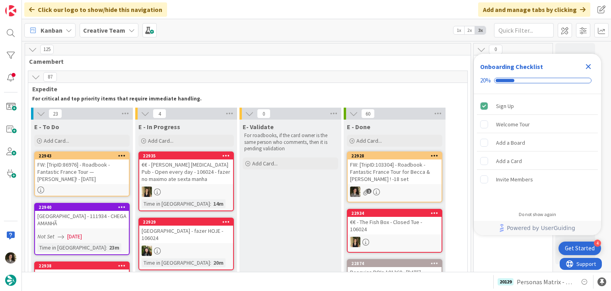
click at [591, 68] on icon "Close Checklist" at bounding box center [589, 67] width 10 height 10
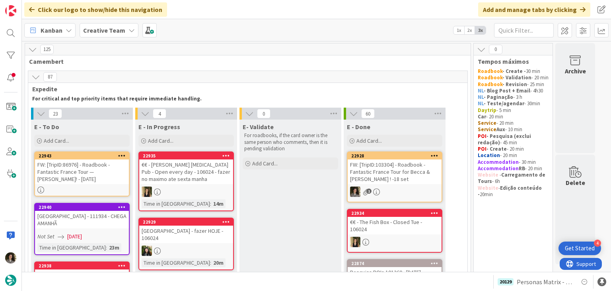
click at [100, 166] on div "FW: [TripID:86976] - Roadbook - Fantastic France Tour — Ernie Simon! - 4 oct" at bounding box center [82, 171] width 94 height 25
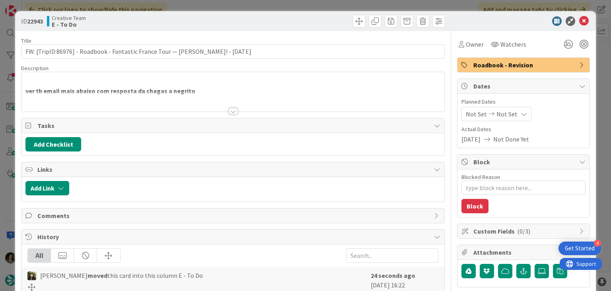
click at [231, 110] on div at bounding box center [233, 111] width 9 height 6
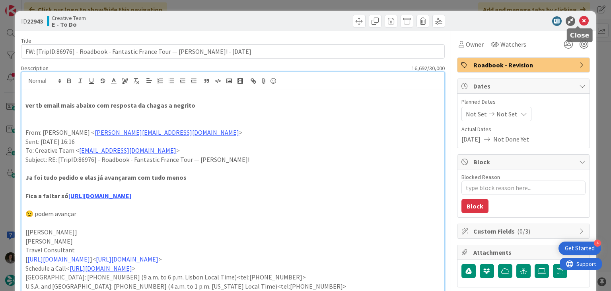
click at [579, 19] on icon at bounding box center [584, 21] width 10 height 10
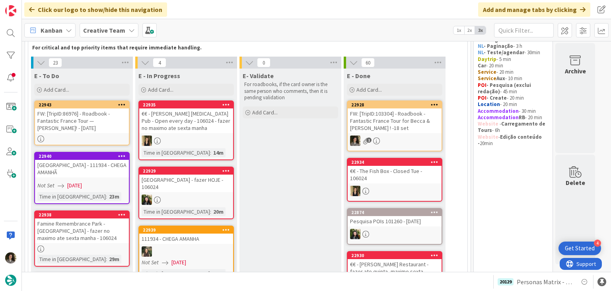
scroll to position [119, 0]
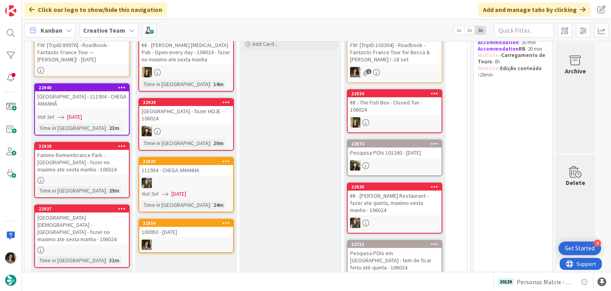
click at [196, 239] on div at bounding box center [186, 244] width 94 height 10
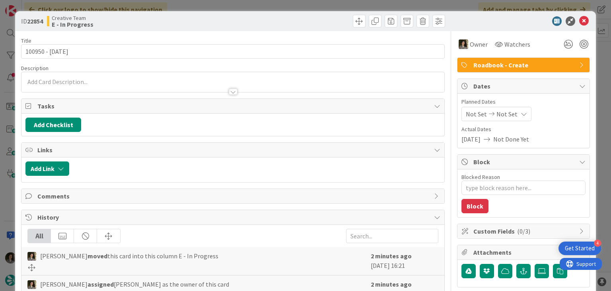
type textarea "x"
click at [125, 82] on p at bounding box center [232, 81] width 415 height 9
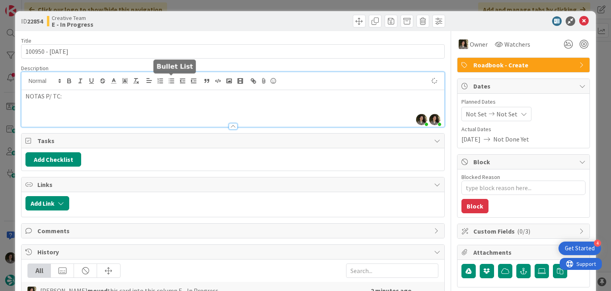
click at [173, 79] on line "button" at bounding box center [172, 79] width 4 height 0
click at [94, 112] on li at bounding box center [237, 113] width 405 height 9
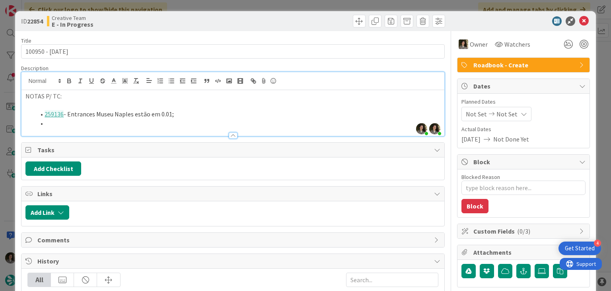
click at [170, 114] on li "259136 - Entrances Museu Naples estão em 0.01;" at bounding box center [237, 113] width 405 height 9
click at [97, 126] on li at bounding box center [237, 123] width 405 height 9
click at [210, 123] on li "O mesmo com o transfer train-hotel do dia 23/10 - 259150 ;" at bounding box center [237, 123] width 405 height 9
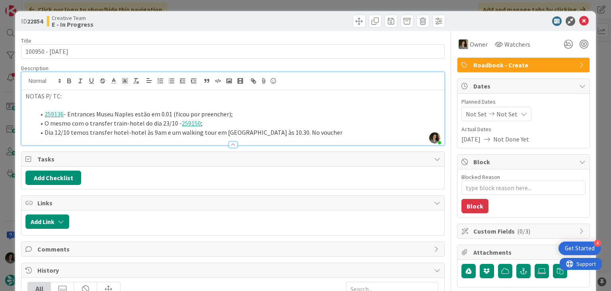
drag, startPoint x: 310, startPoint y: 131, endPoint x: 315, endPoint y: 129, distance: 5.5
click at [310, 131] on li "Dia 12/10 temos transfer hotel-hotel às 9am e um walking tour em Pompeii às 10.…" at bounding box center [237, 132] width 405 height 9
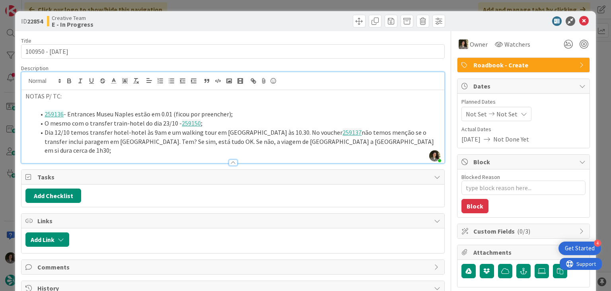
click at [361, 142] on li "Dia 12/10 temos transfer hotel-hotel às 9am e um walking tour em Pompeii às 10.…" at bounding box center [237, 141] width 405 height 27
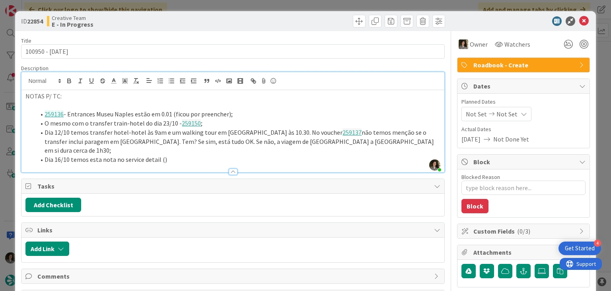
click at [195, 155] on li "Dia 16/10 temos esta nota no service detail ()" at bounding box center [237, 159] width 405 height 9
drag, startPoint x: 402, startPoint y: 150, endPoint x: 327, endPoint y: 152, distance: 74.9
click at [327, 155] on li "Dia 16/10 temos esta nota no service detail () - from Hotel Corallo Sorrento to…" at bounding box center [237, 159] width 405 height 9
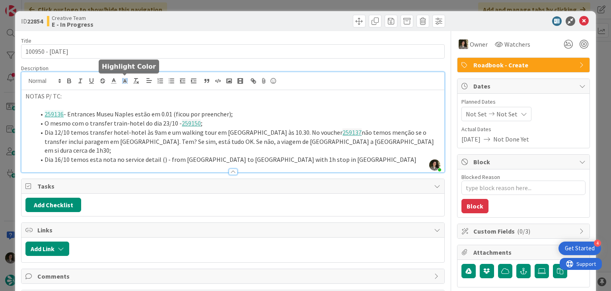
click at [124, 80] on polyline at bounding box center [125, 80] width 3 height 3
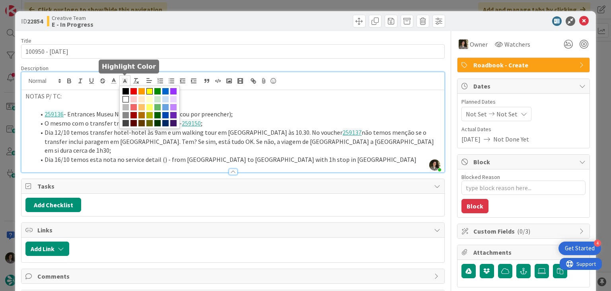
click at [149, 92] on span at bounding box center [149, 91] width 6 height 6
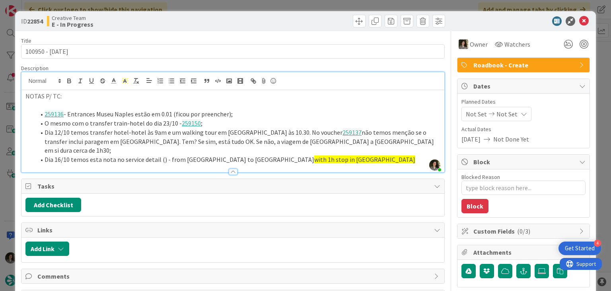
click at [406, 155] on li "Dia 16/10 temos esta nota no service detail () - from Hotel Corallo Sorrento to…" at bounding box center [237, 159] width 405 height 9
click at [161, 155] on li "Dia 16/10 temos esta nota no service detail () - from Hotel Corallo Sorrento to…" at bounding box center [237, 159] width 405 height 9
drag, startPoint x: 159, startPoint y: 150, endPoint x: 166, endPoint y: 149, distance: 6.4
click at [159, 155] on li "Dia 16/10 temos esta nota no service detail () - from Hotel Corallo Sorrento to…" at bounding box center [237, 159] width 405 height 9
click at [156, 155] on li "Dia 16/10 temos esta nota no service detail 259141 ) - from Hotel Corallo Sorre…" at bounding box center [237, 159] width 405 height 9
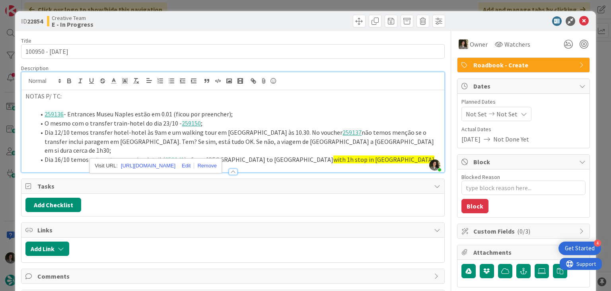
click at [419, 155] on span "with 1h stop in Herculaneum" at bounding box center [384, 159] width 101 height 8
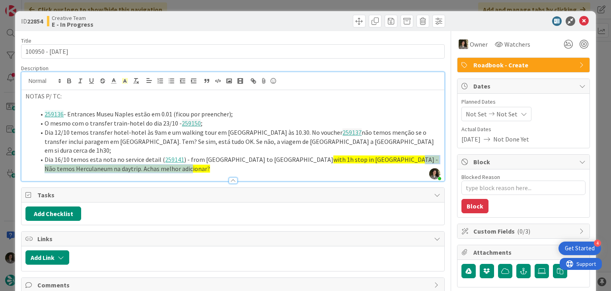
drag, startPoint x: 217, startPoint y: 158, endPoint x: 45, endPoint y: 158, distance: 171.5
click at [45, 158] on li "Dia 16/10 temos esta nota no service detail ( 259141 ) - from Hotel Corallo Sor…" at bounding box center [237, 164] width 405 height 18
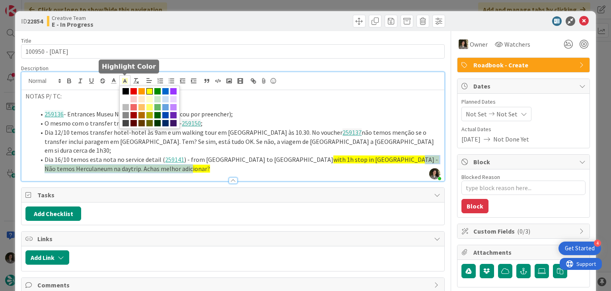
click at [123, 78] on icon at bounding box center [124, 80] width 7 height 7
click at [125, 99] on span at bounding box center [126, 99] width 6 height 6
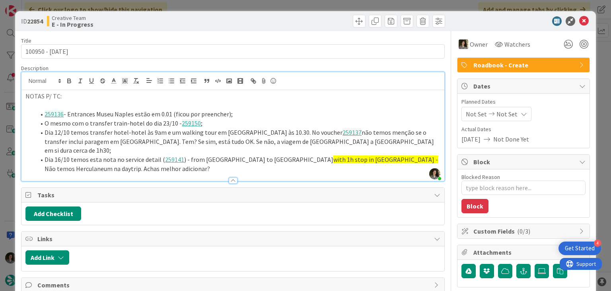
click at [237, 155] on li "Dia 16/10 temos esta nota no service detail ( 259141 ) - from Hotel Corallo Sor…" at bounding box center [237, 164] width 405 height 18
click at [215, 160] on li "Dia 16/10 temos esta nota no service detail ( 259141 ) - from Hotel Corallo Sor…" at bounding box center [237, 164] width 405 height 18
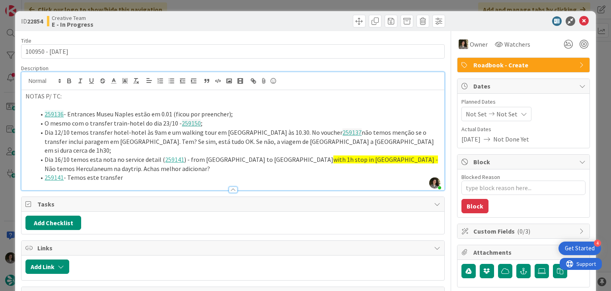
click at [194, 173] on li "259141 - Temos este transfer" at bounding box center [237, 177] width 405 height 9
drag, startPoint x: 257, startPoint y: 169, endPoint x: 33, endPoint y: 169, distance: 223.7
click at [37, 173] on li "259141 - Temos este transfer para as 9am, mas o train é apenas às 02:10 pm" at bounding box center [237, 177] width 405 height 9
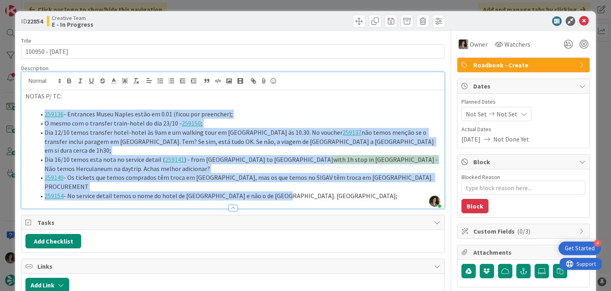
drag, startPoint x: 285, startPoint y: 179, endPoint x: 38, endPoint y: 110, distance: 255.7
click at [38, 110] on ol "259136 - Entrances Museu Naples estão em 0.01 (ficou por preencher); O mesmo co…" at bounding box center [232, 154] width 415 height 90
copy ol "259136 - Entrances Museu Naples estão em 0.01 (ficou por preencher); O mesmo co…"
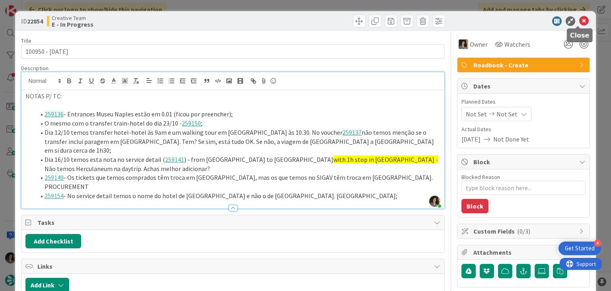
drag, startPoint x: 582, startPoint y: 19, endPoint x: 577, endPoint y: 19, distance: 5.2
click at [582, 19] on icon at bounding box center [584, 21] width 10 height 10
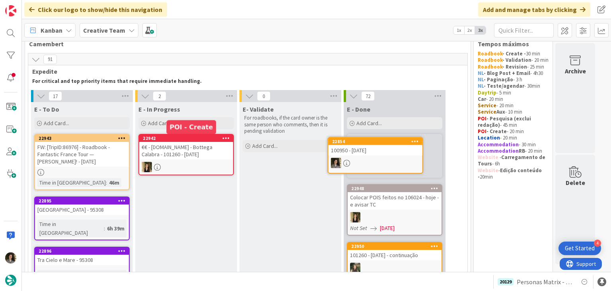
scroll to position [16, 0]
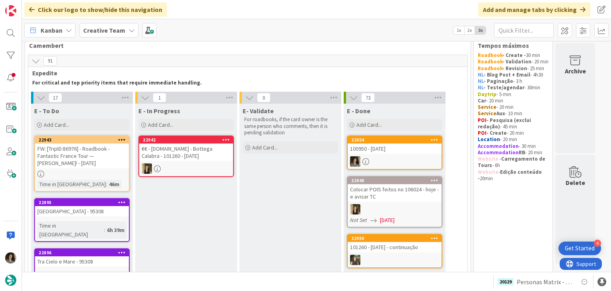
click at [382, 164] on div at bounding box center [395, 161] width 94 height 10
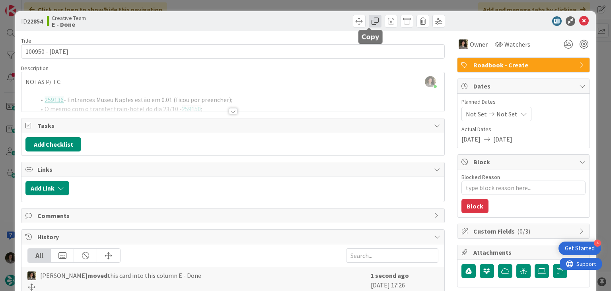
click at [369, 18] on span at bounding box center [375, 21] width 13 height 13
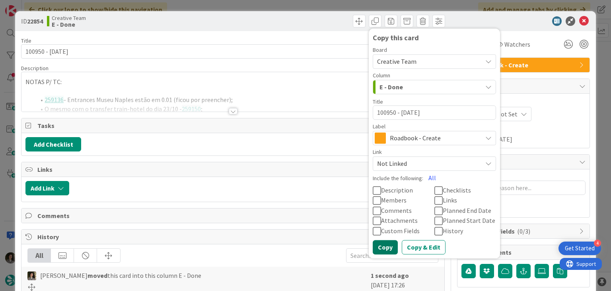
drag, startPoint x: 385, startPoint y: 241, endPoint x: 388, endPoint y: 228, distance: 13.0
click at [385, 241] on button "Copy" at bounding box center [385, 247] width 25 height 14
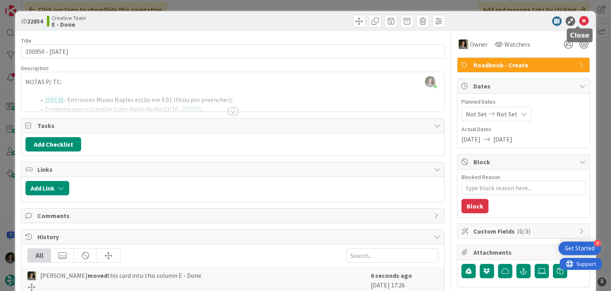
click at [579, 21] on icon at bounding box center [584, 21] width 10 height 10
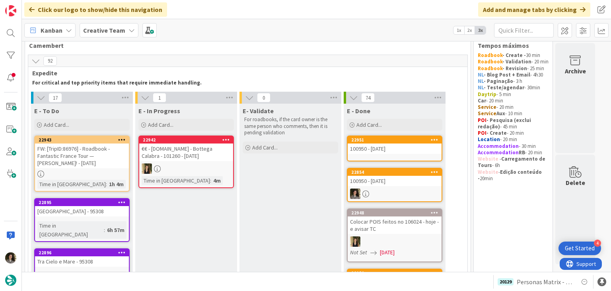
click at [392, 147] on div "100950 - 6 oct" at bounding box center [395, 148] width 94 height 10
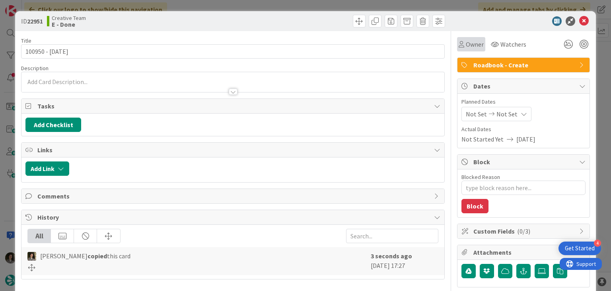
click at [467, 42] on span "Owner" at bounding box center [475, 44] width 18 height 10
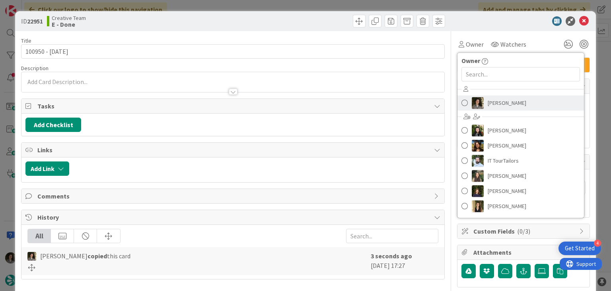
click at [488, 103] on span "Melissa Santos" at bounding box center [507, 103] width 39 height 12
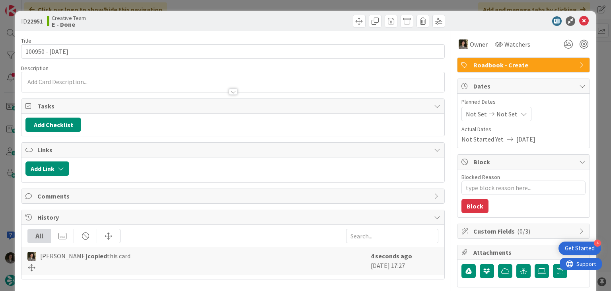
type textarea "x"
click at [497, 112] on span "Not Set" at bounding box center [507, 114] width 21 height 10
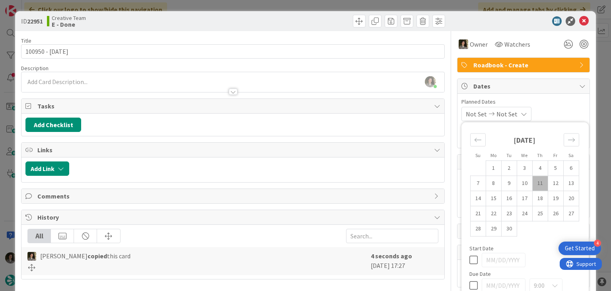
click at [470, 276] on icon at bounding box center [474, 285] width 8 height 10
type input "09/11/2025"
click at [385, 42] on div "Title 14 / 128" at bounding box center [232, 40] width 423 height 7
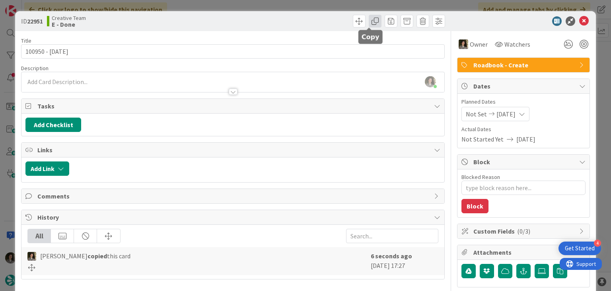
click at [370, 24] on span at bounding box center [375, 21] width 13 height 13
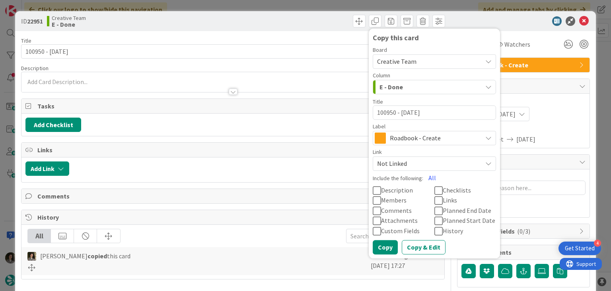
click at [404, 138] on span "Roadbook - Create" at bounding box center [434, 137] width 88 height 11
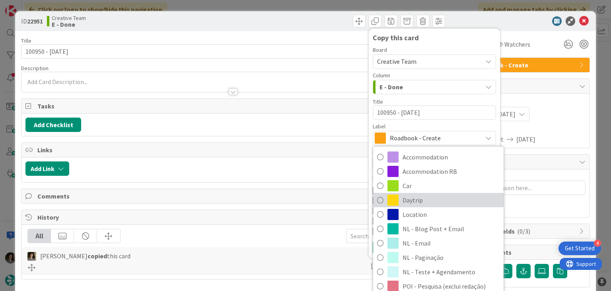
click at [412, 202] on span "Daytrip" at bounding box center [451, 200] width 97 height 12
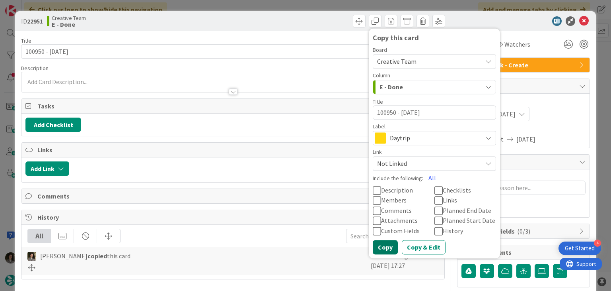
drag, startPoint x: 380, startPoint y: 245, endPoint x: 393, endPoint y: 233, distance: 17.7
click at [380, 246] on button "Copy" at bounding box center [385, 247] width 25 height 14
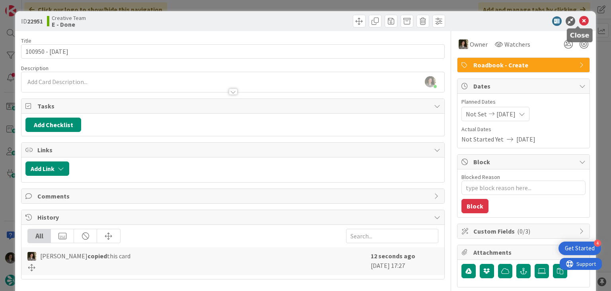
click at [579, 19] on icon at bounding box center [584, 21] width 10 height 10
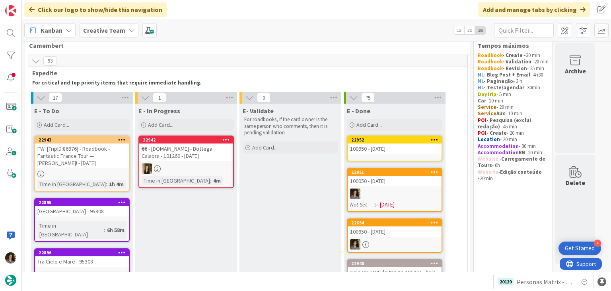
click at [365, 152] on div "100950 - 6 oct" at bounding box center [395, 148] width 94 height 10
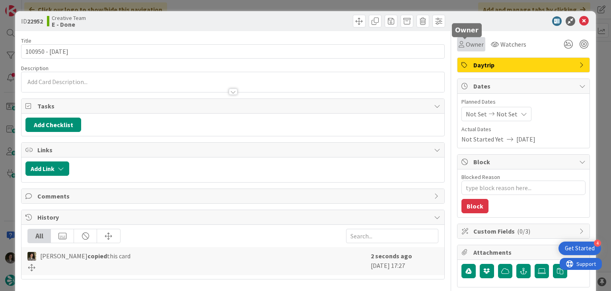
click at [470, 42] on span "Owner" at bounding box center [475, 44] width 18 height 10
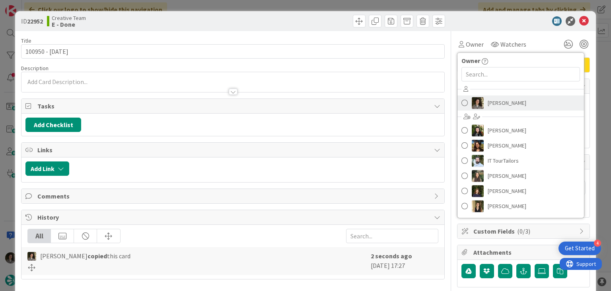
click at [496, 100] on span "Melissa Santos" at bounding box center [507, 103] width 39 height 12
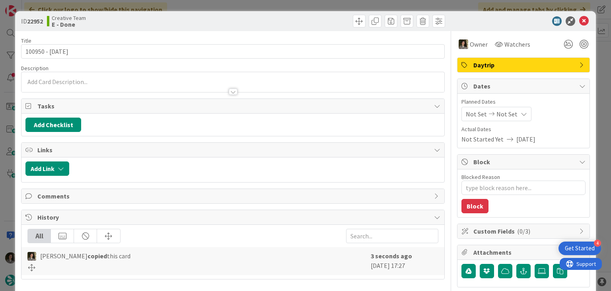
type textarea "x"
click at [498, 112] on span "Not Set" at bounding box center [507, 114] width 21 height 10
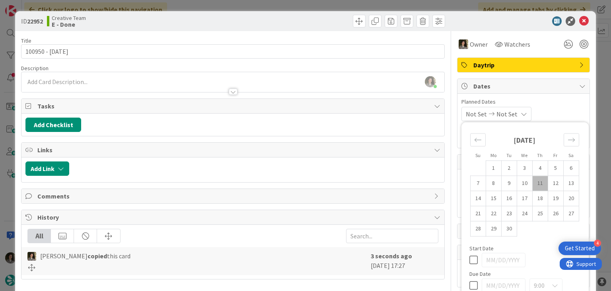
drag, startPoint x: 466, startPoint y: 282, endPoint x: 471, endPoint y: 268, distance: 14.4
click at [470, 276] on icon at bounding box center [474, 285] width 8 height 10
type input "09/11/2025"
click at [579, 17] on icon at bounding box center [584, 21] width 10 height 10
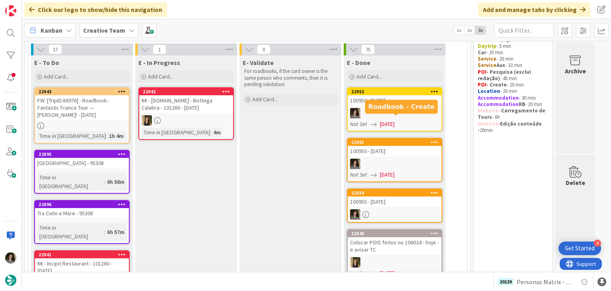
scroll to position [96, 0]
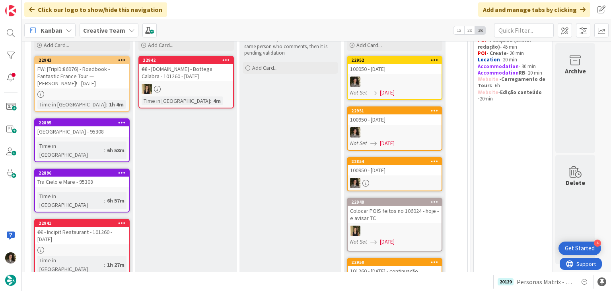
click at [402, 127] on div at bounding box center [395, 132] width 94 height 10
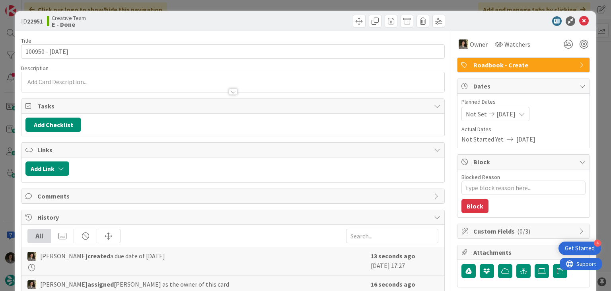
type textarea "x"
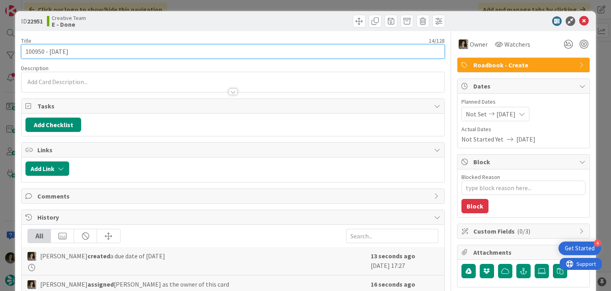
click at [220, 47] on input "100950 - 6 oct" at bounding box center [232, 51] width 423 height 14
type input "100950 - 6 oct - CONTINUA"
type textarea "x"
type input "100950 - 6 oct - CONTINUAÇ"
type textarea "x"
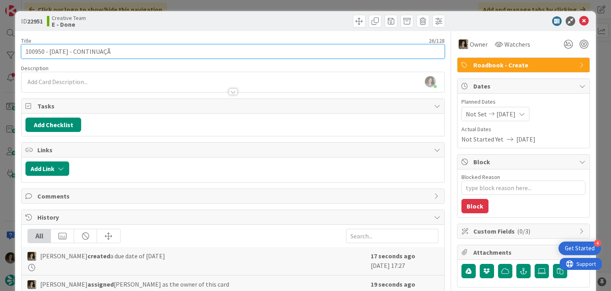
type input "100950 - 6 oct - CONTINUAÇÃO"
type textarea "x"
type input "100950 - 6 oct - CONTINUAÇÃO"
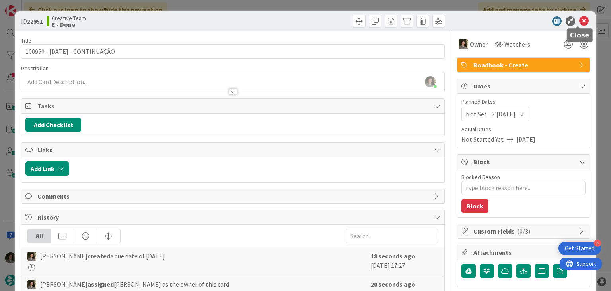
click at [579, 22] on icon at bounding box center [584, 21] width 10 height 10
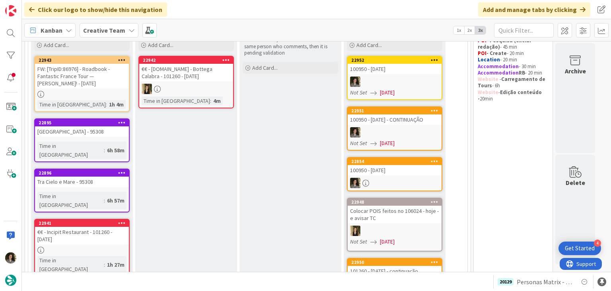
click at [391, 70] on div "100950 - 6 oct" at bounding box center [395, 69] width 94 height 10
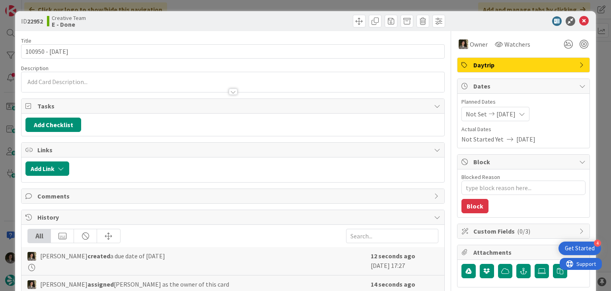
type textarea "x"
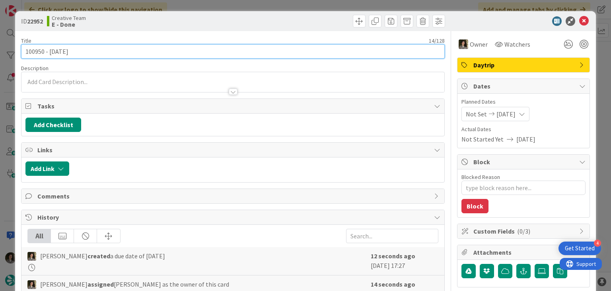
click at [206, 52] on input "100950 - 6 oct" at bounding box center [232, 51] width 423 height 14
type input "100950 - 6 oct - CONTINUA"
type textarea "x"
type input "100950 - 6 oct - CONTINUAÇ"
type textarea "x"
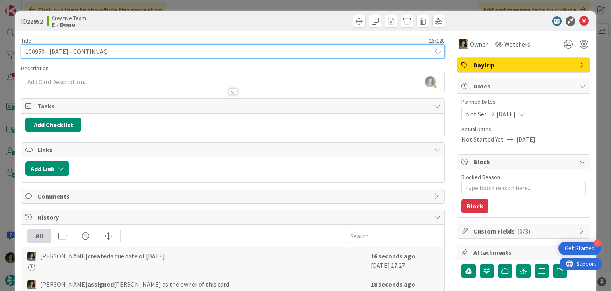
type input "100950 - 6 oct - CONTINUAÇÃ"
type textarea "x"
type input "100950 - 6 oct - CONTINUAÇÃO"
type textarea "x"
type input "100950 - 6 oct - CONTINUAÇÃO"
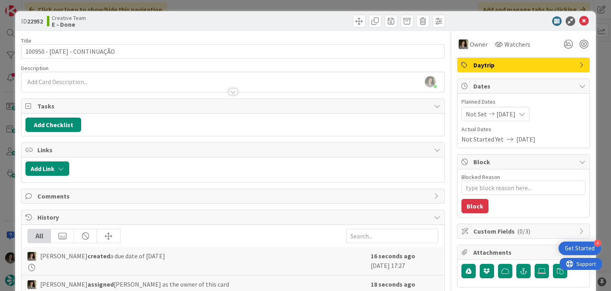
click at [261, 28] on div "ID 22952 Creative Team E - Done" at bounding box center [305, 21] width 581 height 20
click at [579, 20] on icon at bounding box center [584, 21] width 10 height 10
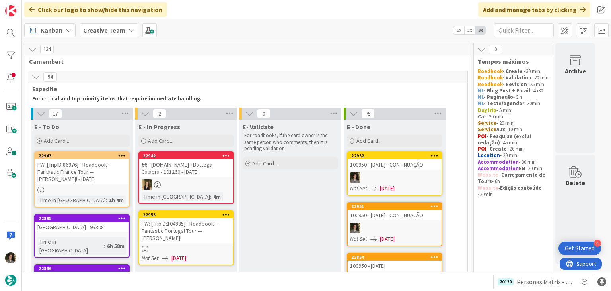
click at [204, 228] on div "FW: [TripID:104835] - Roadbook - Fantastic Portugal Tour — Julie Lavoie!" at bounding box center [186, 230] width 94 height 25
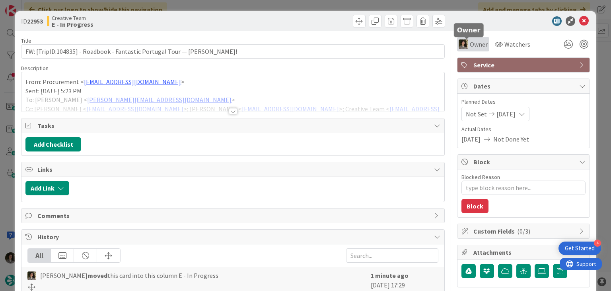
click at [470, 46] on span "Owner" at bounding box center [479, 44] width 18 height 10
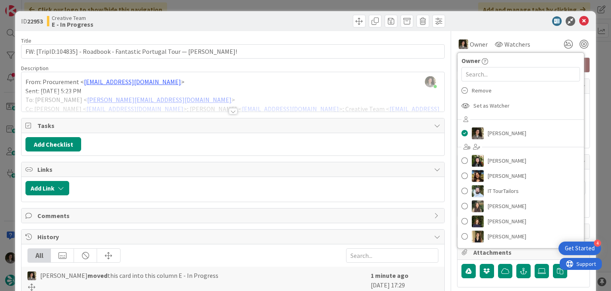
click at [230, 109] on div at bounding box center [233, 111] width 9 height 6
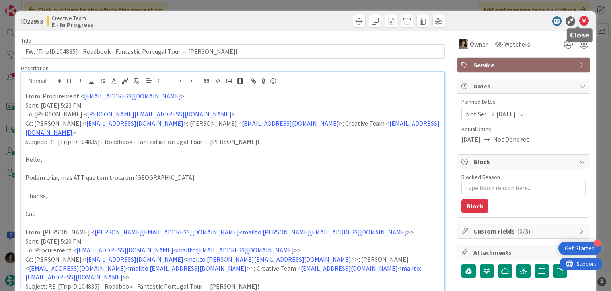
click at [579, 21] on icon at bounding box center [584, 21] width 10 height 10
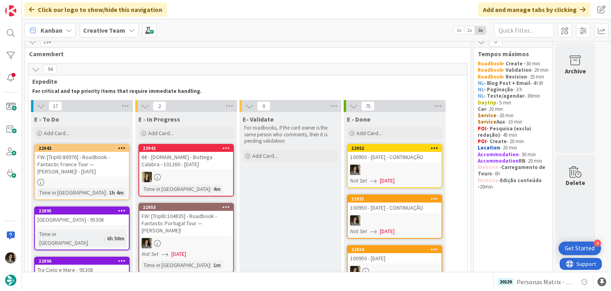
click at [184, 245] on div at bounding box center [186, 243] width 94 height 10
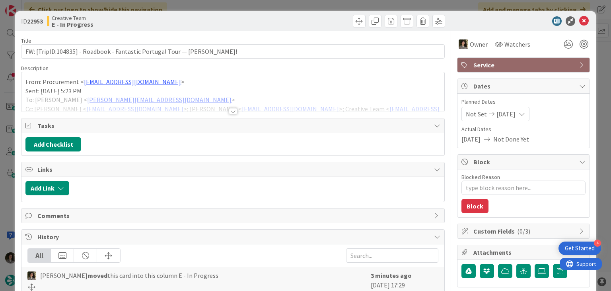
click at [229, 113] on div at bounding box center [233, 111] width 9 height 6
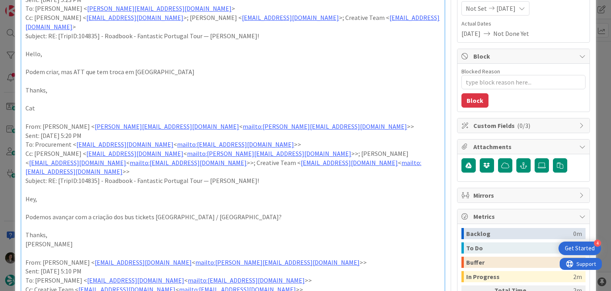
scroll to position [119, 0]
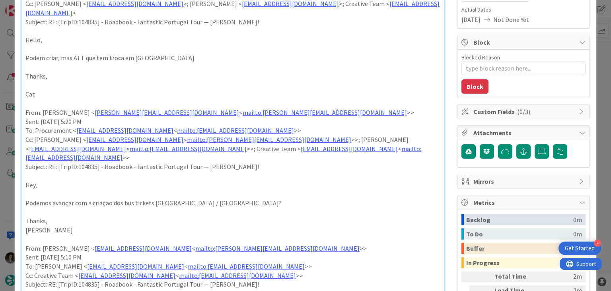
click at [233, 198] on p "Podemos avançar com a criação dos bus tickets Porto / Évora?" at bounding box center [232, 202] width 415 height 9
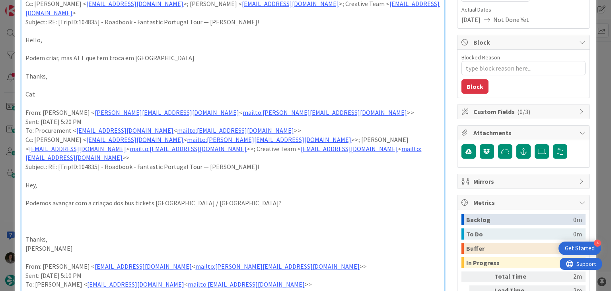
type textarea "x"
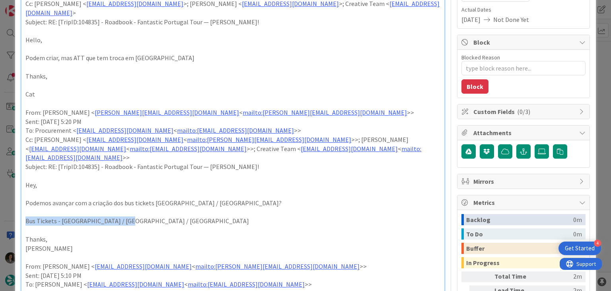
drag, startPoint x: 123, startPoint y: 203, endPoint x: 15, endPoint y: 203, distance: 107.9
copy p "Bus Tickets - Porto / Lisbon / Évora"
type textarea "x"
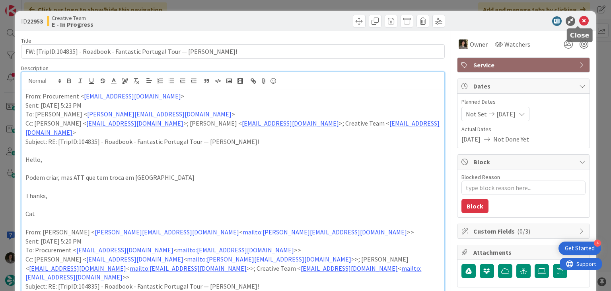
click at [579, 22] on icon at bounding box center [584, 21] width 10 height 10
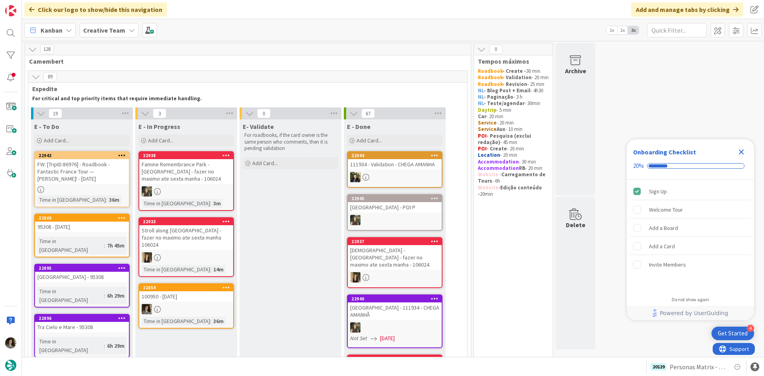
drag, startPoint x: 109, startPoint y: 25, endPoint x: 112, endPoint y: 33, distance: 9.1
click at [109, 25] on div "Creative Team" at bounding box center [109, 30] width 59 height 14
click at [120, 109] on div "Creative Team - Análise" at bounding box center [146, 114] width 121 height 15
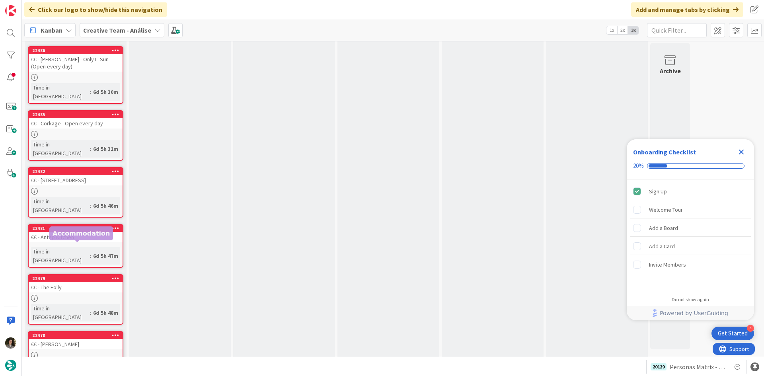
scroll to position [722, 0]
